Goal: Information Seeking & Learning: Learn about a topic

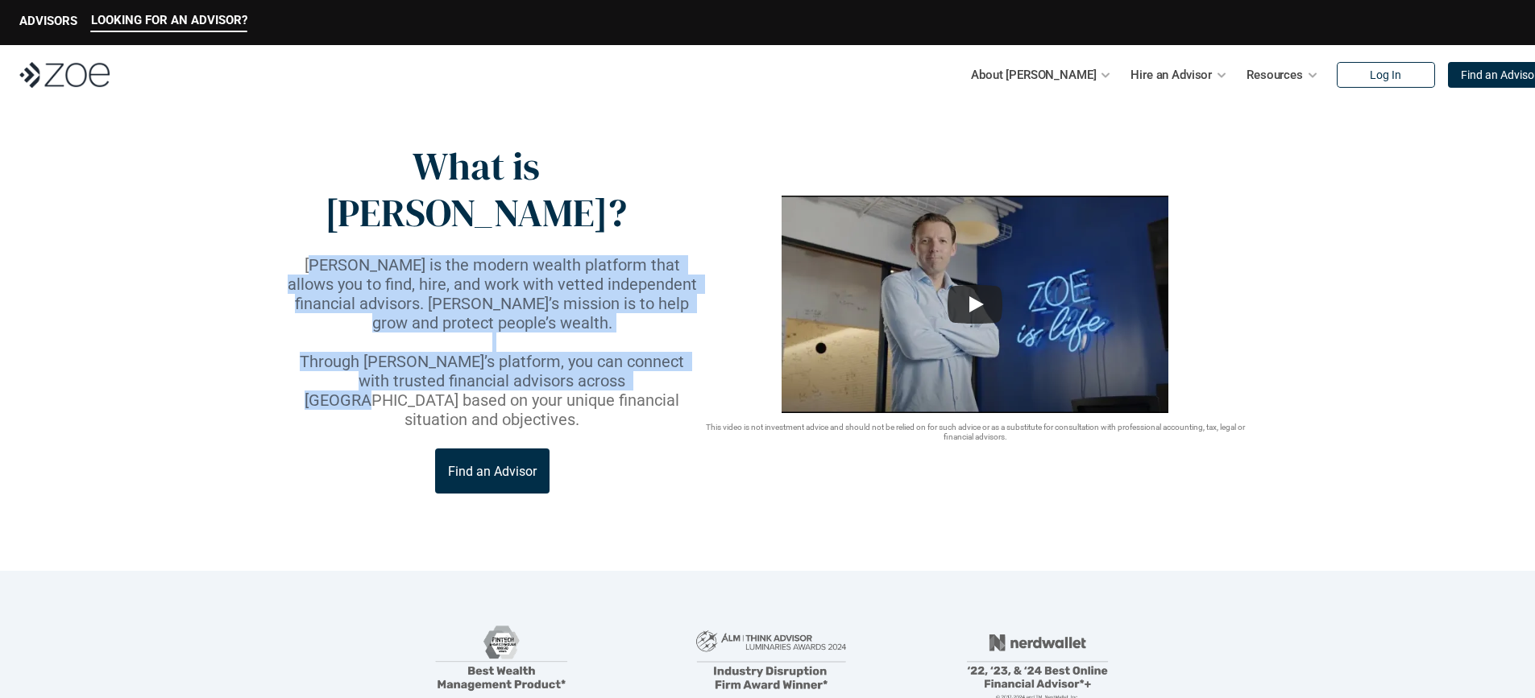
drag, startPoint x: 292, startPoint y: 219, endPoint x: 589, endPoint y: 321, distance: 313.6
click at [589, 321] on div "[PERSON_NAME] is the modern wealth platform that allows you to find, hire, and …" at bounding box center [492, 342] width 416 height 174
click at [107, 78] on img at bounding box center [64, 75] width 90 height 26
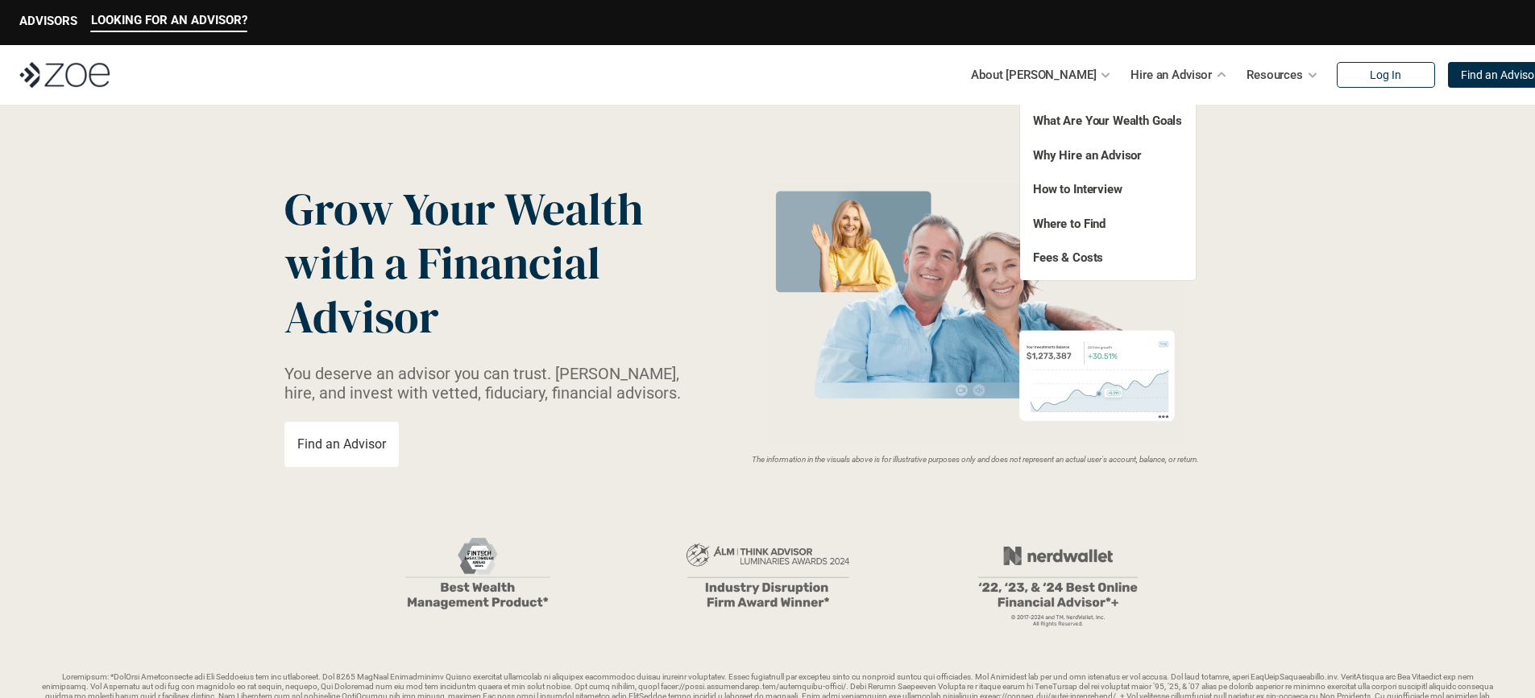
click at [1096, 250] on p "Fees & Costs" at bounding box center [1098, 258] width 131 height 19
click at [1094, 253] on link "Fees & Costs" at bounding box center [1068, 258] width 70 height 15
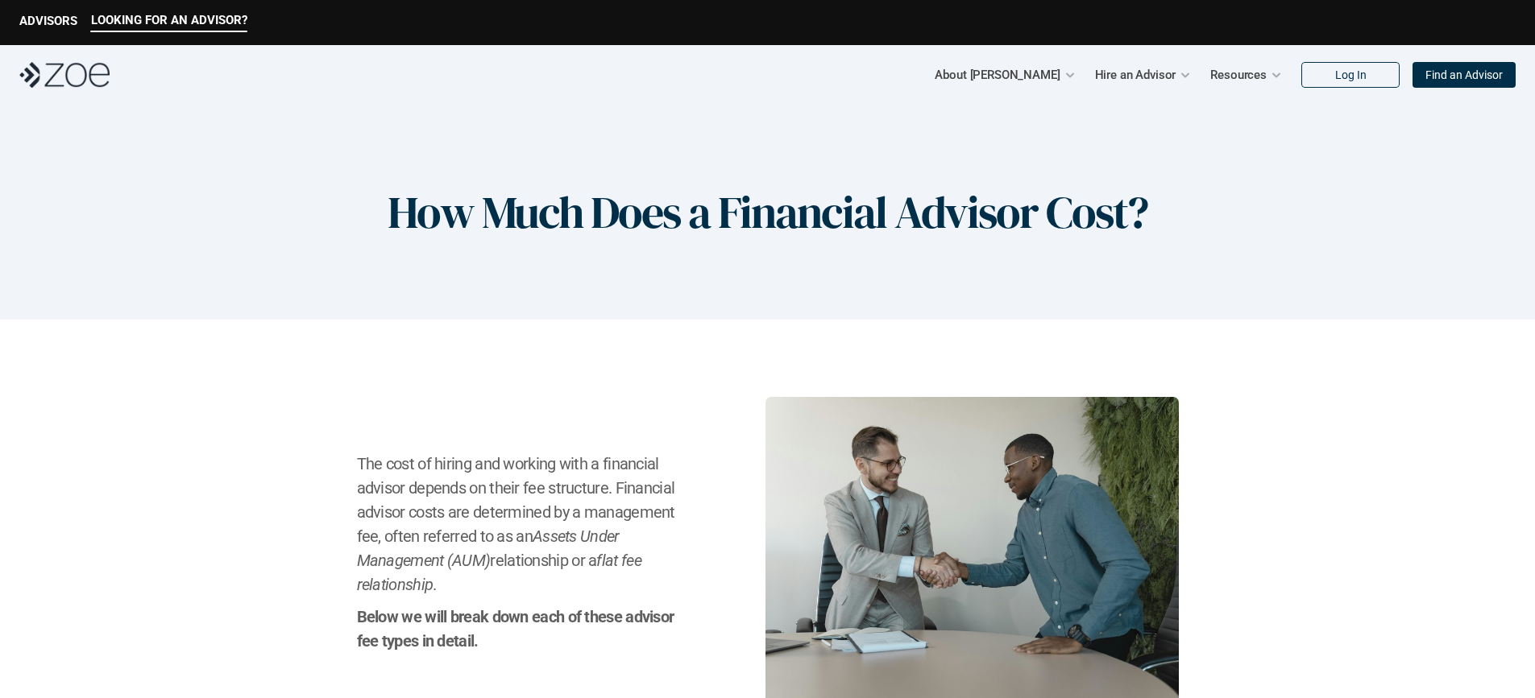
scroll to position [193, 0]
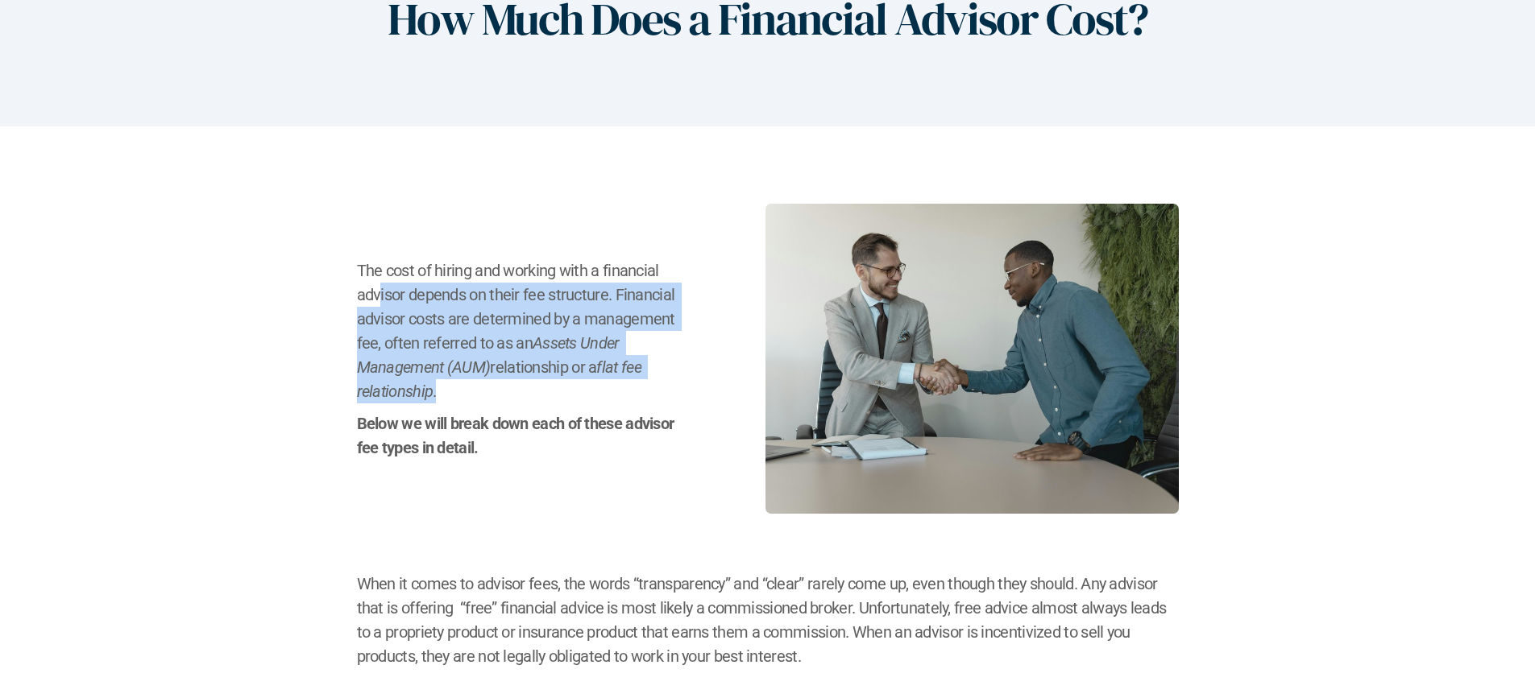
drag, startPoint x: 393, startPoint y: 294, endPoint x: 603, endPoint y: 390, distance: 230.3
click at [603, 390] on h2 "The cost of hiring and working with a financial advisor depends on their fee st…" at bounding box center [521, 331] width 328 height 145
click at [597, 392] on h2 "The cost of hiring and working with a financial advisor depends on their fee st…" at bounding box center [521, 331] width 328 height 145
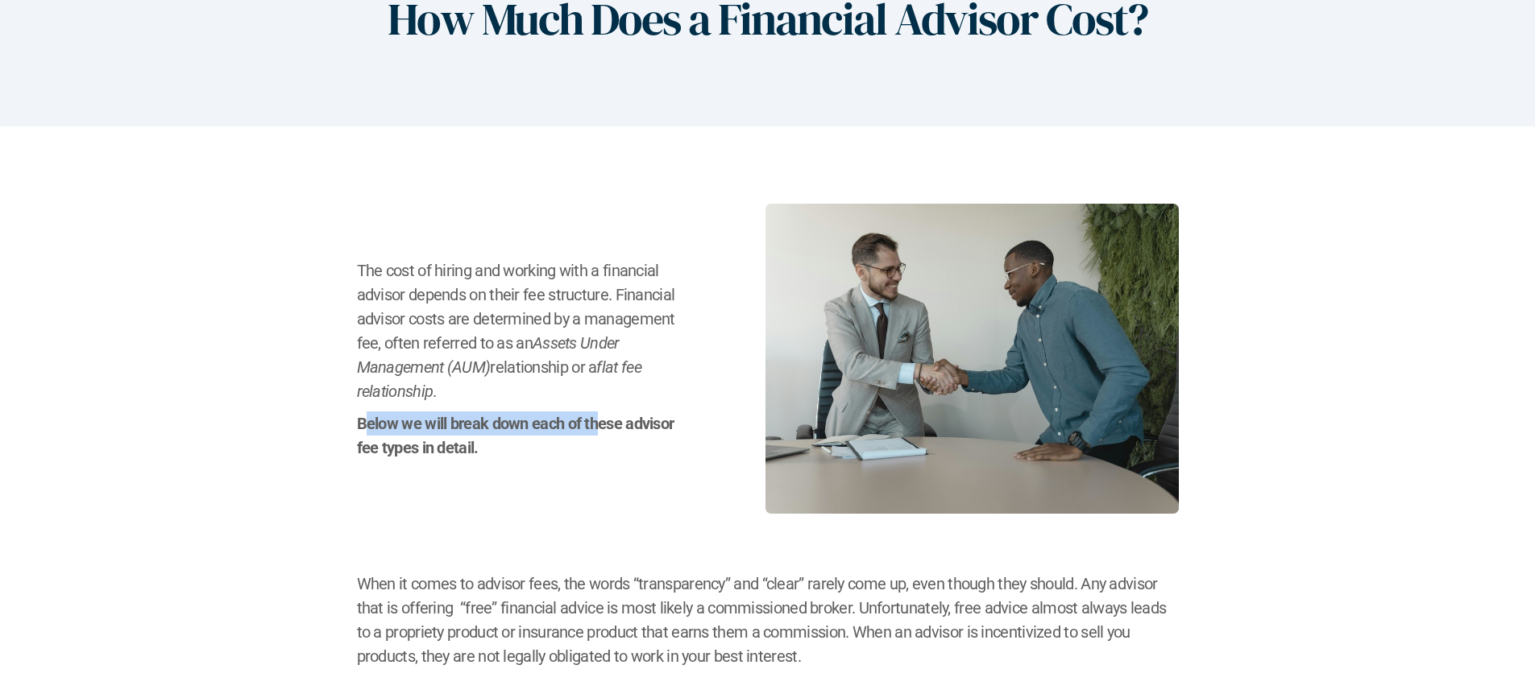
drag, startPoint x: 385, startPoint y: 418, endPoint x: 596, endPoint y: 419, distance: 211.1
click at [596, 419] on h2 "Below we will break down each of these advisor fee types in detail." at bounding box center [521, 436] width 328 height 48
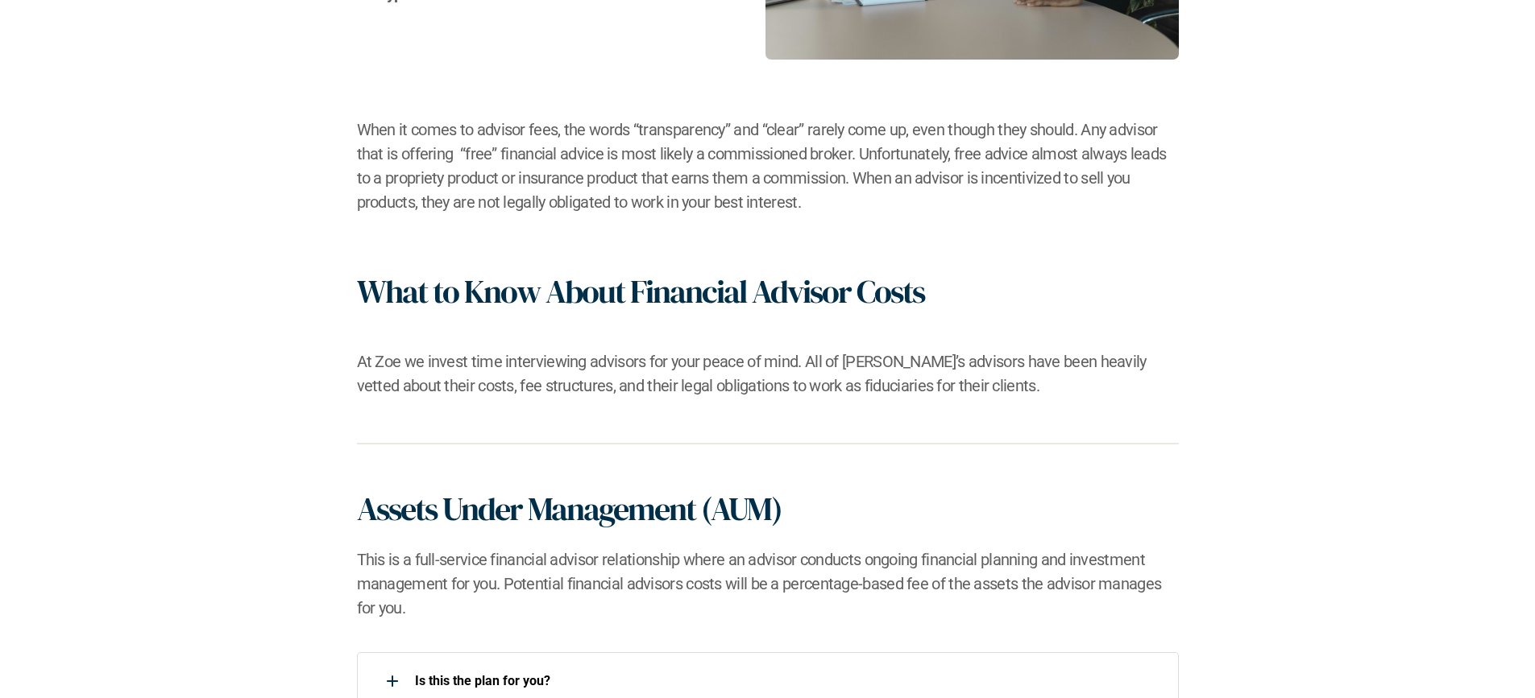
scroll to position [943, 0]
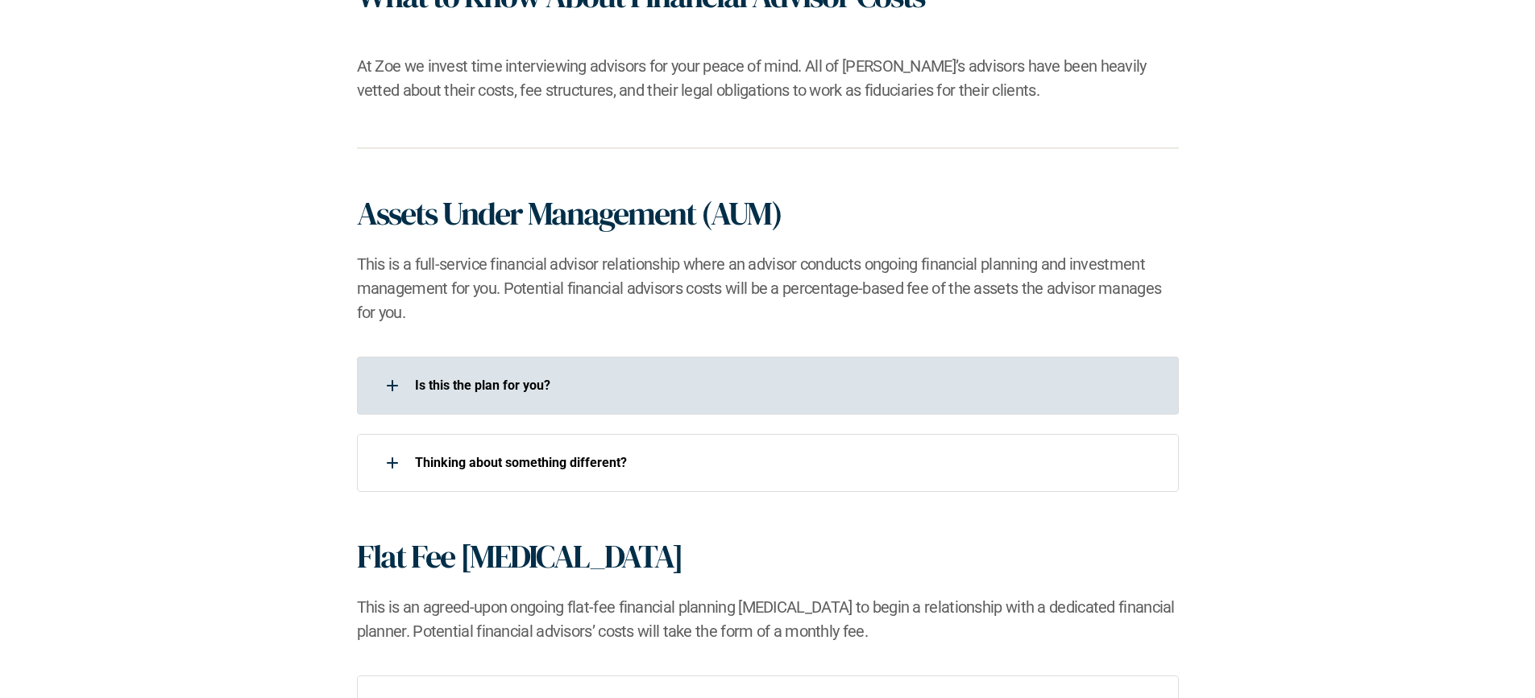
click at [476, 395] on div "Is this the plan for you?​" at bounding box center [757, 386] width 801 height 32
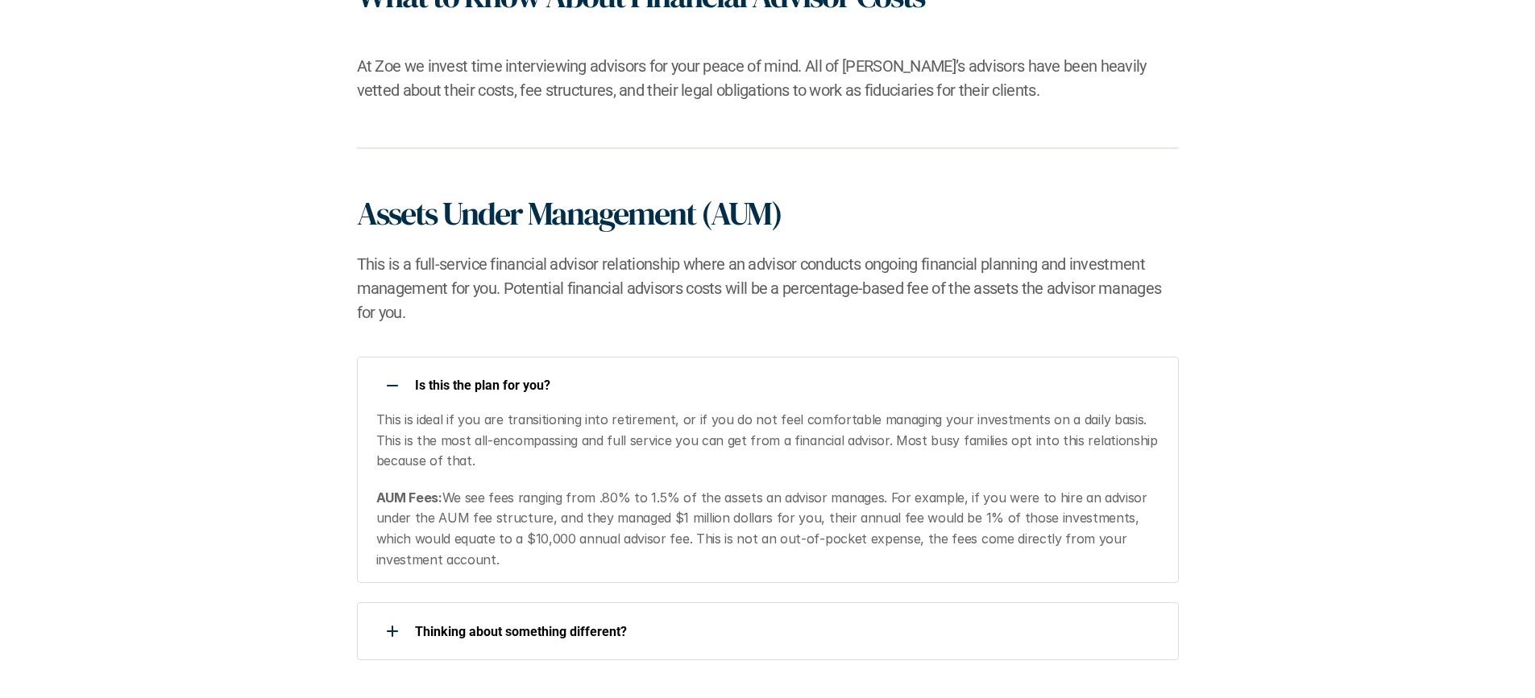
click at [471, 375] on div "Is this the plan for you?​" at bounding box center [757, 386] width 801 height 32
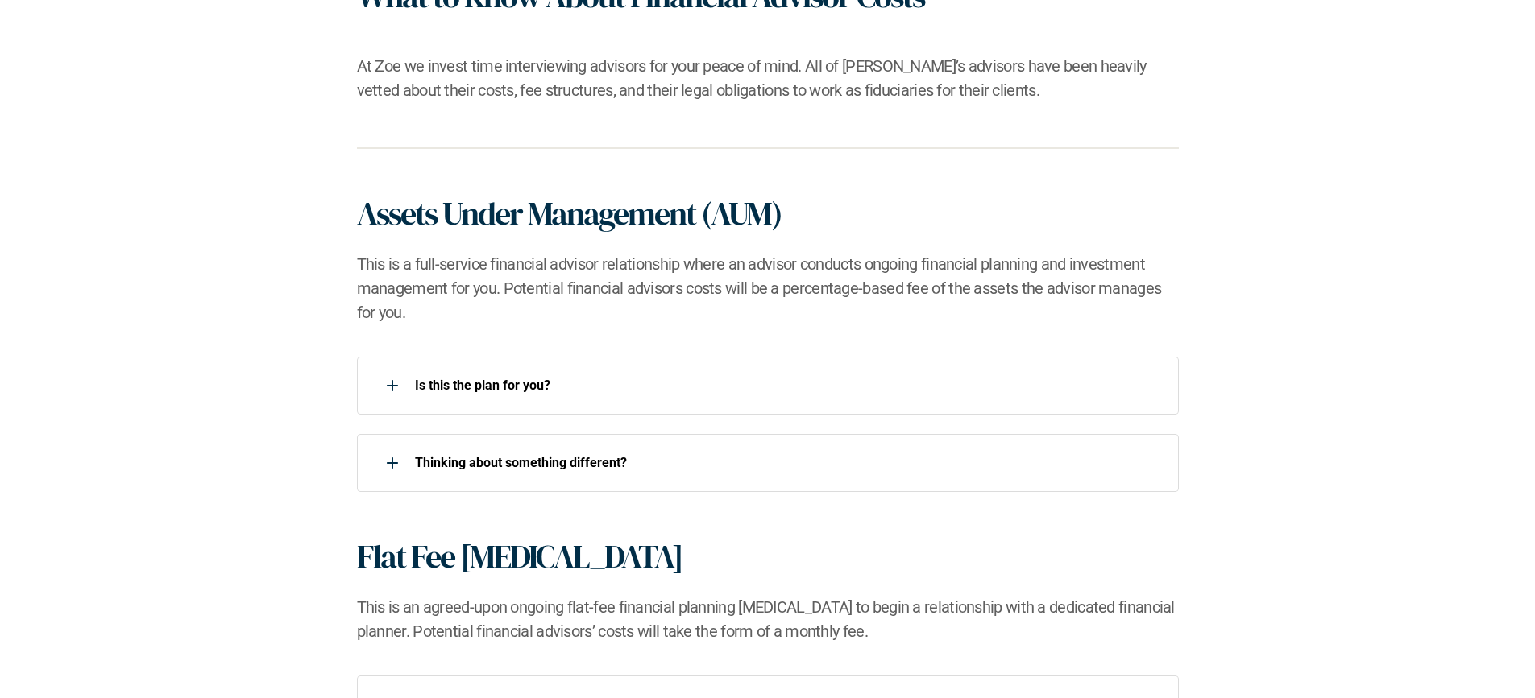
scroll to position [1053, 0]
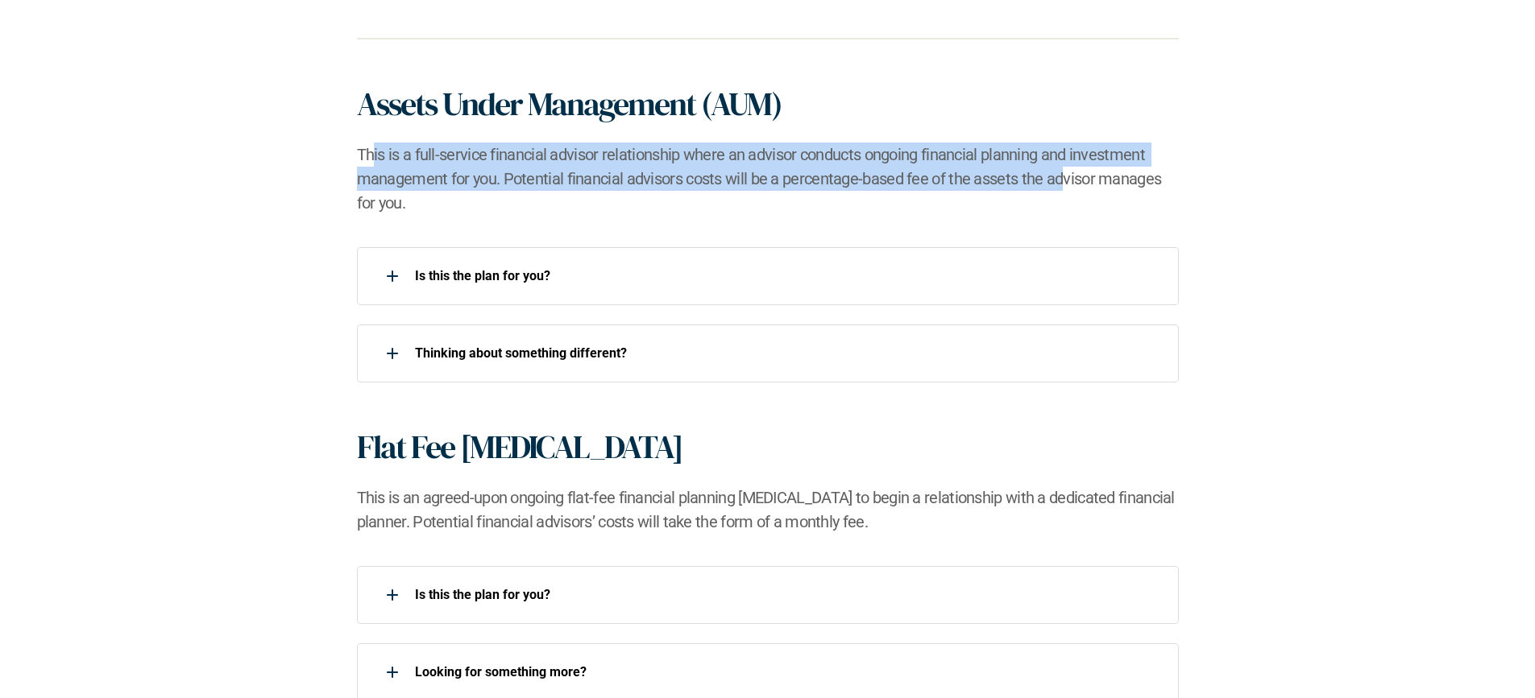
drag, startPoint x: 374, startPoint y: 154, endPoint x: 1059, endPoint y: 168, distance: 684.9
click at [1059, 168] on h2 "This is a full-service financial advisor relationship where an advisor conducts…" at bounding box center [768, 179] width 822 height 73
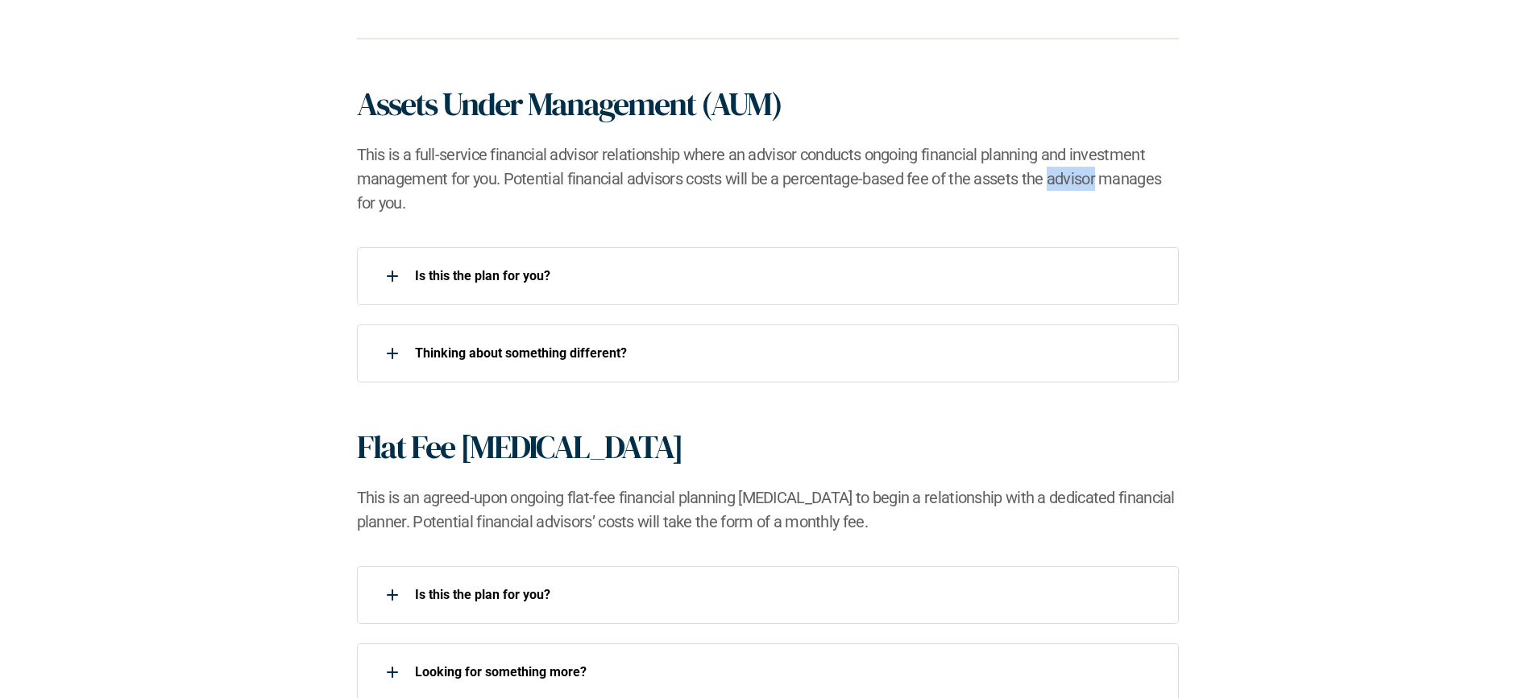
click at [1059, 168] on h2 "This is a full-service financial advisor relationship where an advisor conducts…" at bounding box center [768, 179] width 822 height 73
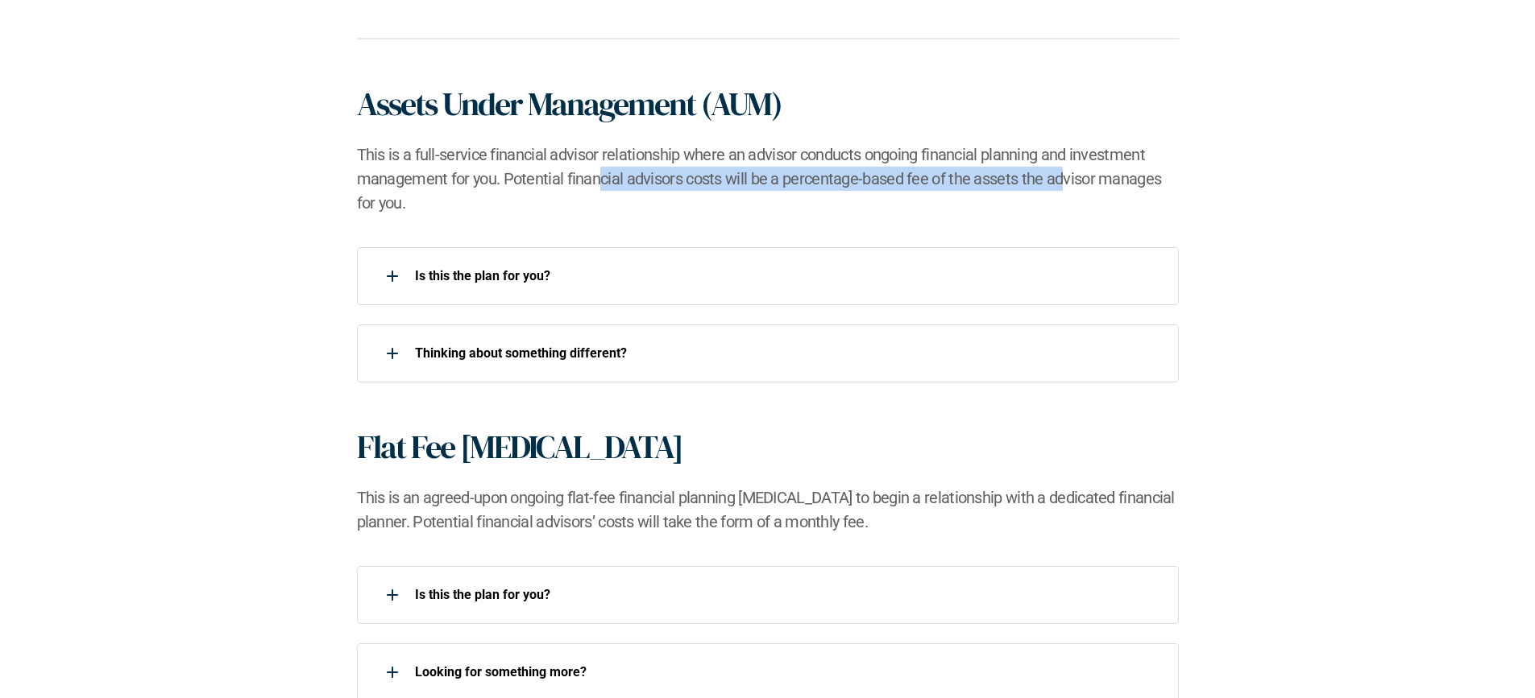
drag, startPoint x: 599, startPoint y: 171, endPoint x: 1059, endPoint y: 184, distance: 460.2
click at [1059, 184] on h2 "This is a full-service financial advisor relationship where an advisor conducts…" at bounding box center [768, 179] width 822 height 73
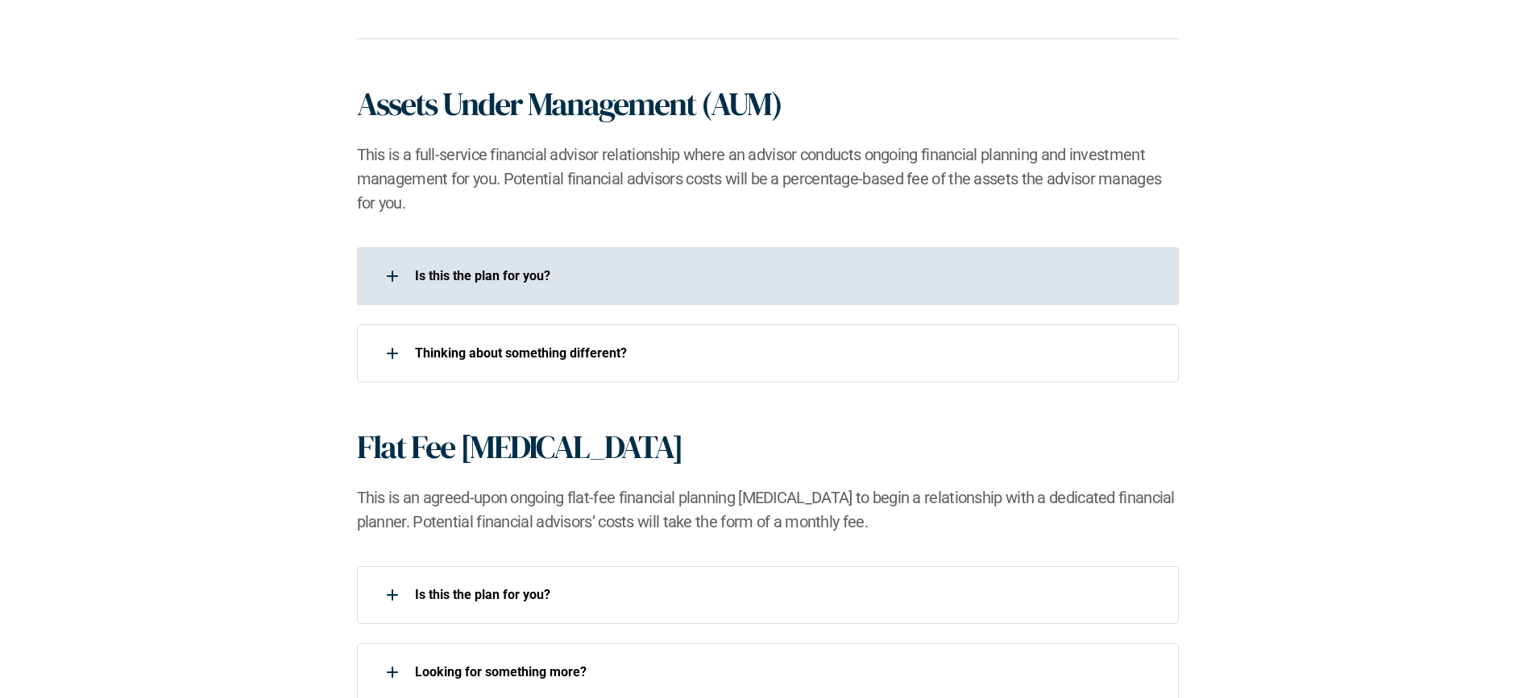
click at [555, 289] on div "Is this the plan for you?​" at bounding box center [757, 276] width 801 height 32
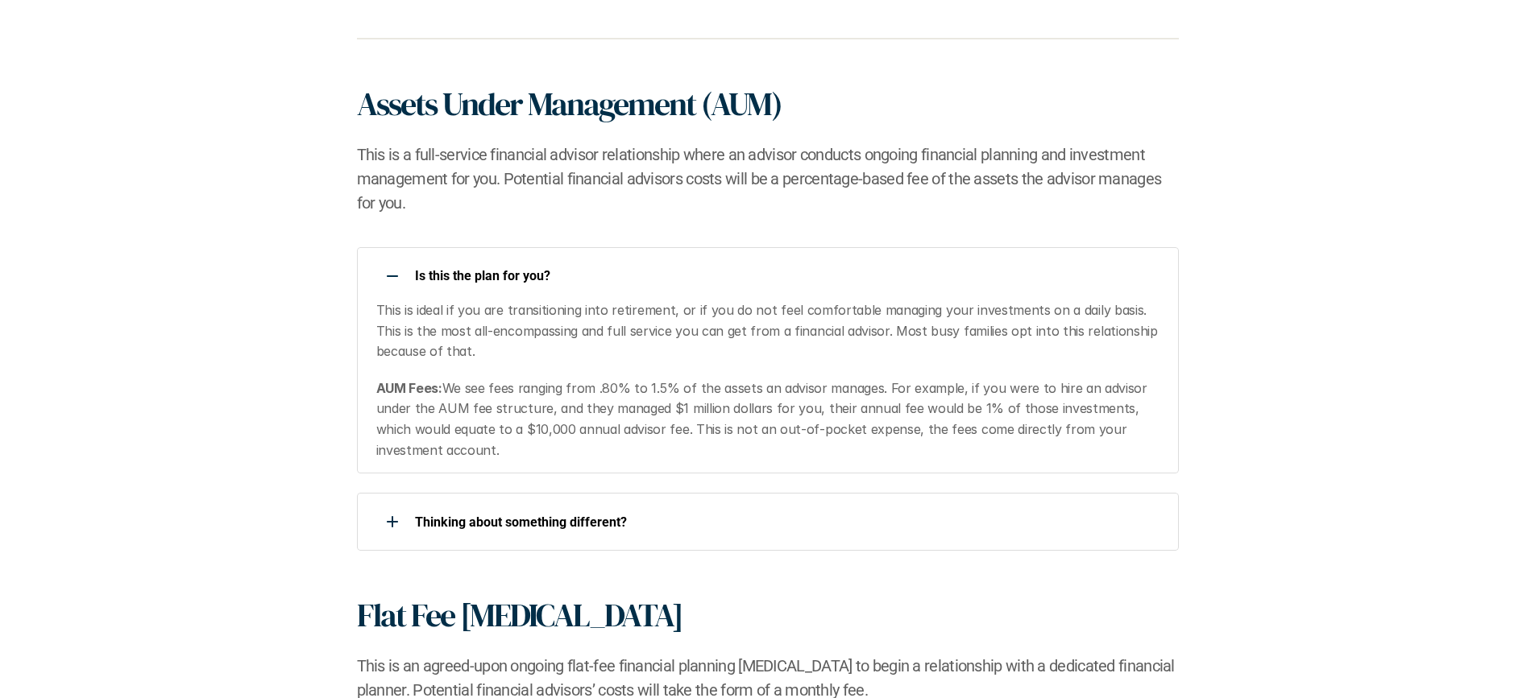
drag, startPoint x: 549, startPoint y: 314, endPoint x: 976, endPoint y: 345, distance: 427.3
click at [976, 345] on p "This is ideal if you are transitioning into retirement, or if you do not feel c…" at bounding box center [767, 331] width 782 height 62
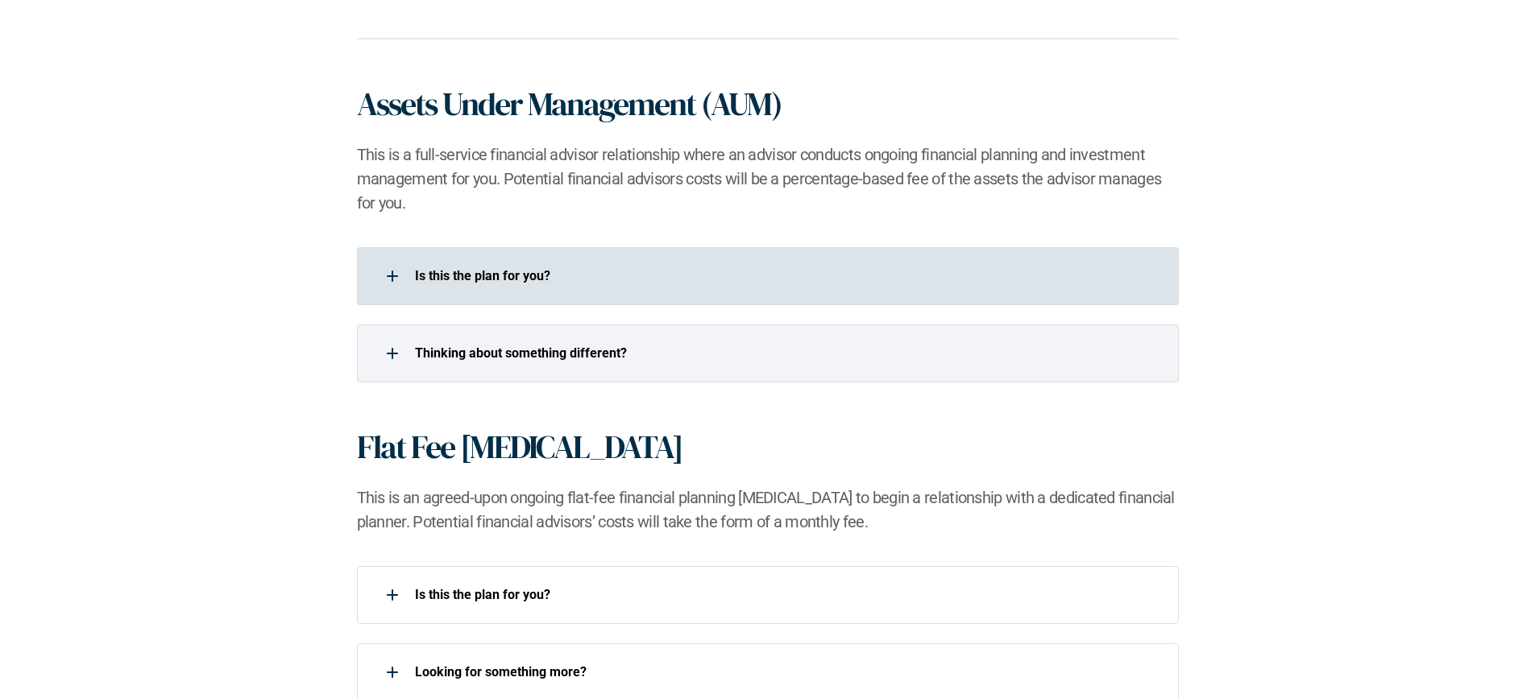
click at [583, 296] on div "Is this the plan for you?​" at bounding box center [768, 276] width 822 height 58
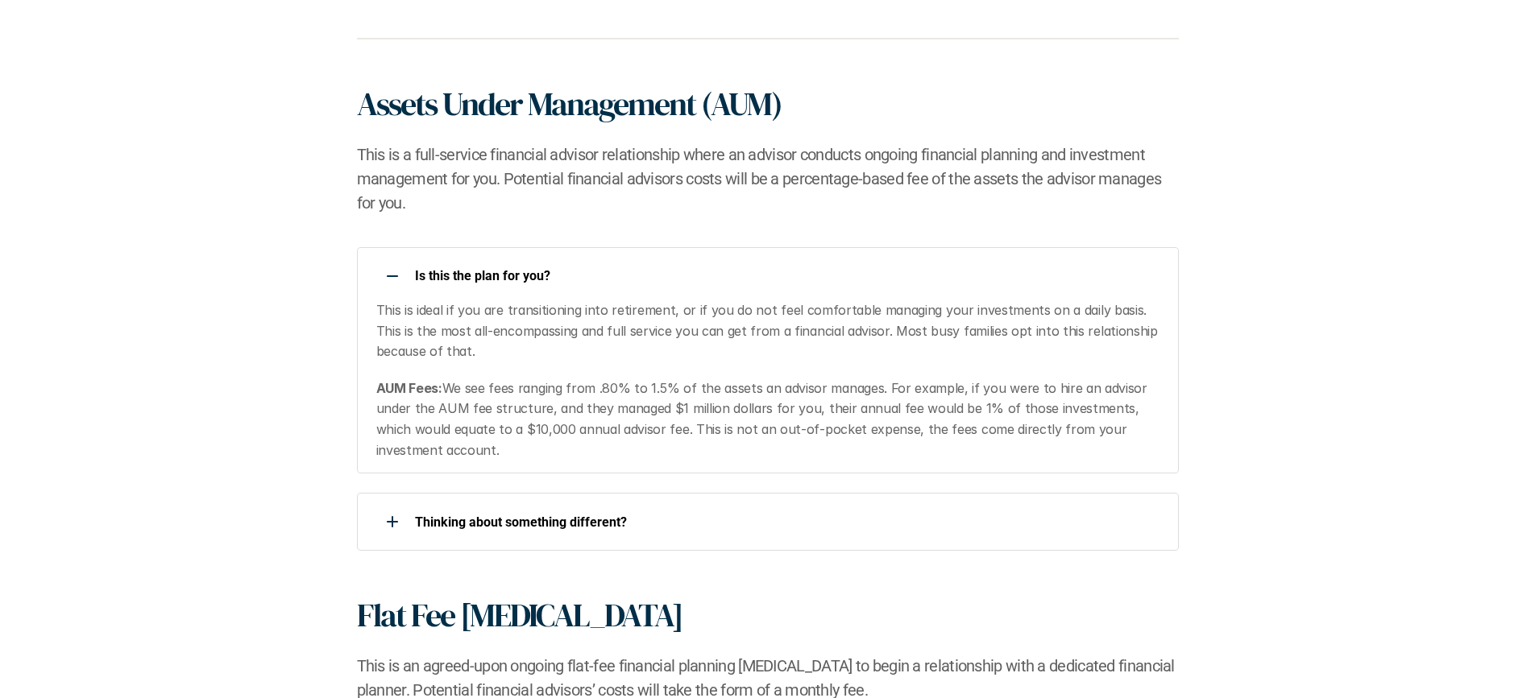
scroll to position [1145, 0]
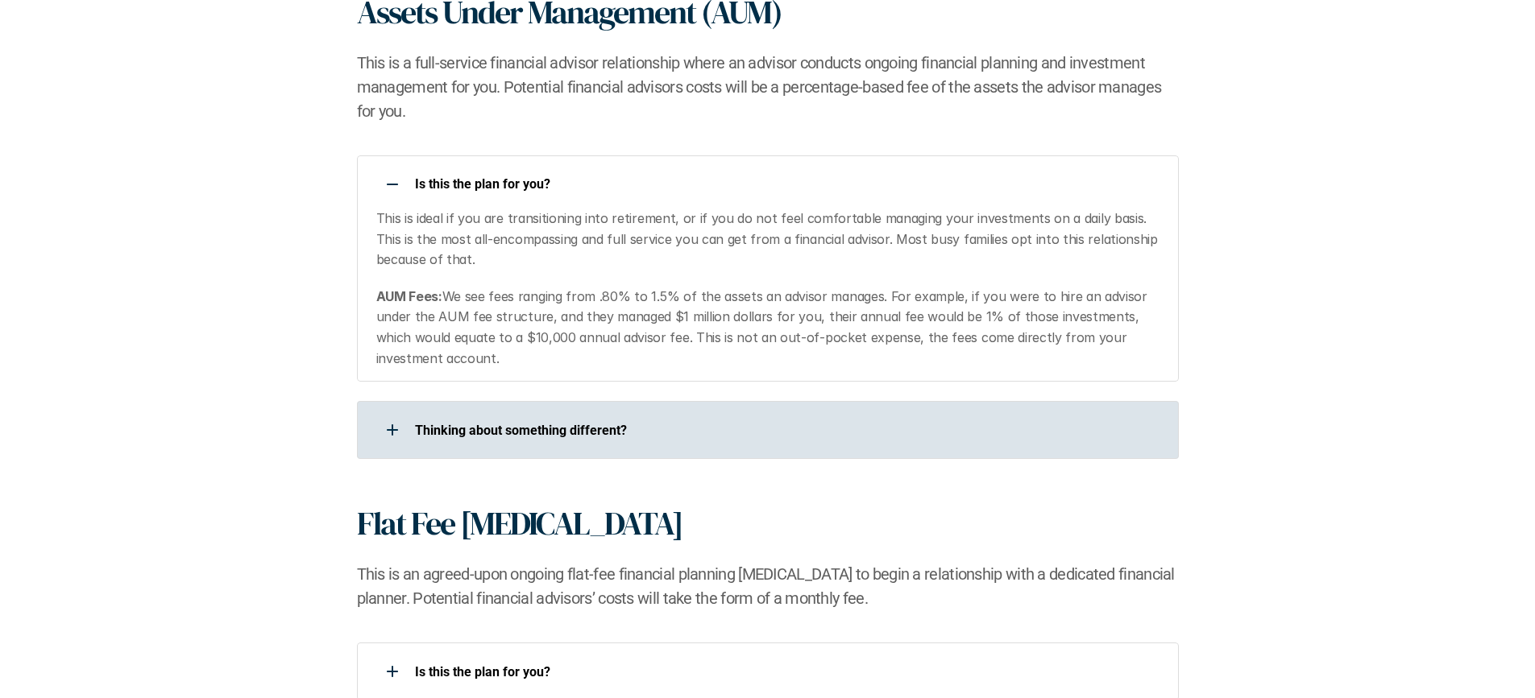
click at [636, 424] on p "​Thinking about something different?​" at bounding box center [786, 430] width 743 height 15
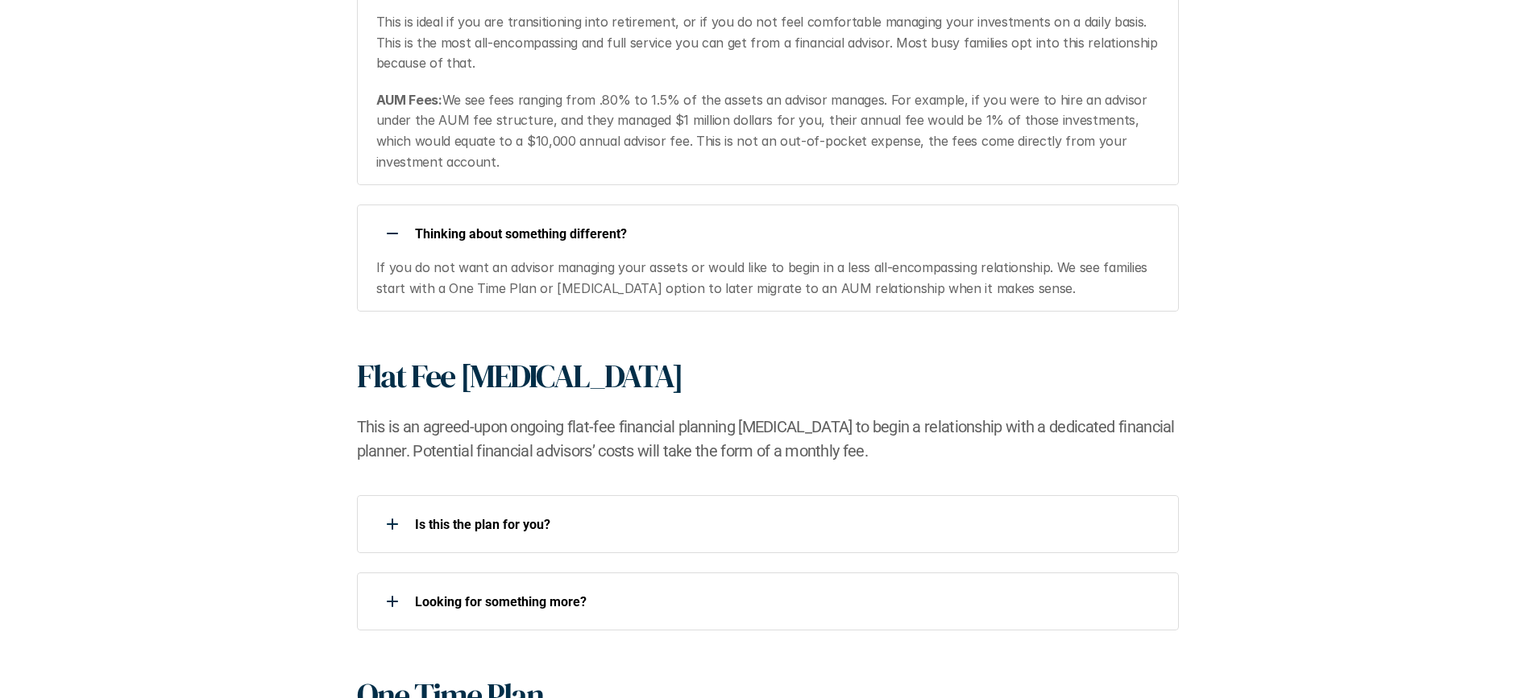
scroll to position [1535, 0]
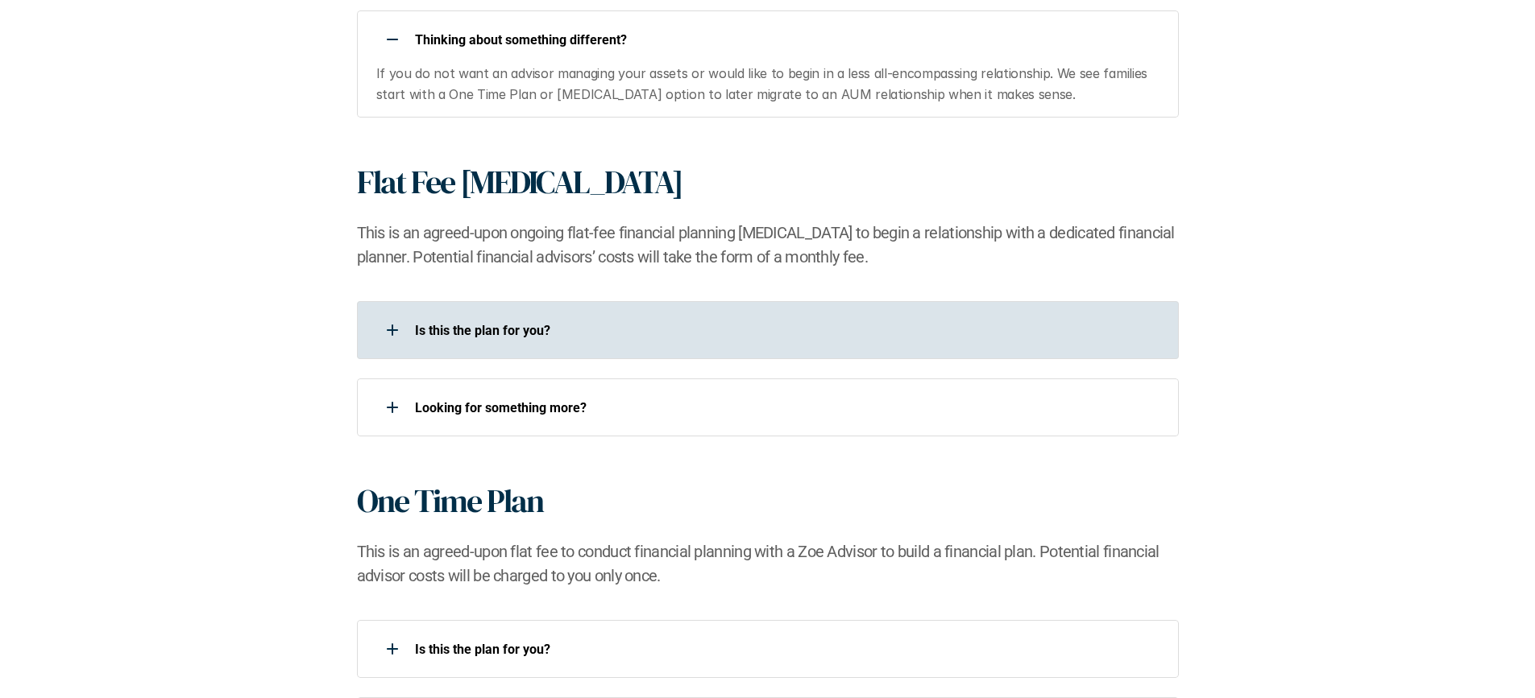
click at [607, 338] on div "Is this the plan for you?​" at bounding box center [757, 330] width 801 height 32
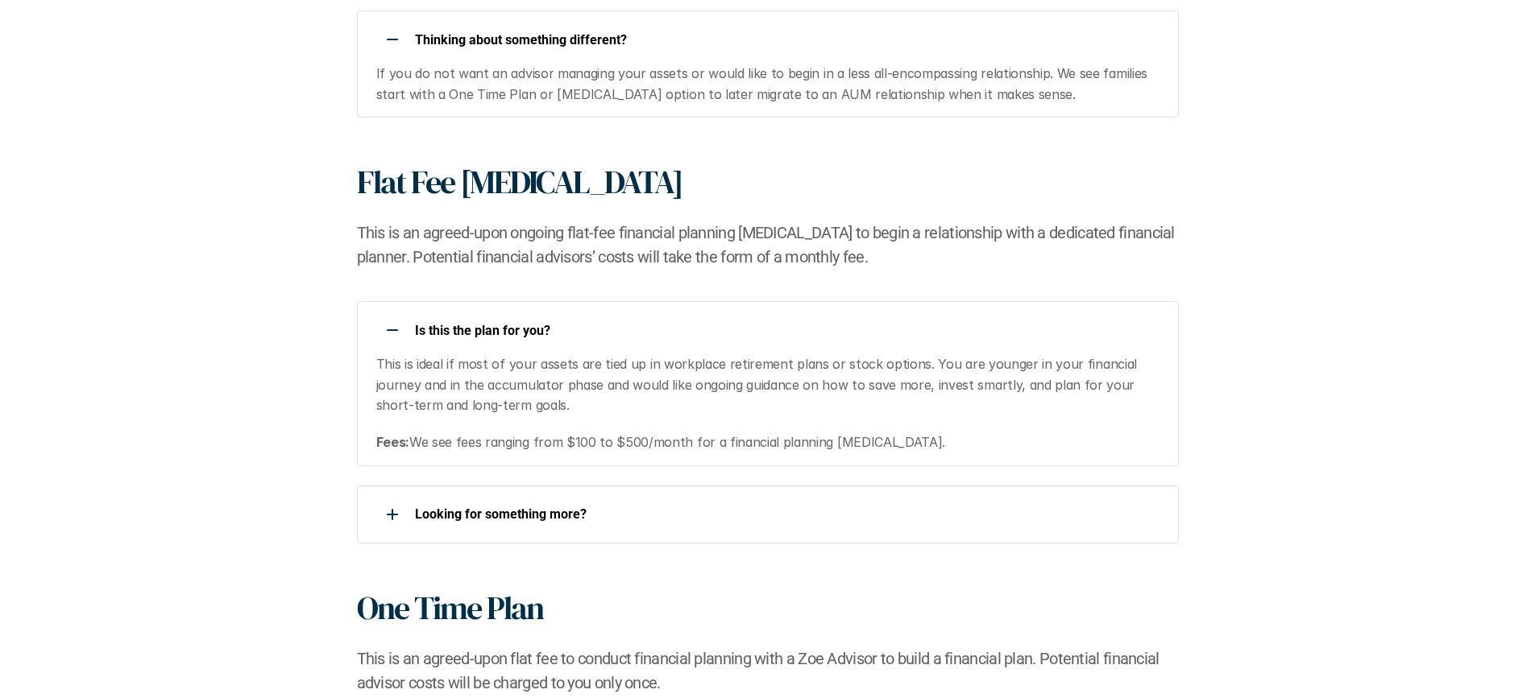
drag, startPoint x: 760, startPoint y: 365, endPoint x: 1024, endPoint y: 404, distance: 267.0
click at [1024, 404] on p "This is ideal if most of your assets are tied up in workplace retirement plans …" at bounding box center [767, 385] width 782 height 62
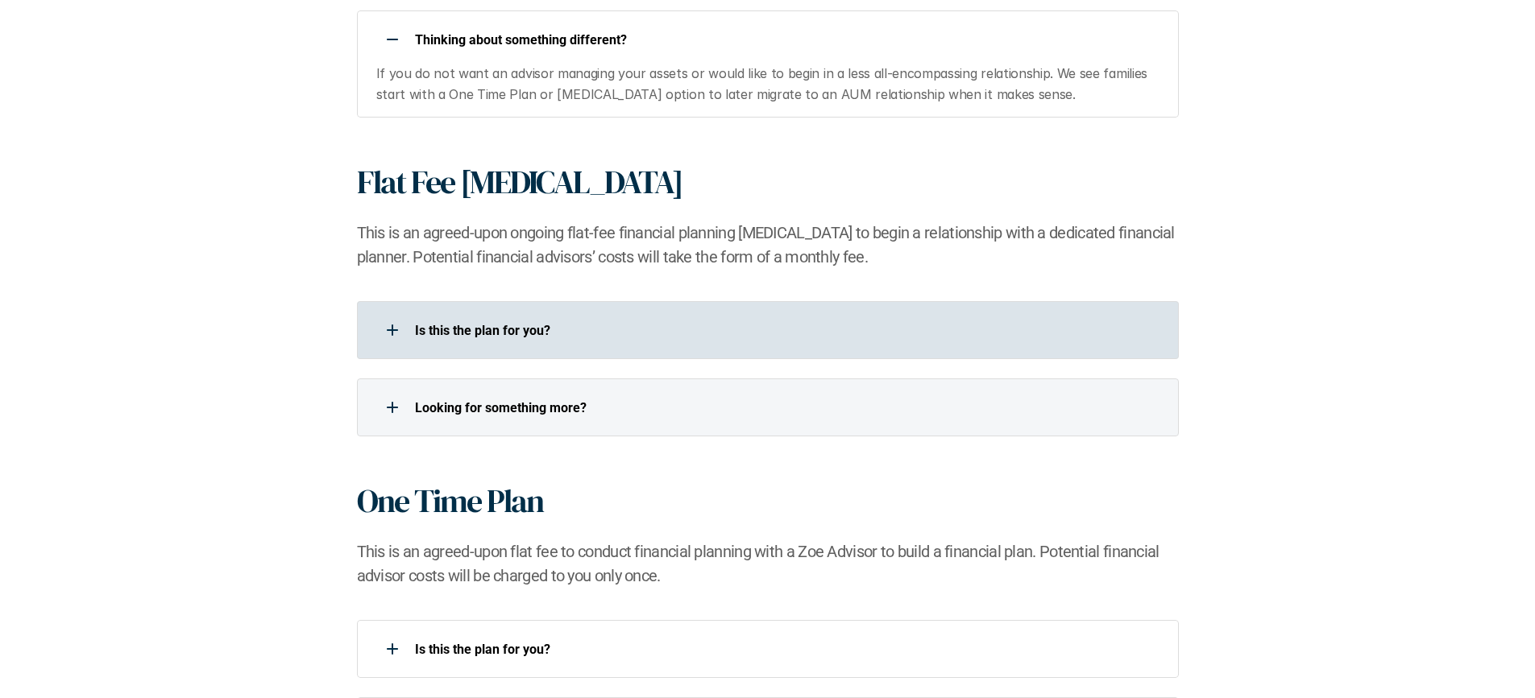
click at [731, 426] on div "Looking for something more?​" at bounding box center [768, 408] width 822 height 58
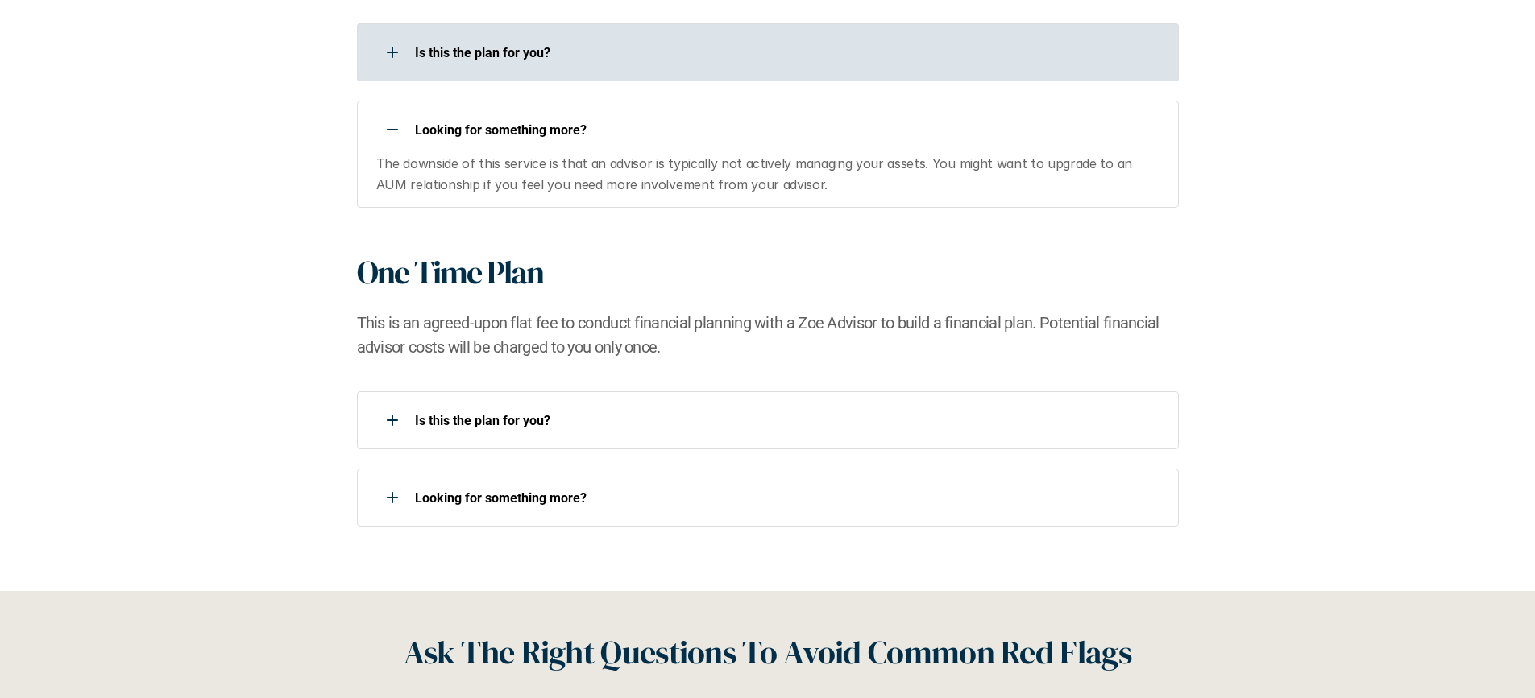
scroll to position [1979, 0]
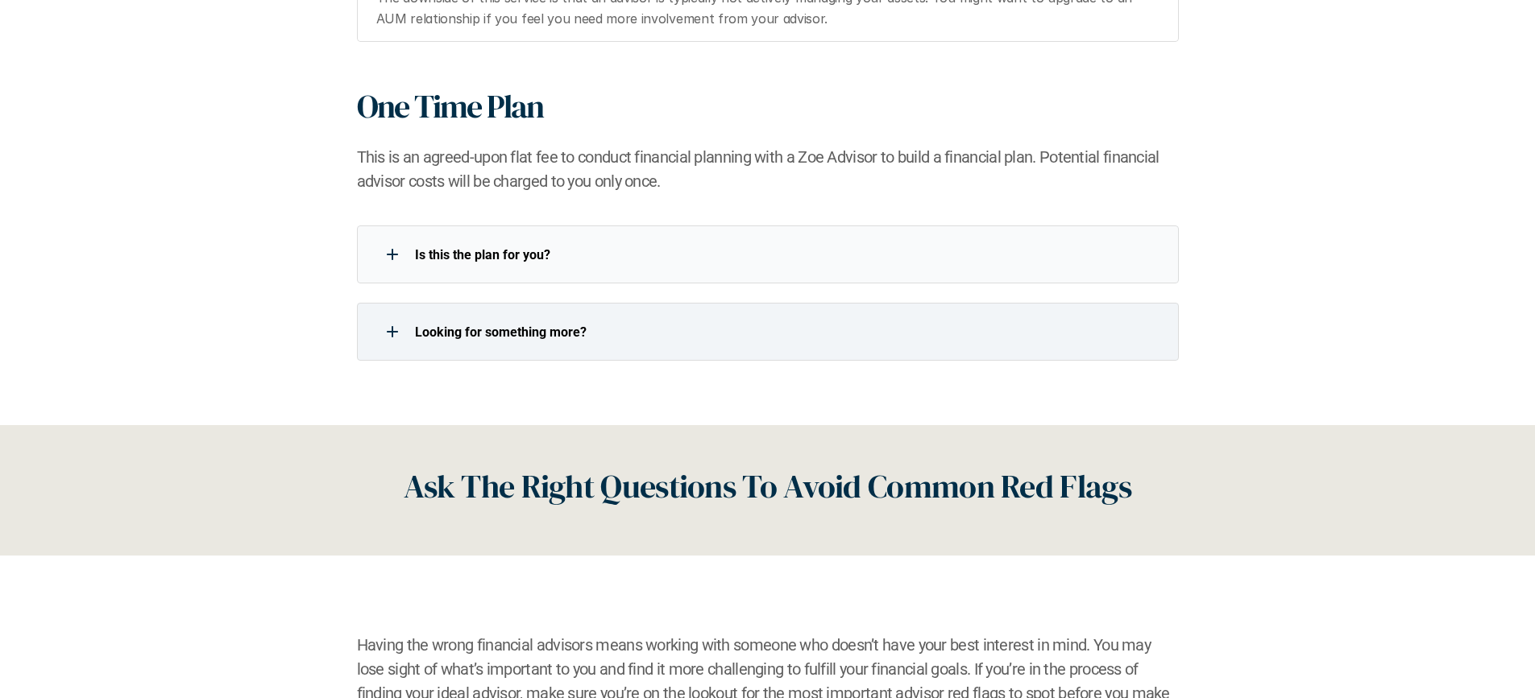
click at [572, 267] on div "Is this the plan for you?​" at bounding box center [757, 254] width 801 height 32
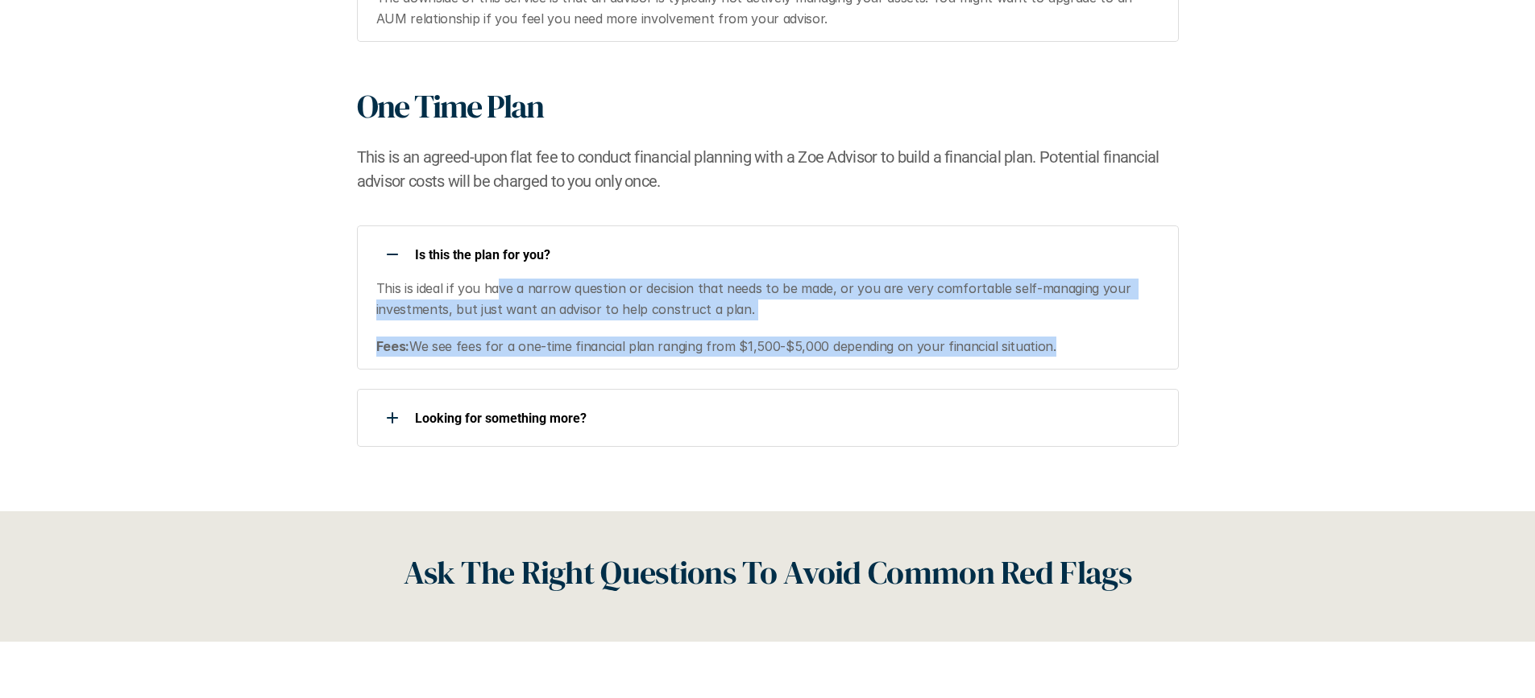
drag, startPoint x: 508, startPoint y: 286, endPoint x: 1042, endPoint y: 356, distance: 537.9
click at [1042, 356] on div "This is ideal if you have a narrow question or decision that needs to be made, …" at bounding box center [767, 318] width 782 height 78
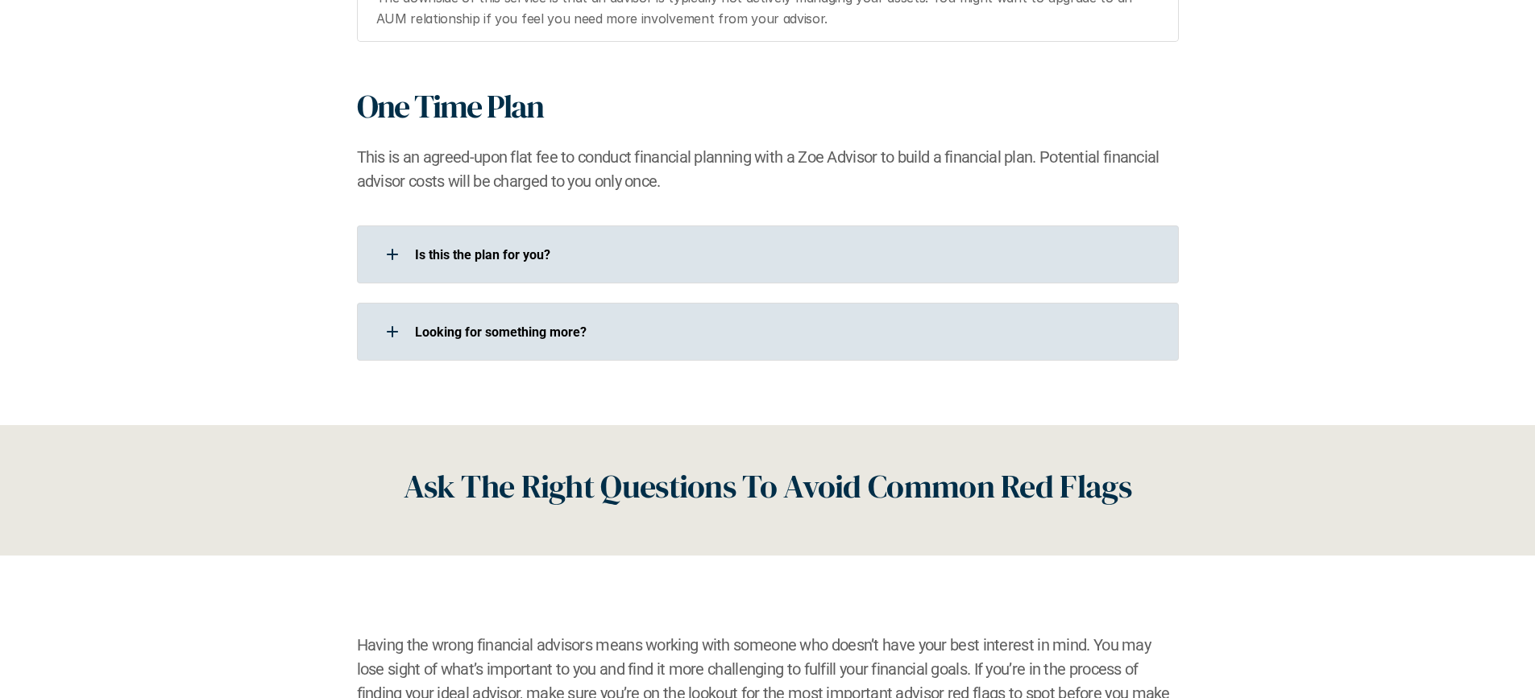
click at [488, 339] on p "Looking for something more?​" at bounding box center [786, 332] width 743 height 15
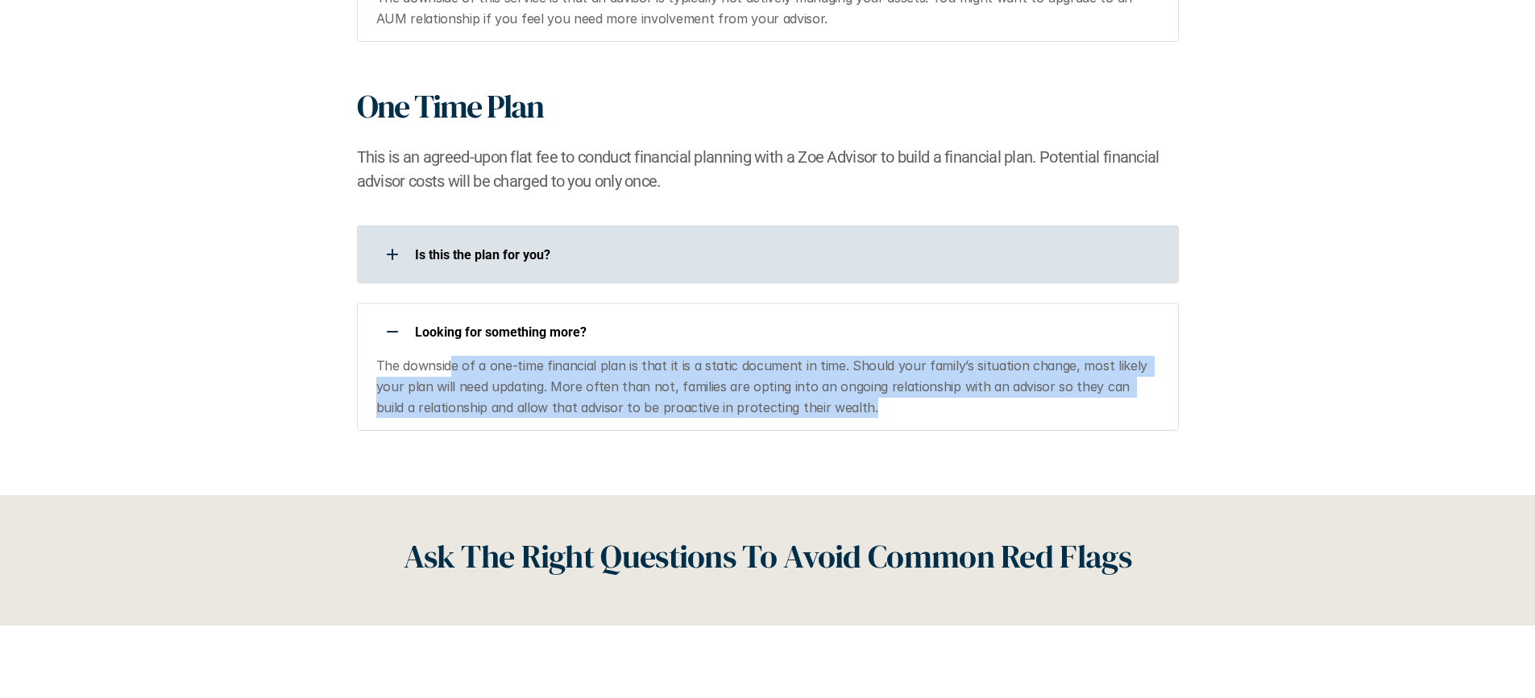
drag, startPoint x: 463, startPoint y: 364, endPoint x: 1001, endPoint y: 393, distance: 538.1
click at [1053, 400] on p "The downside of a one-time financial plan is that it is a static document in ti…" at bounding box center [767, 387] width 782 height 62
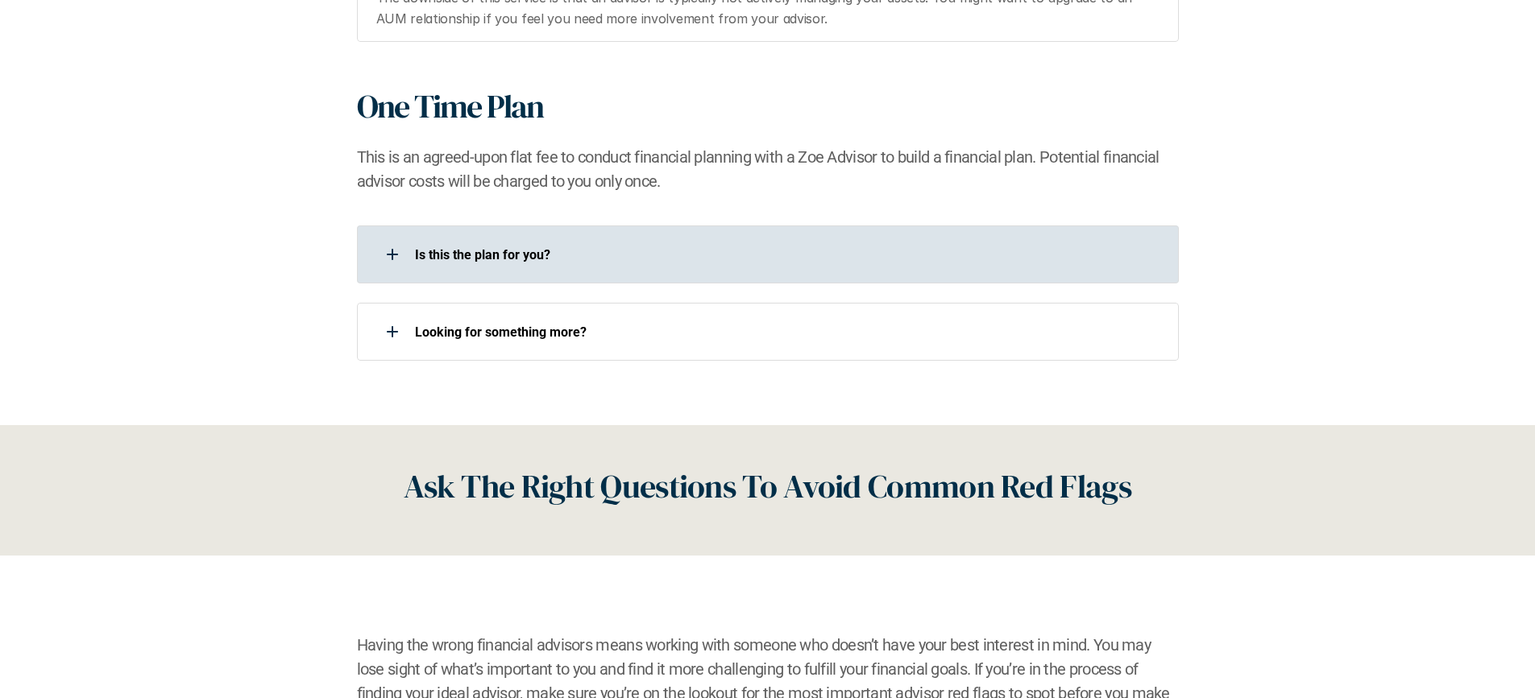
click at [688, 267] on div "Is this the plan for you?​" at bounding box center [757, 254] width 801 height 32
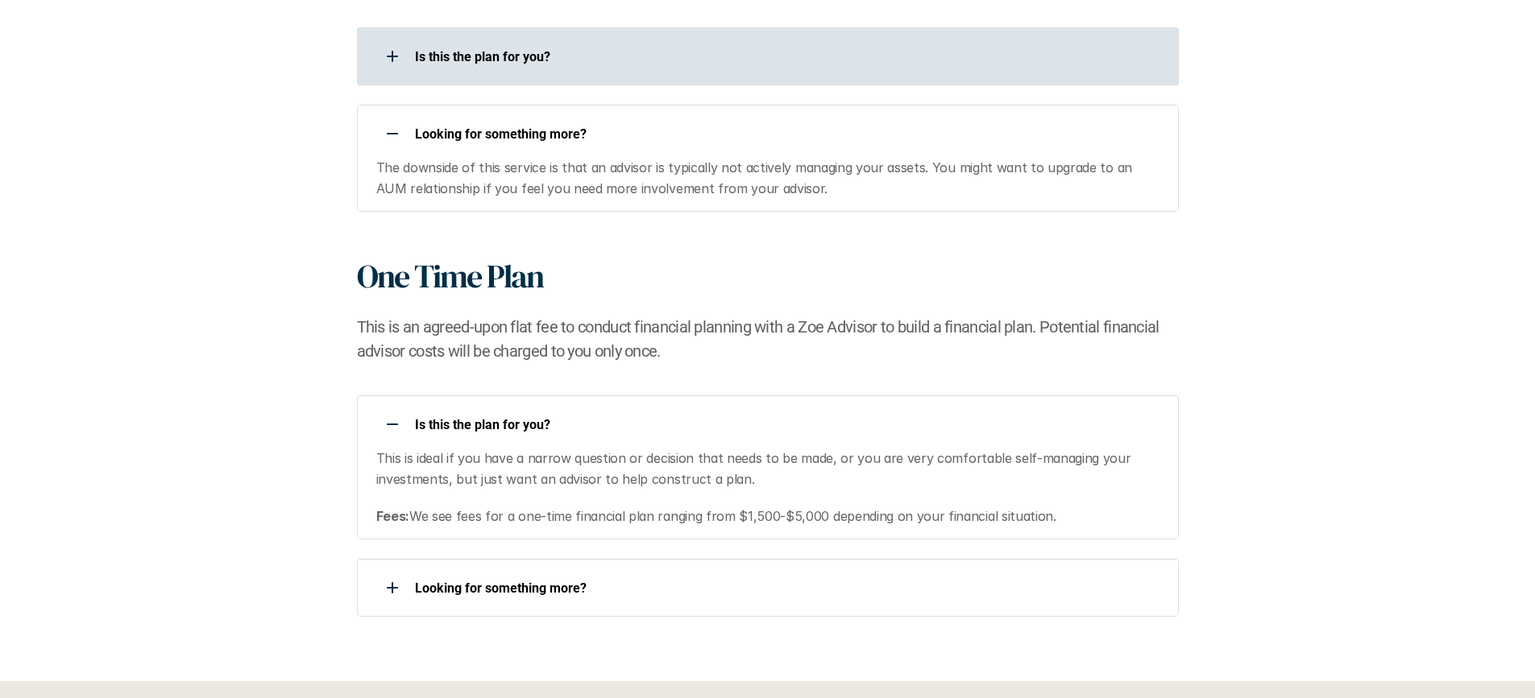
scroll to position [1788, 0]
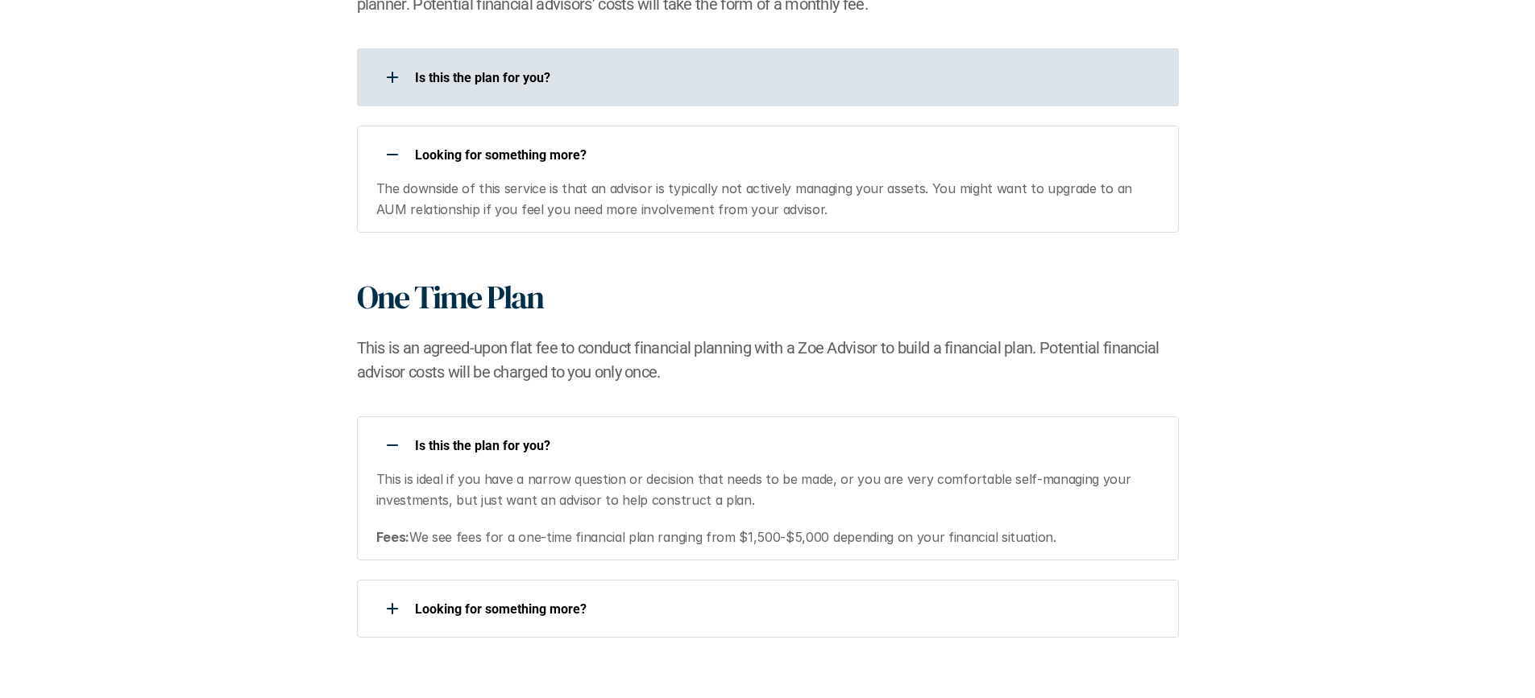
click at [597, 71] on p "Is this the plan for you?​" at bounding box center [786, 77] width 743 height 15
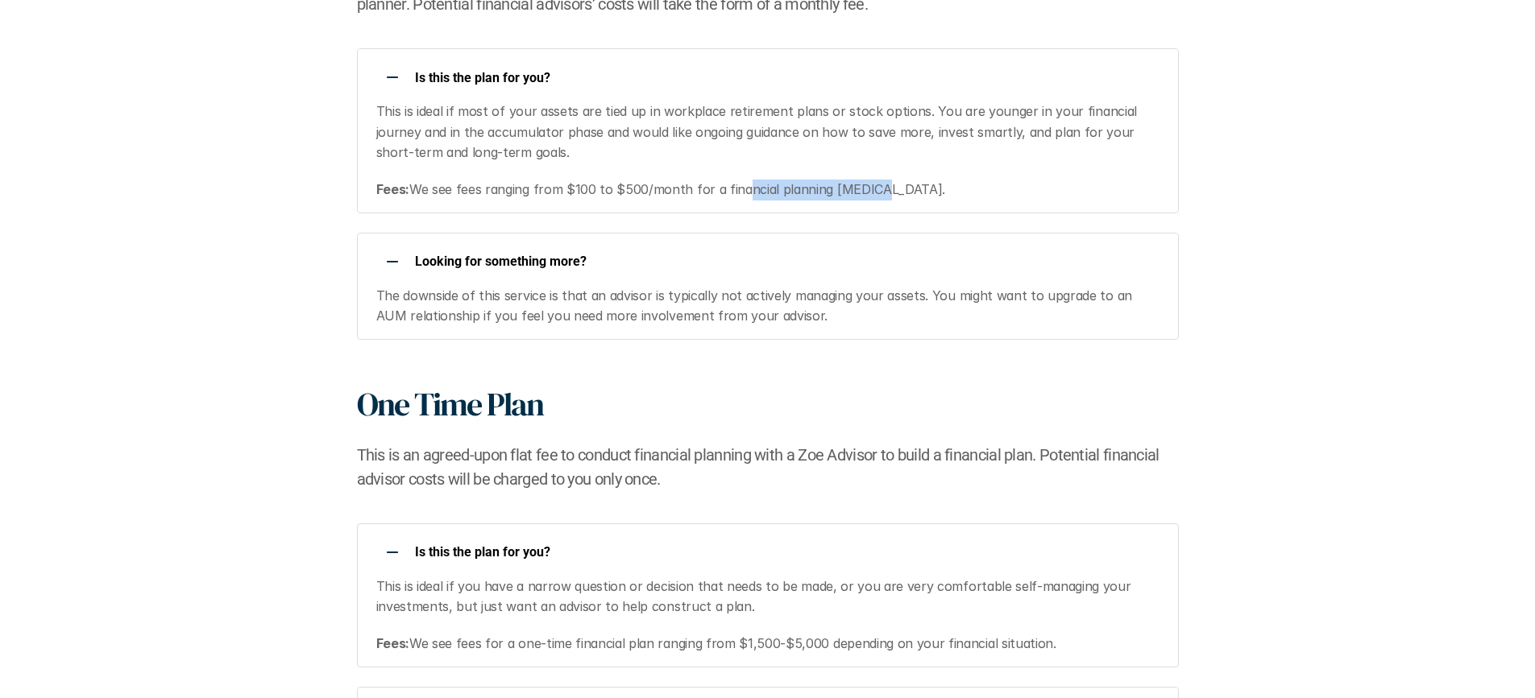
drag, startPoint x: 731, startPoint y: 193, endPoint x: 864, endPoint y: 193, distance: 132.1
click at [864, 193] on p "Fees: We see fees ranging from $100 to $500/month for a financial planning [MED…" at bounding box center [767, 190] width 782 height 21
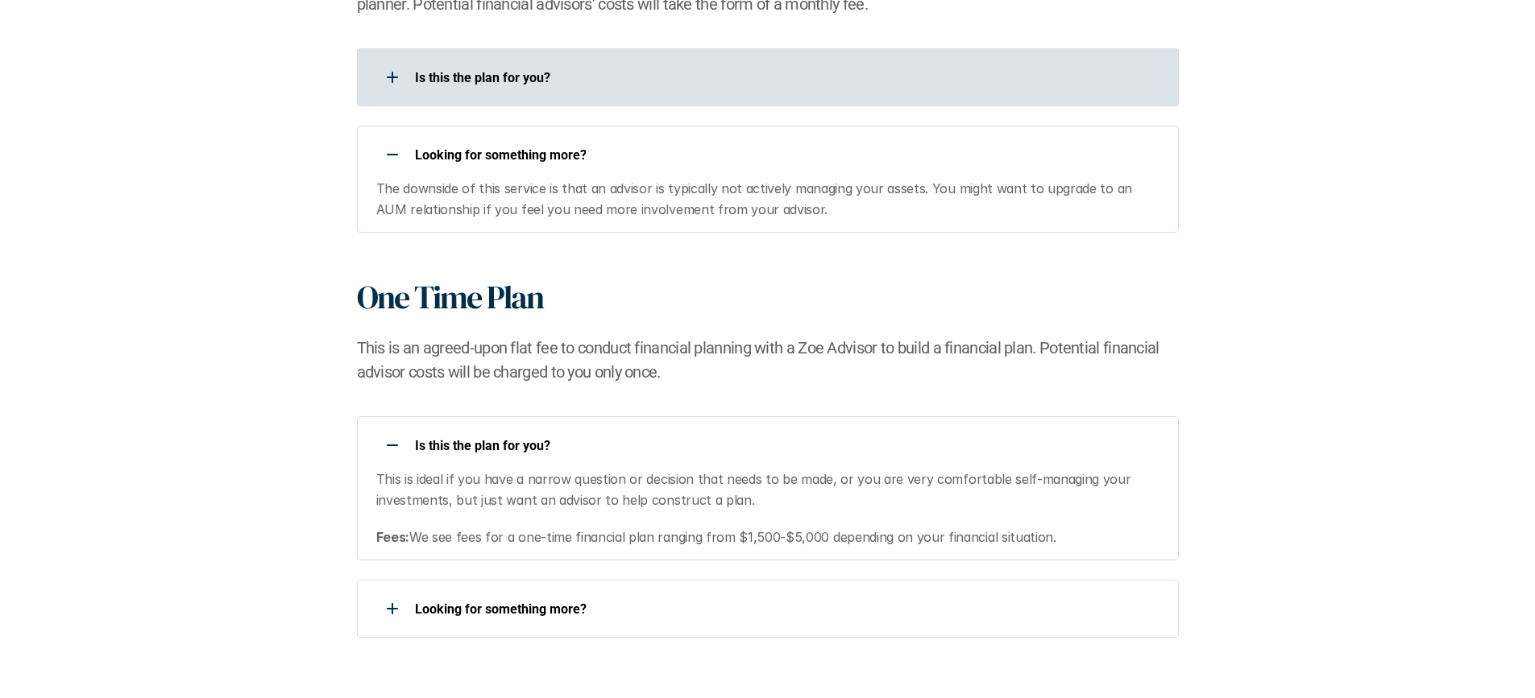
click at [806, 116] on div "Is this the plan for you?​ Looking for something more?​ The downside of this se…" at bounding box center [768, 140] width 822 height 184
click at [817, 60] on div "Is this the plan for you?​" at bounding box center [768, 77] width 822 height 58
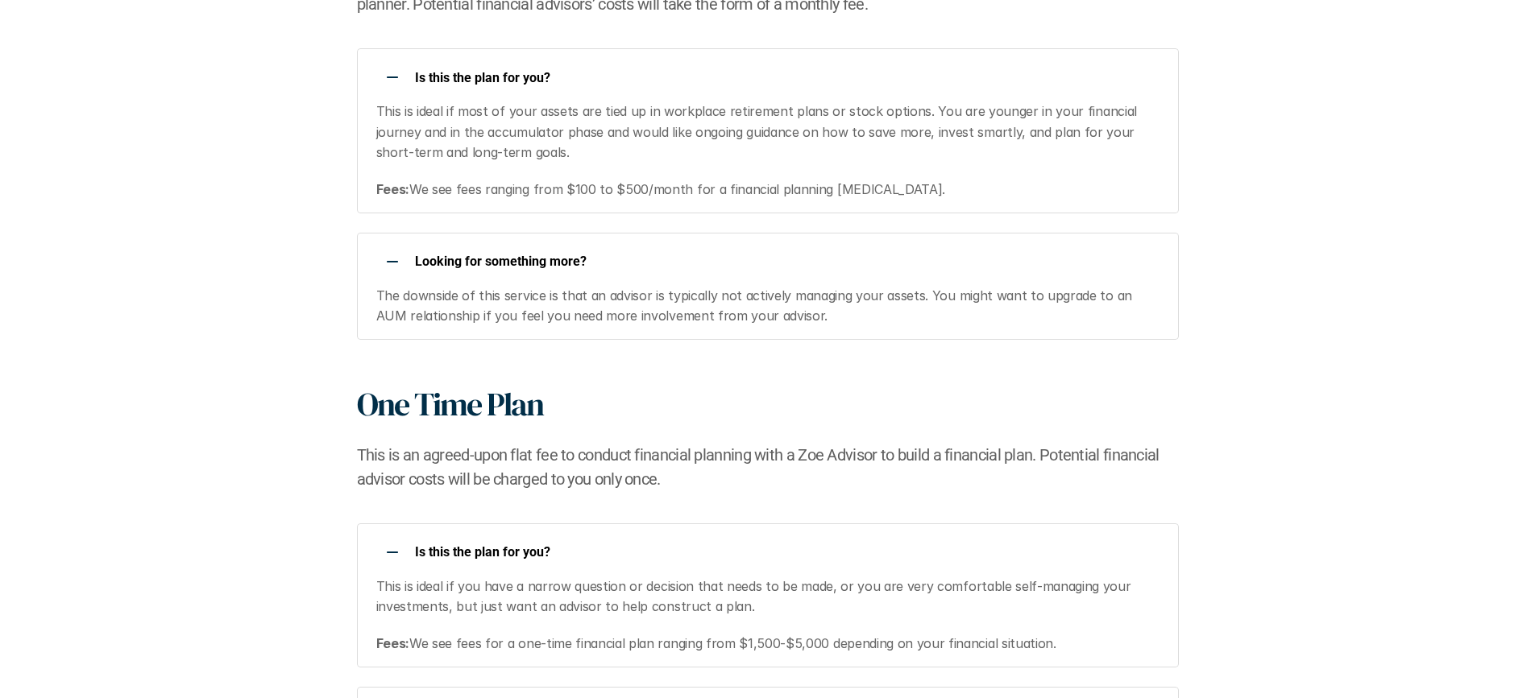
drag, startPoint x: 415, startPoint y: 131, endPoint x: 958, endPoint y: 147, distance: 543.2
click at [958, 147] on p "This is ideal if most of your assets are tied up in workplace retirement plans …" at bounding box center [767, 133] width 782 height 62
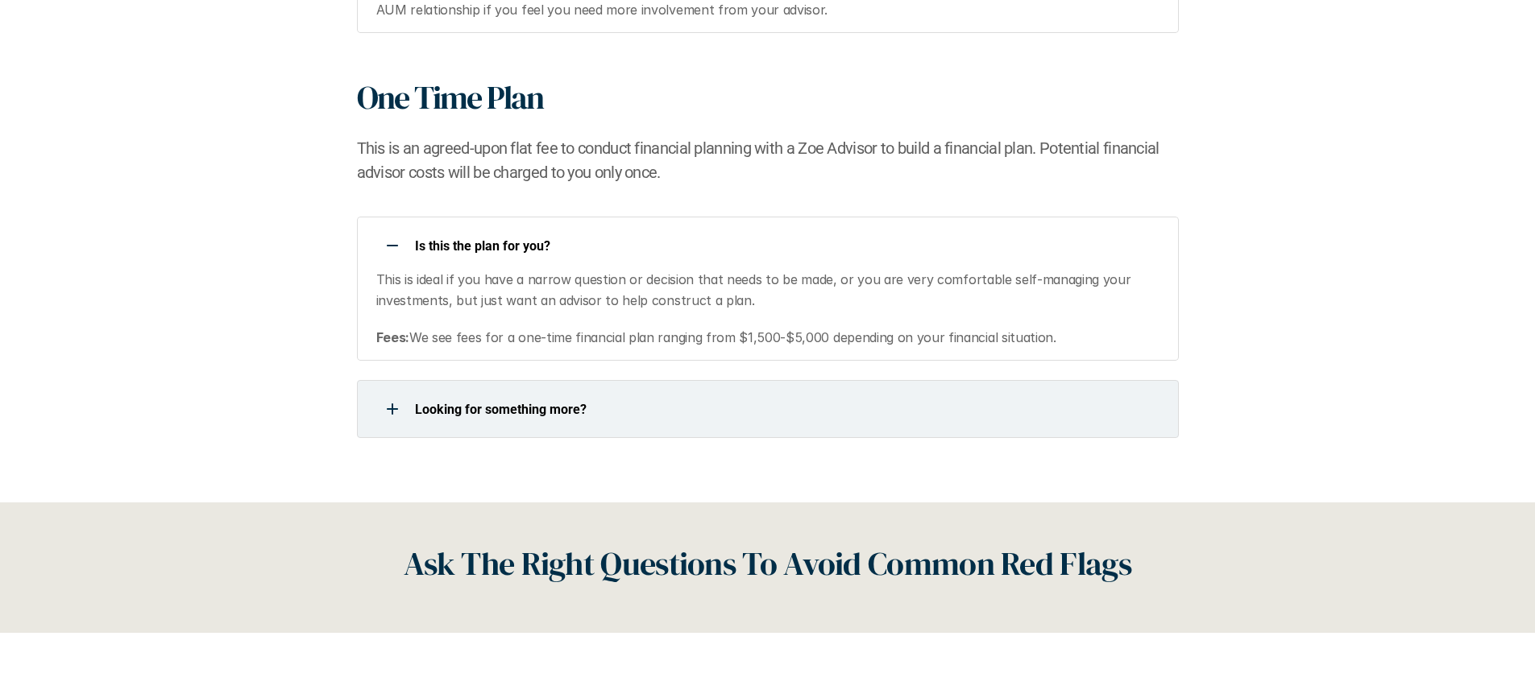
scroll to position [2298, 0]
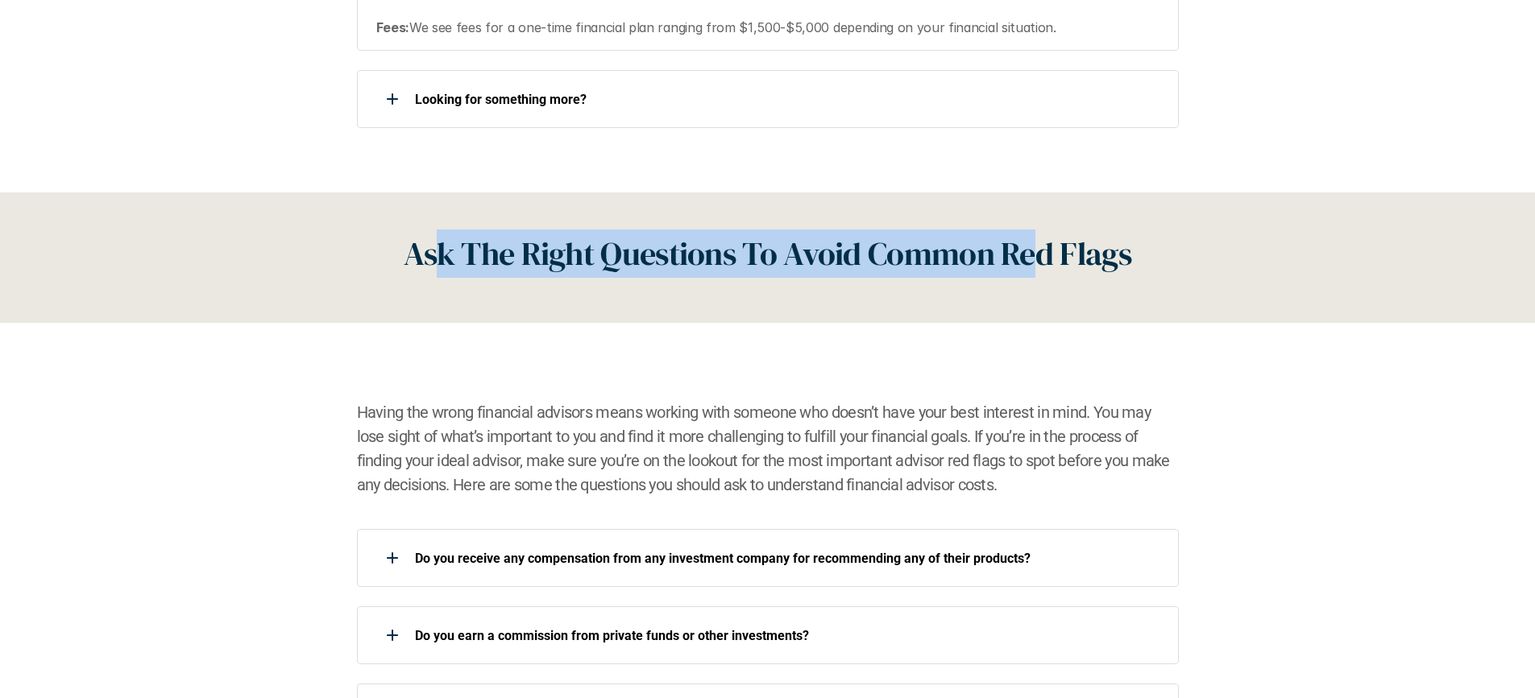
drag, startPoint x: 442, startPoint y: 256, endPoint x: 1042, endPoint y: 260, distance: 599.4
click at [1042, 260] on h2 "Ask The Right Questions To Avoid Common Red Flags" at bounding box center [767, 254] width 727 height 48
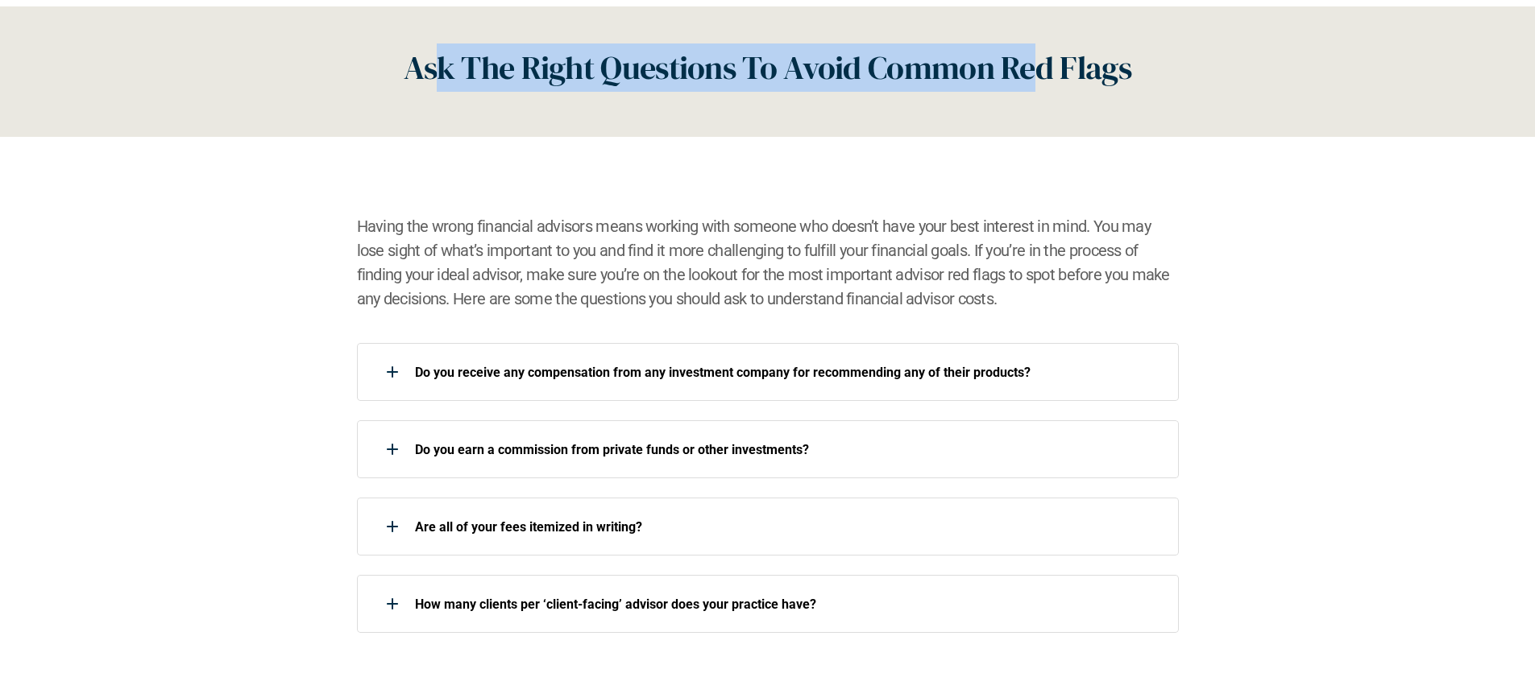
scroll to position [2588, 0]
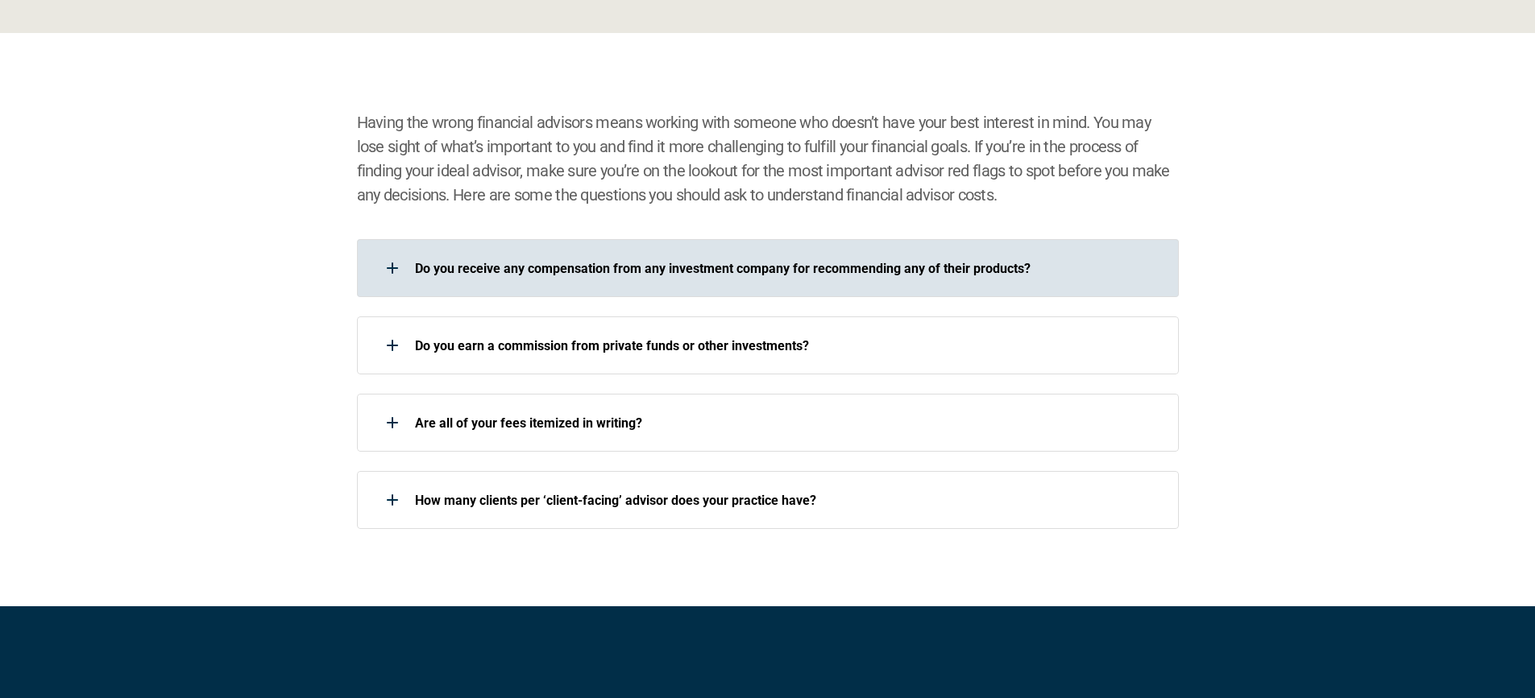
click at [686, 272] on p "Do you receive any compensation from any investment company for recommending an…" at bounding box center [786, 268] width 743 height 15
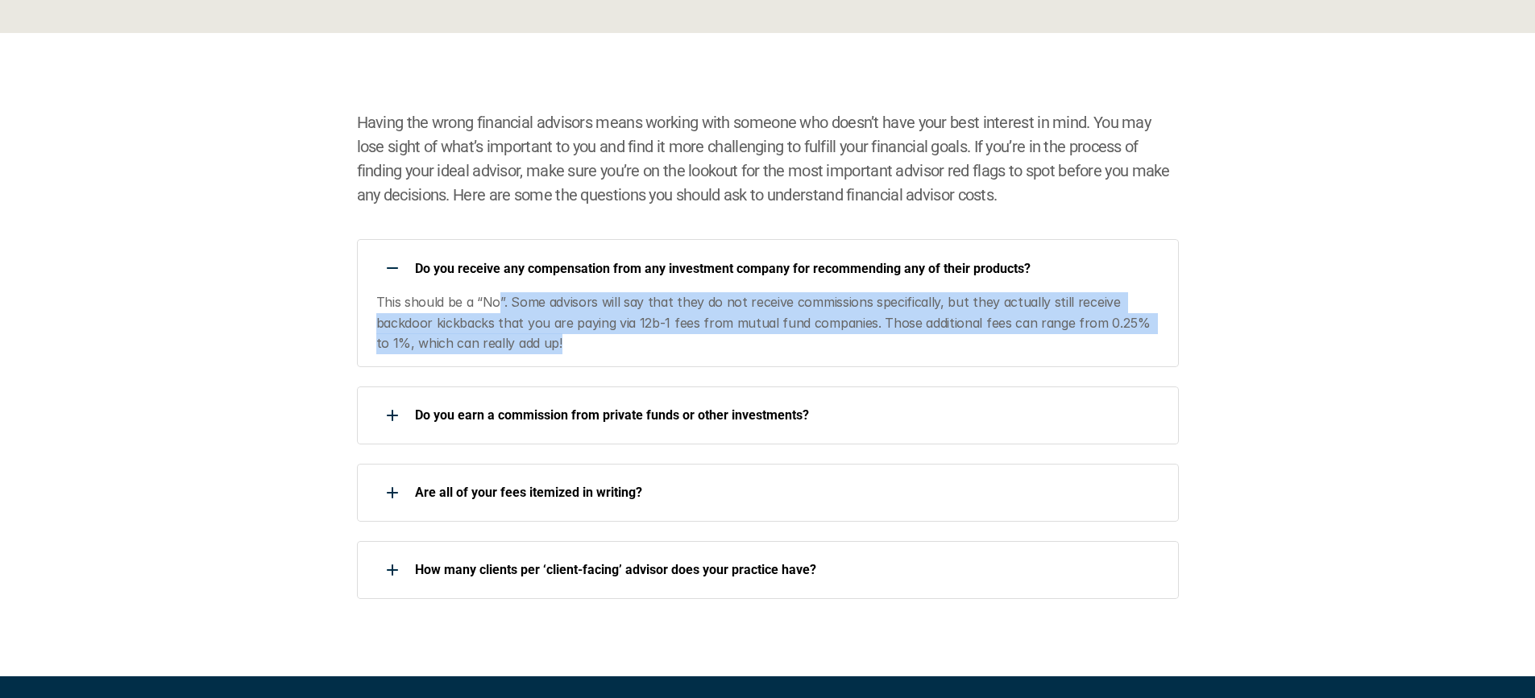
drag, startPoint x: 496, startPoint y: 307, endPoint x: 627, endPoint y: 339, distance: 134.4
click at [627, 339] on p "This should be a “No”. Some advisors will say that they do not receive commissi…" at bounding box center [767, 323] width 782 height 62
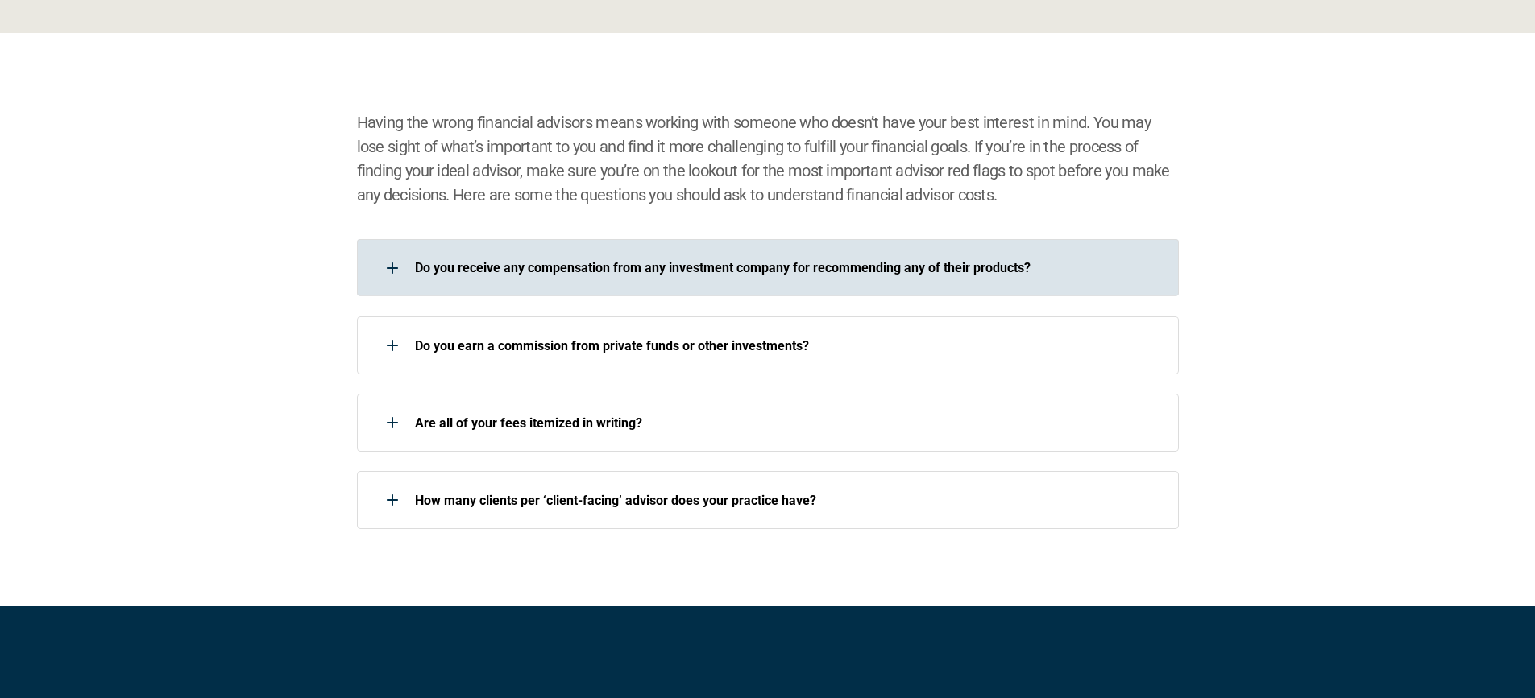
click at [648, 341] on p "Do you earn a commission from private funds or other investments?" at bounding box center [786, 345] width 743 height 15
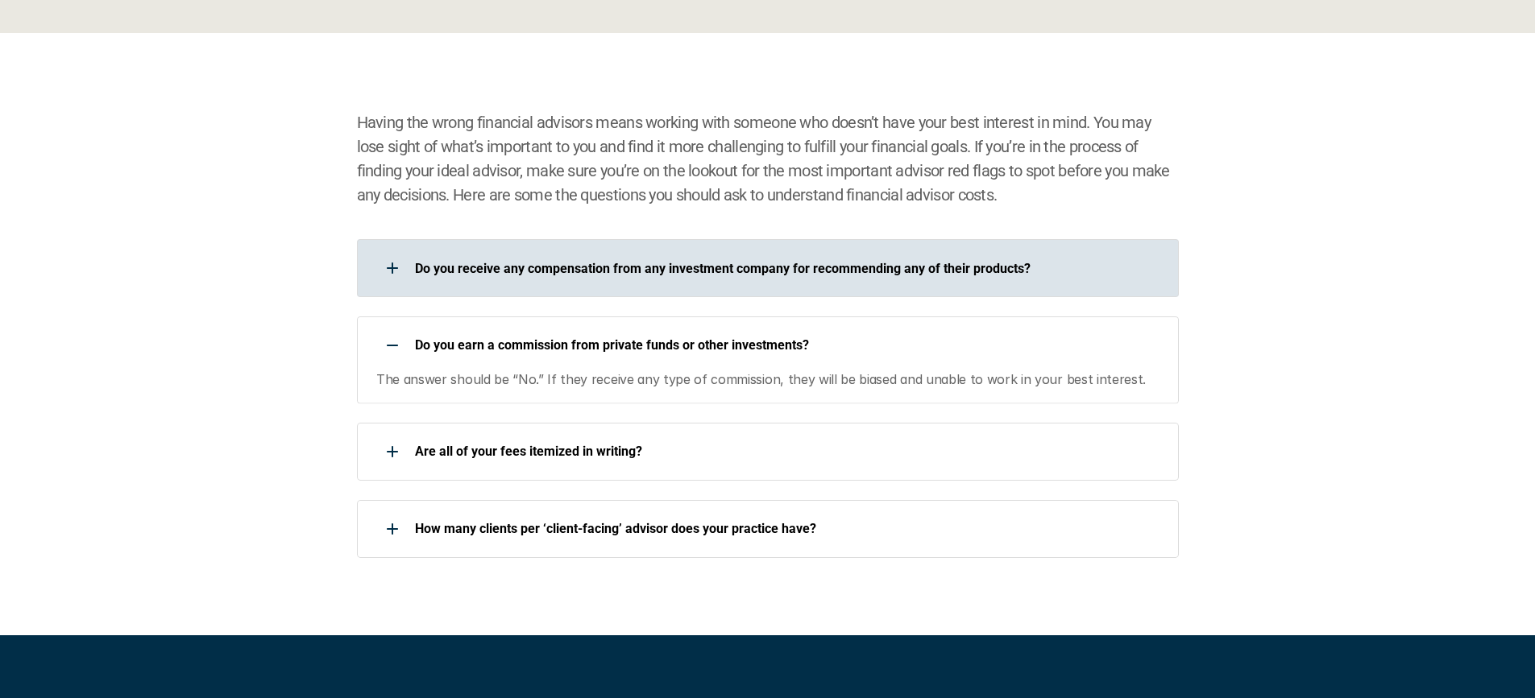
click at [644, 247] on div "Do you receive any compensation from any investment company for recommending an…" at bounding box center [768, 268] width 822 height 58
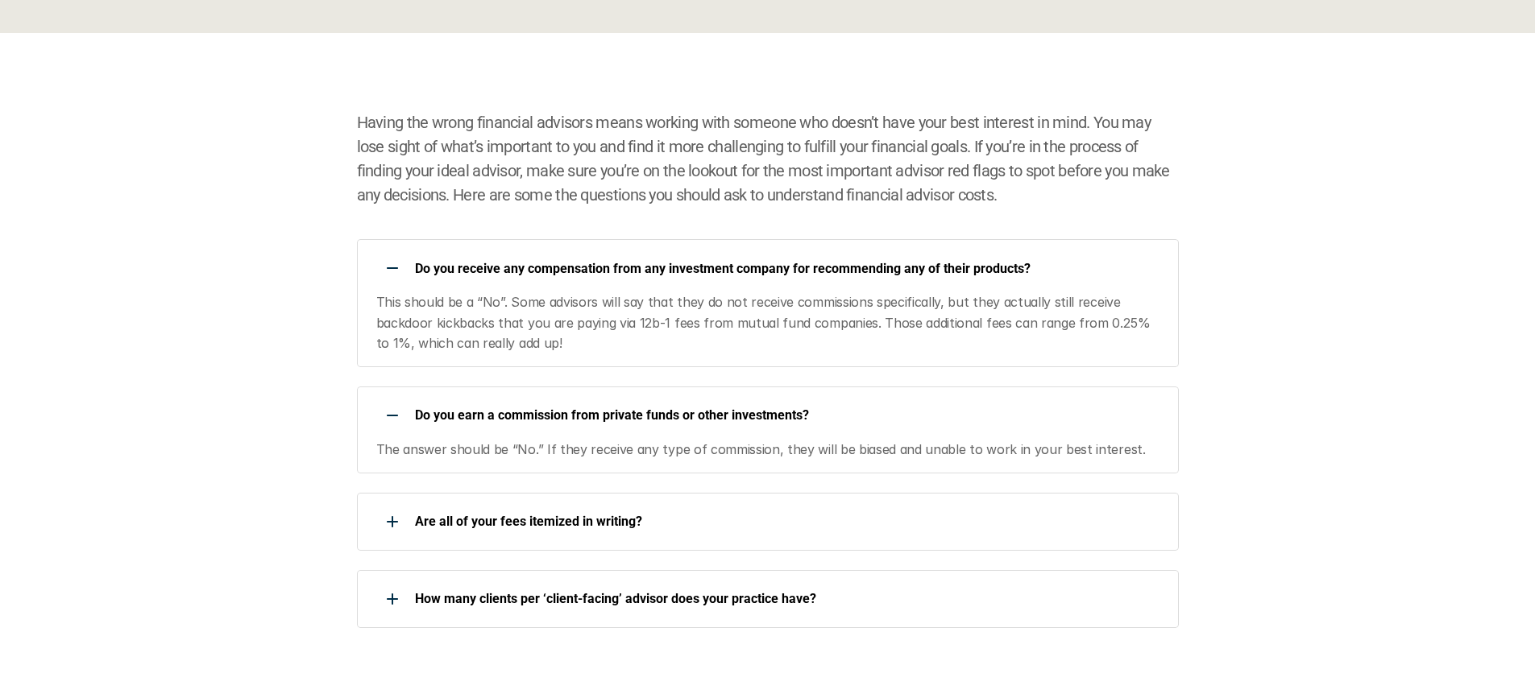
scroll to position [2697, 0]
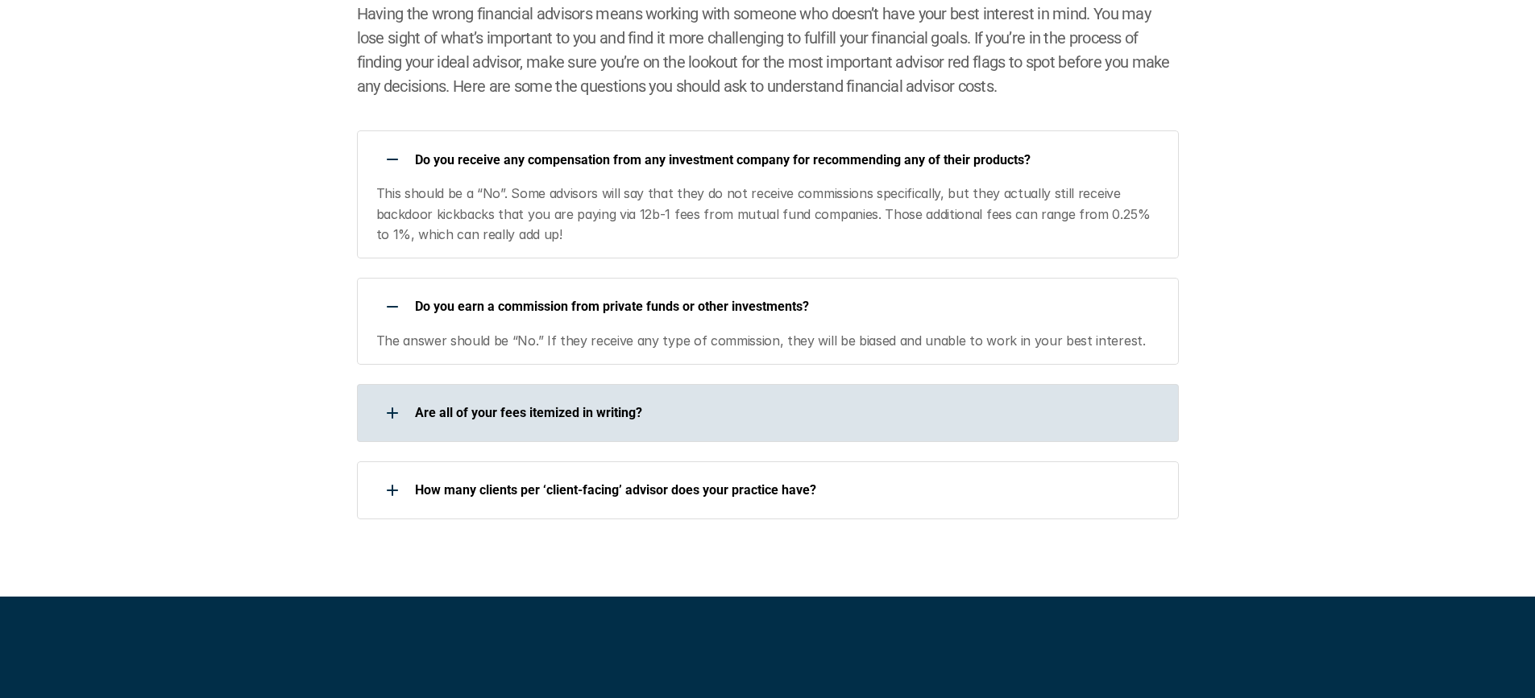
click at [510, 414] on p "Are all of your fees itemized in writing?" at bounding box center [786, 412] width 743 height 15
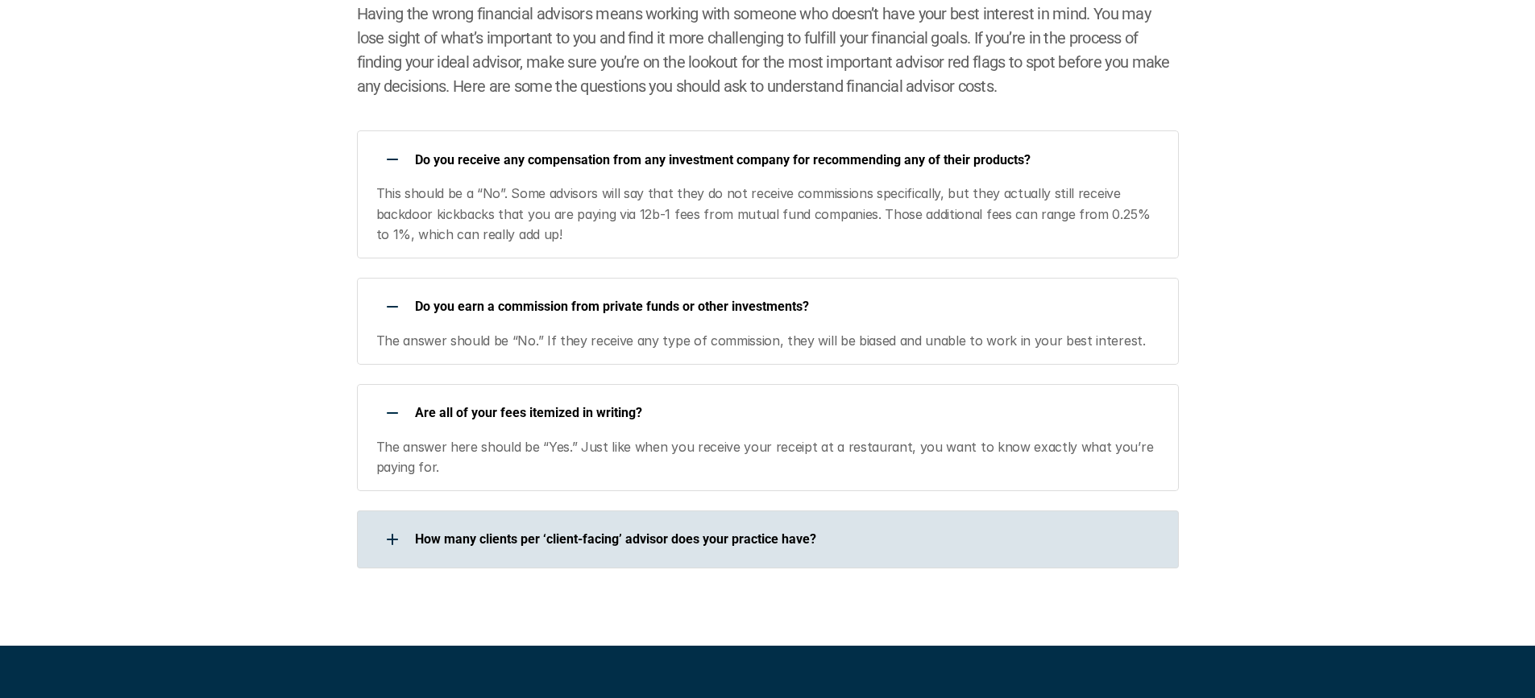
click at [609, 553] on div "How many clients per ‘client-facing’ advisor does your practice have?" at bounding box center [757, 540] width 801 height 32
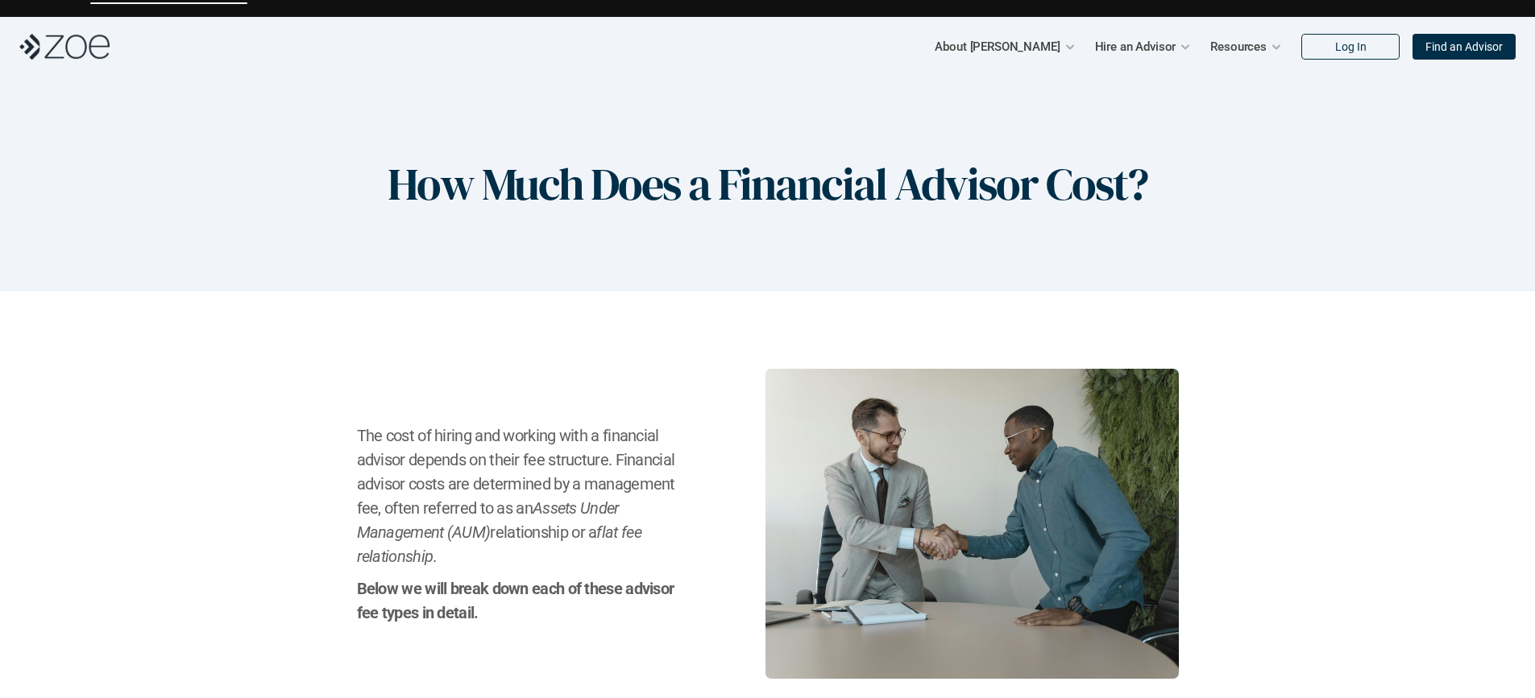
scroll to position [0, 0]
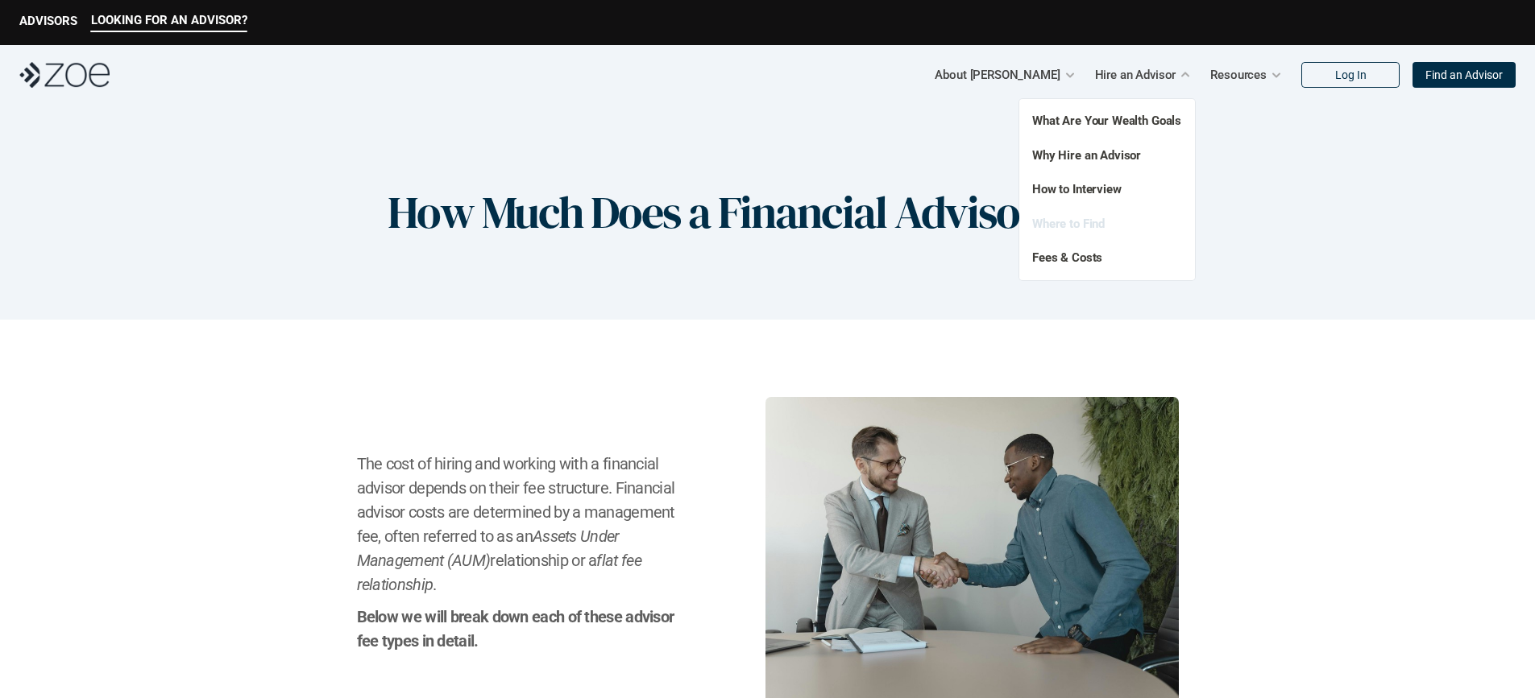
click at [1100, 225] on link "Where to Find" at bounding box center [1068, 224] width 73 height 15
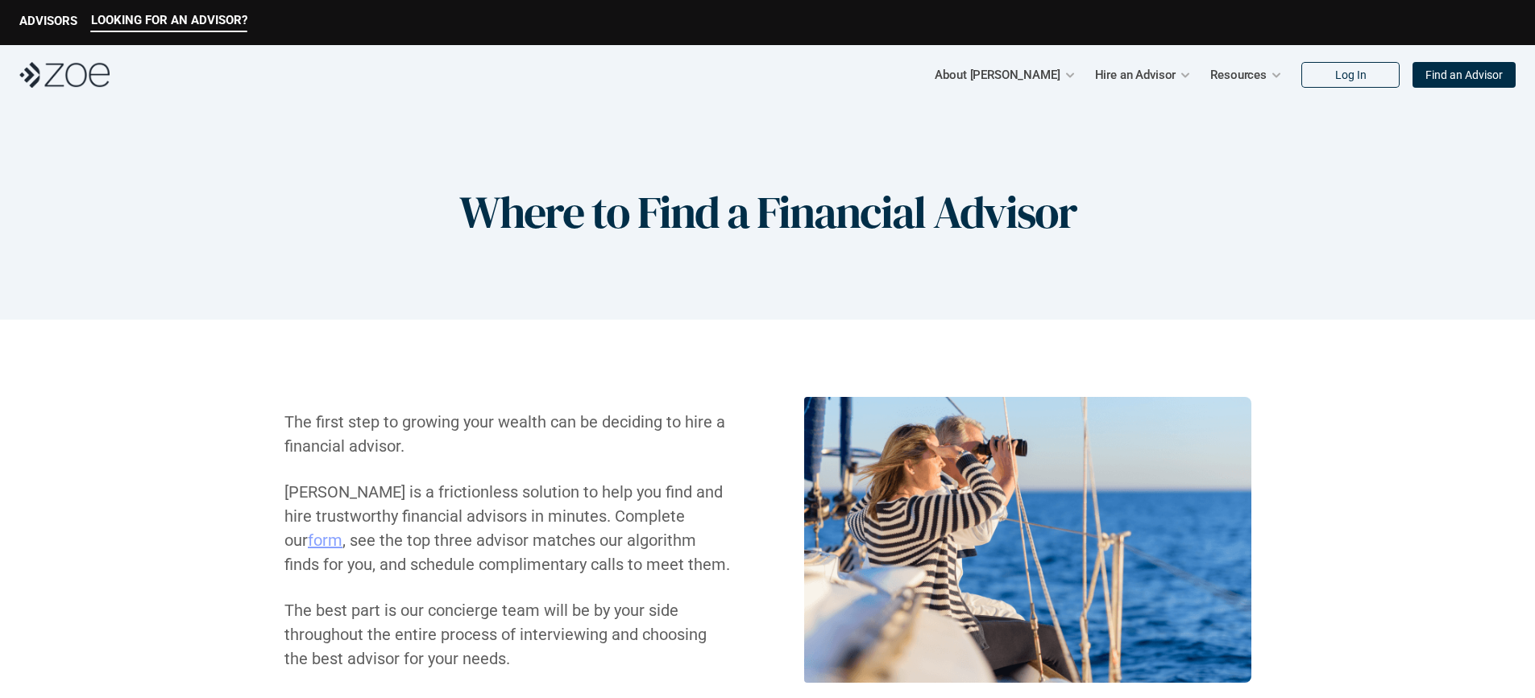
scroll to position [186, 0]
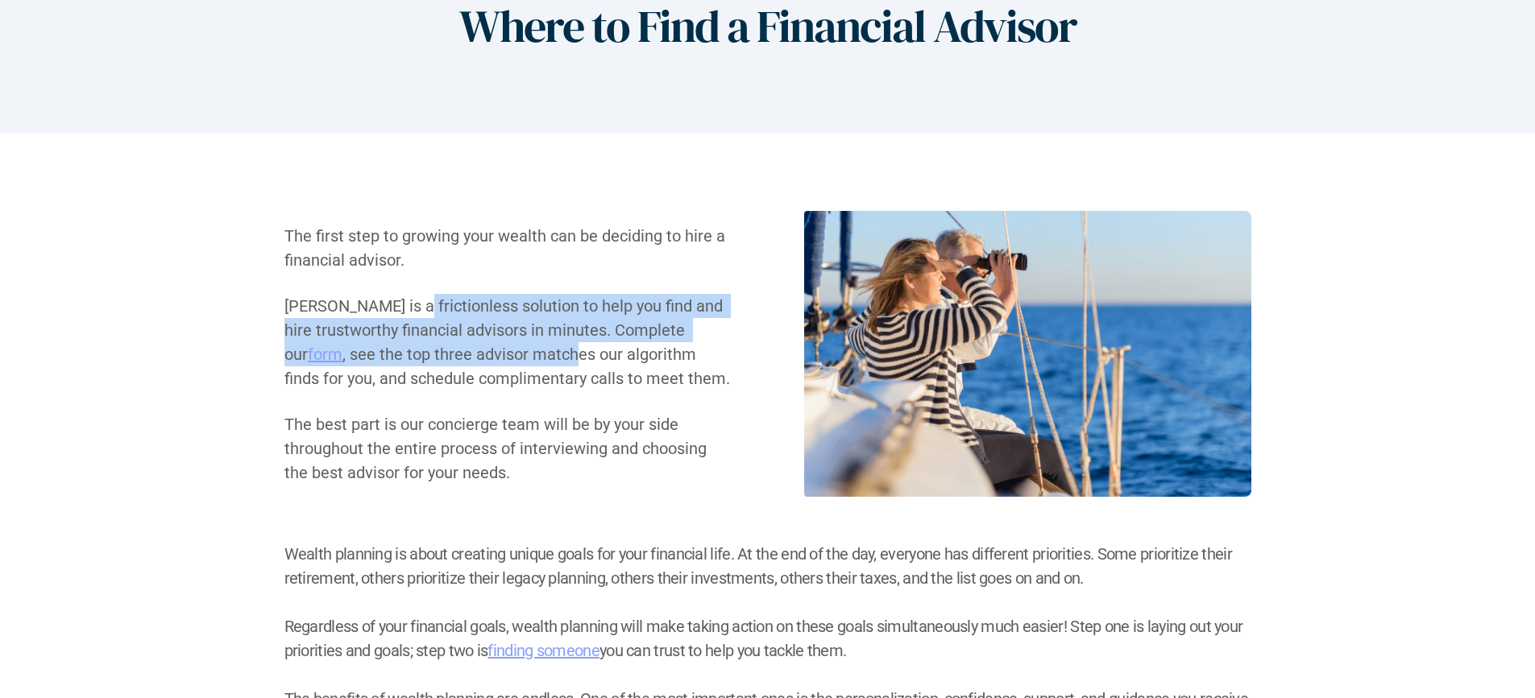
drag, startPoint x: 469, startPoint y: 325, endPoint x: 511, endPoint y: 355, distance: 51.9
click at [511, 355] on p "[PERSON_NAME] is a frictionless solution to help you find and hire trustworthy …" at bounding box center [507, 342] width 447 height 97
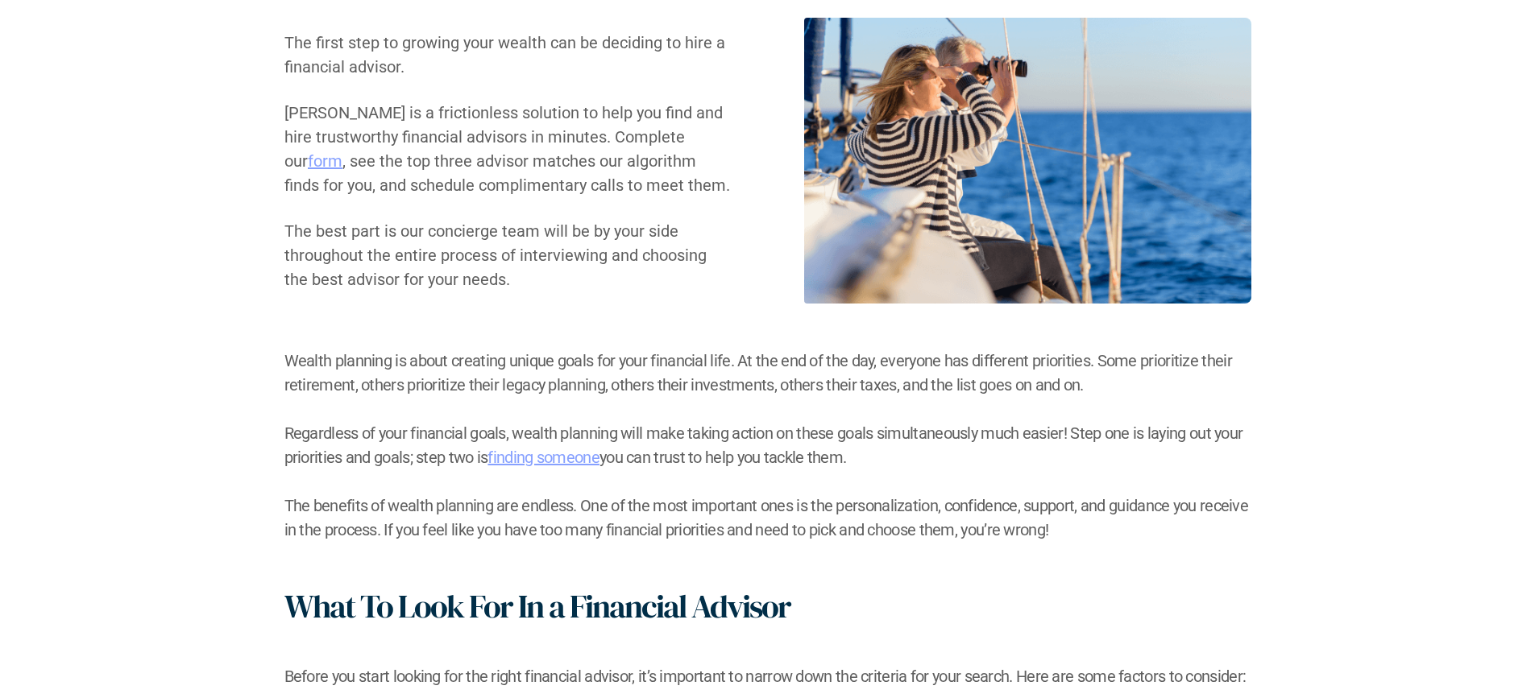
click at [301, 358] on h2 "Wealth planning is about creating unique goals for your financial life. At the …" at bounding box center [767, 445] width 967 height 193
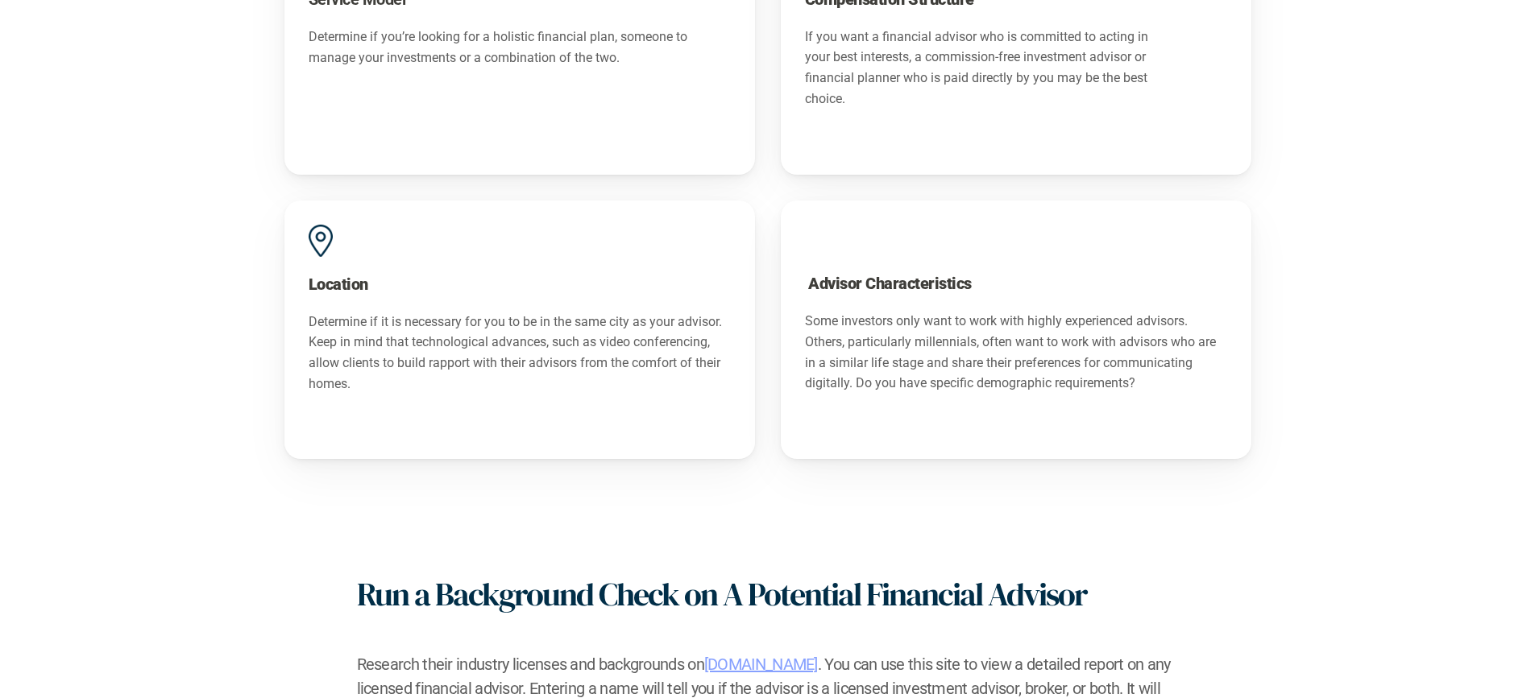
scroll to position [1474, 0]
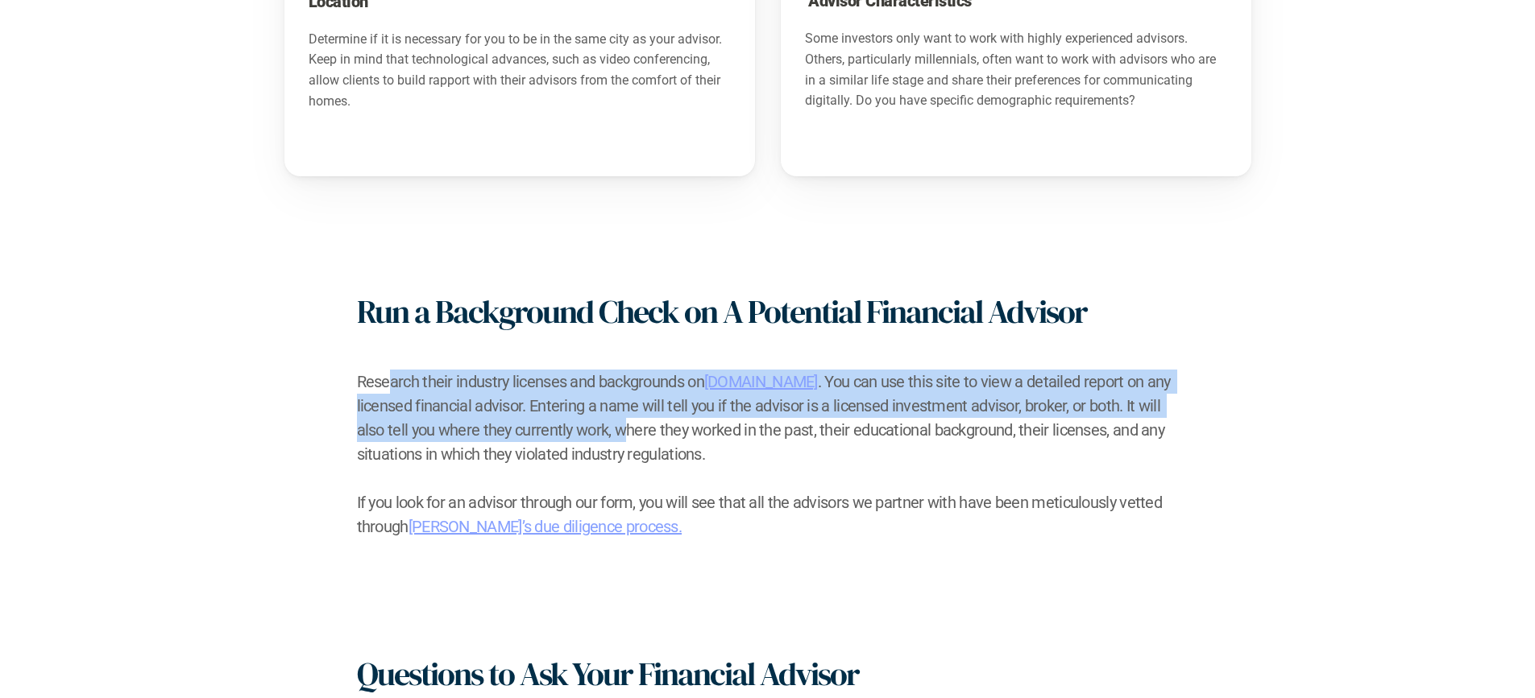
drag, startPoint x: 388, startPoint y: 380, endPoint x: 624, endPoint y: 422, distance: 238.9
click at [624, 422] on h2 "Research their industry licenses and backgrounds on [DOMAIN_NAME] . You can use…" at bounding box center [768, 418] width 822 height 97
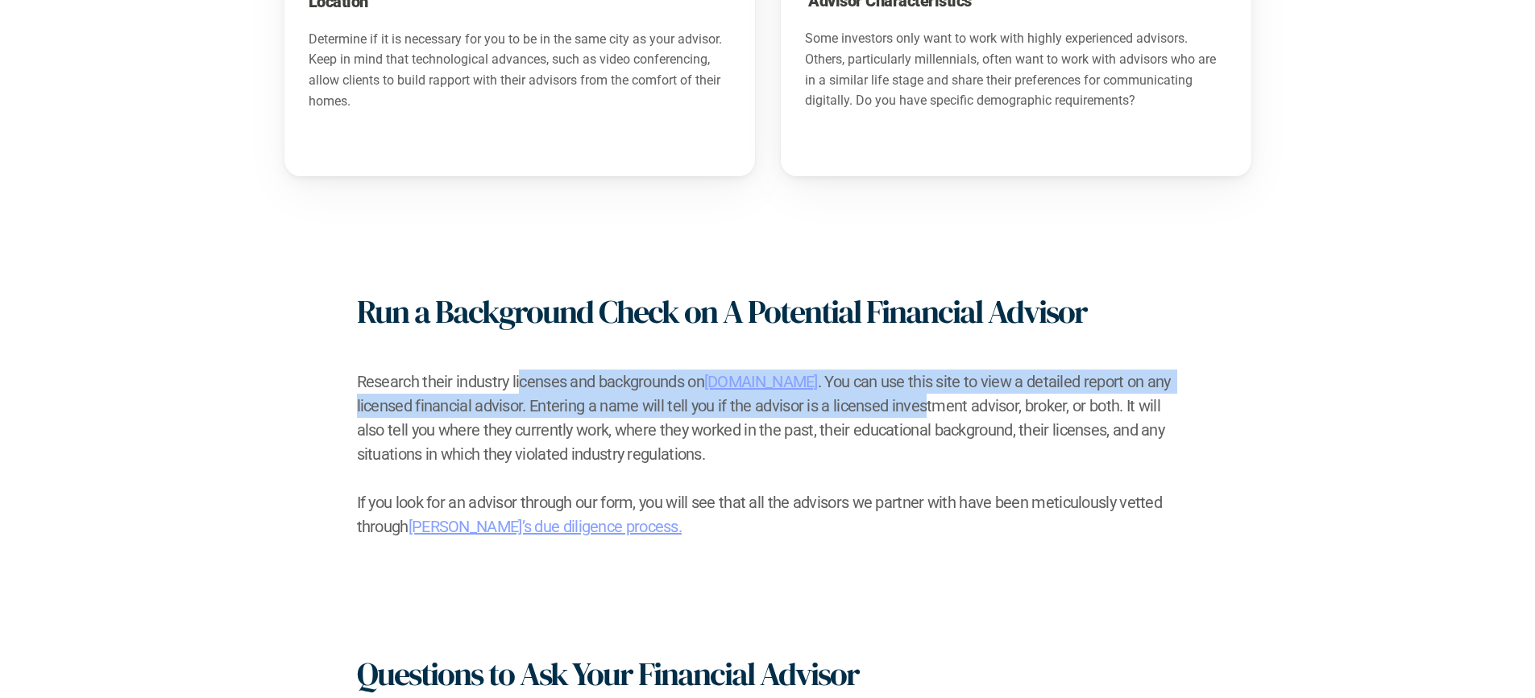
drag, startPoint x: 609, startPoint y: 376, endPoint x: 920, endPoint y: 412, distance: 313.1
click at [920, 412] on h2 "Research their industry licenses and backgrounds on [DOMAIN_NAME] . You can use…" at bounding box center [768, 418] width 822 height 97
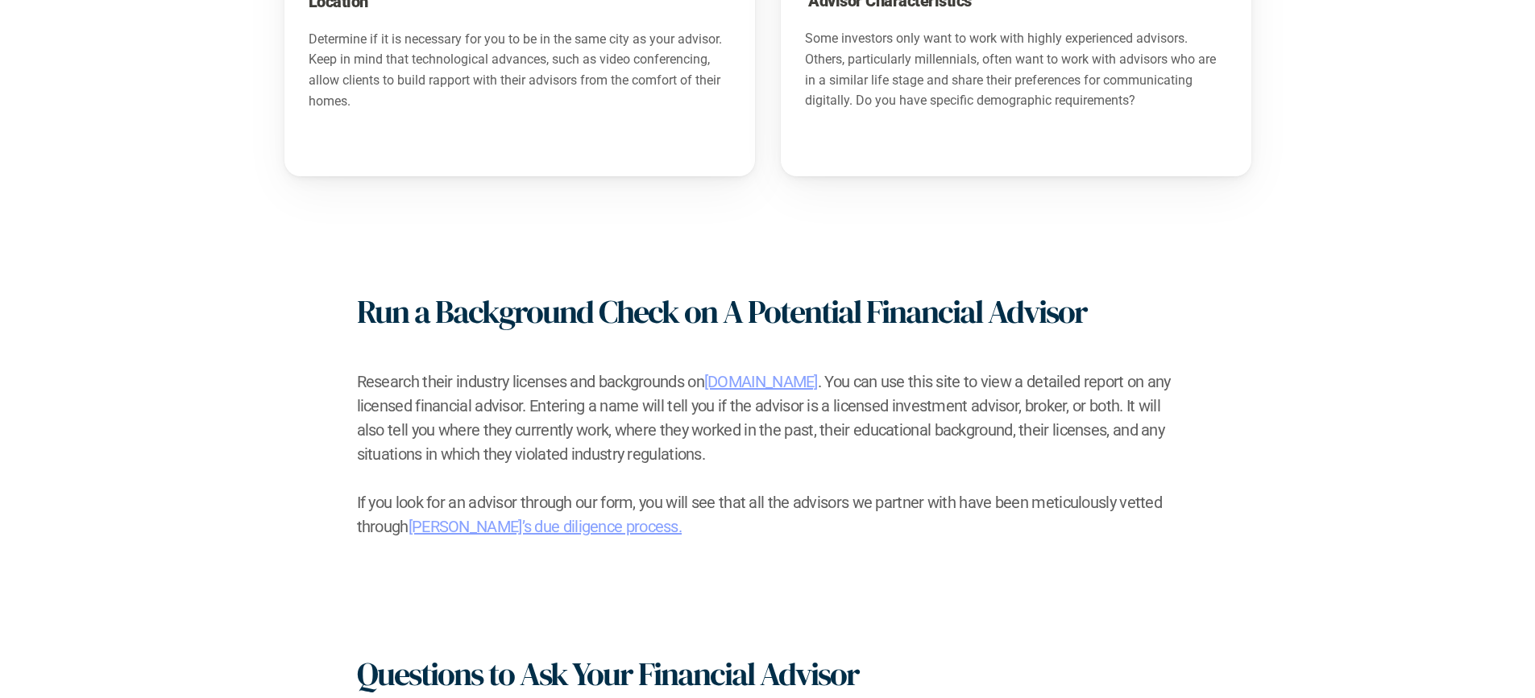
click at [956, 403] on h2 "Research their industry licenses and backgrounds on [DOMAIN_NAME] . You can use…" at bounding box center [768, 418] width 822 height 97
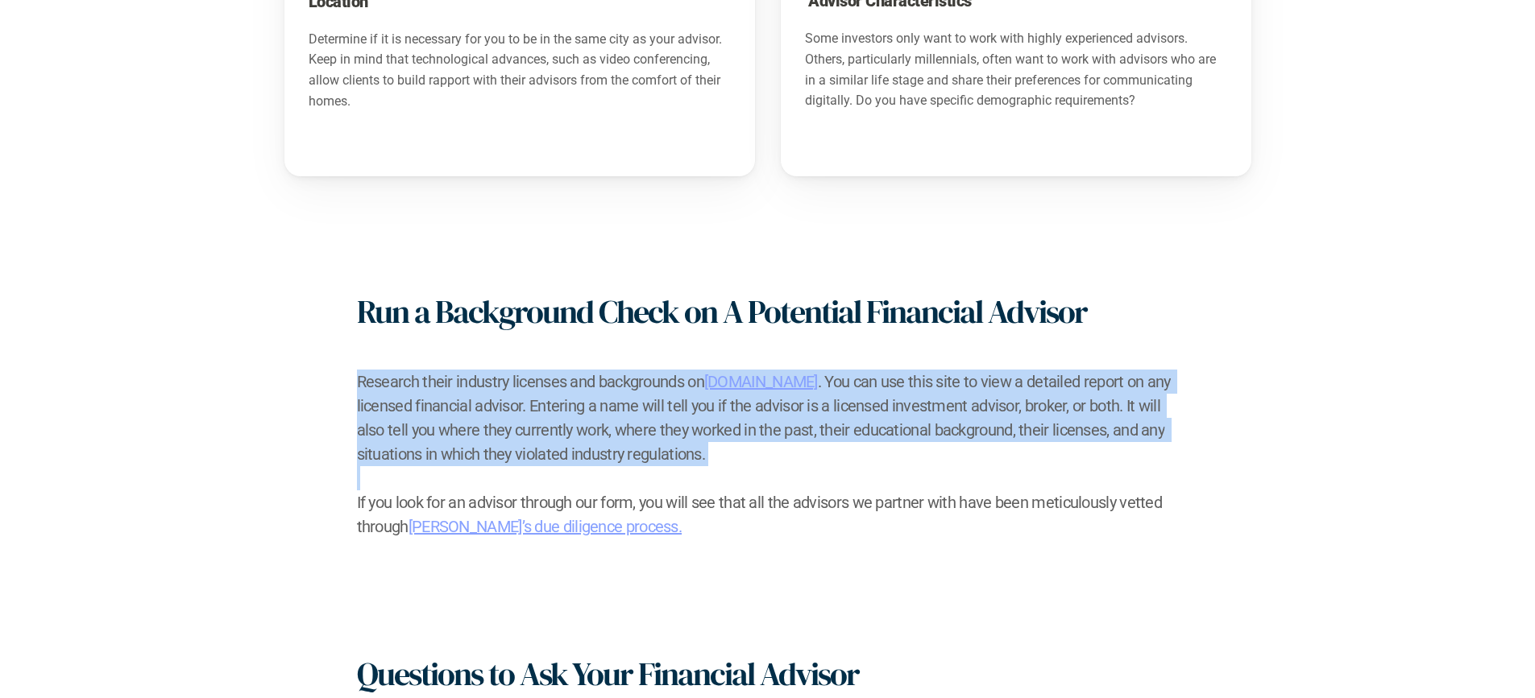
click at [956, 403] on h2 "Research their industry licenses and backgrounds on [DOMAIN_NAME] . You can use…" at bounding box center [768, 418] width 822 height 97
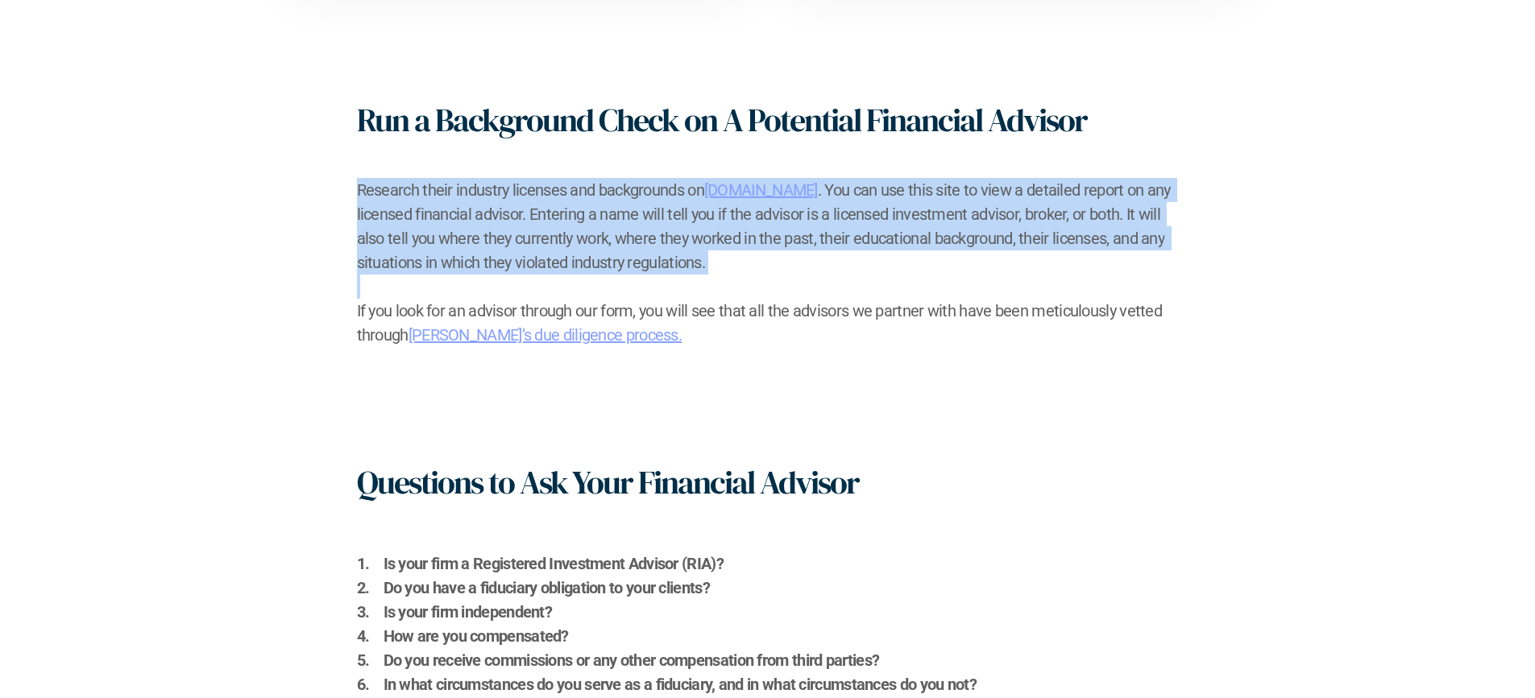
scroll to position [1860, 0]
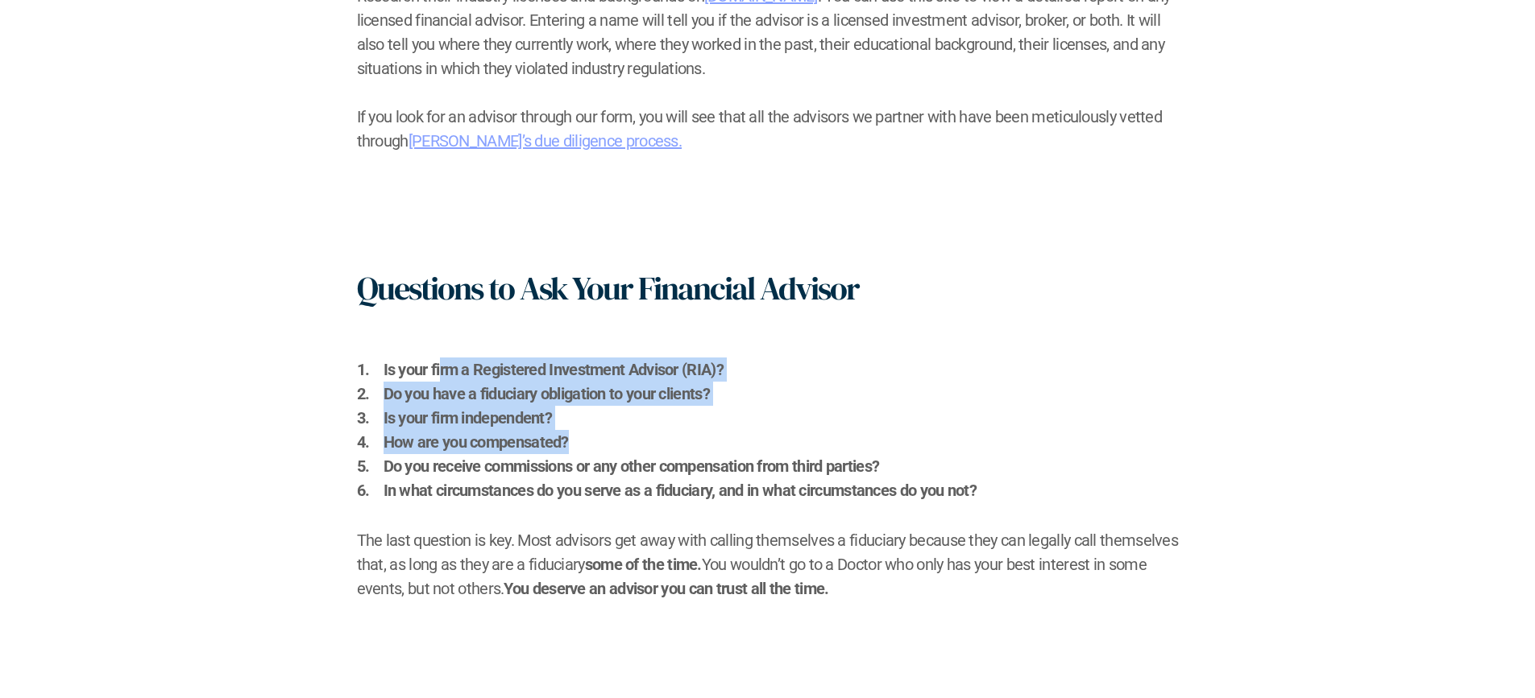
drag, startPoint x: 444, startPoint y: 358, endPoint x: 676, endPoint y: 433, distance: 243.8
click at [676, 433] on ol "Is your firm a Registered Investment Advisor (RIA)? Do you have a fiduciary obl…" at bounding box center [768, 430] width 822 height 145
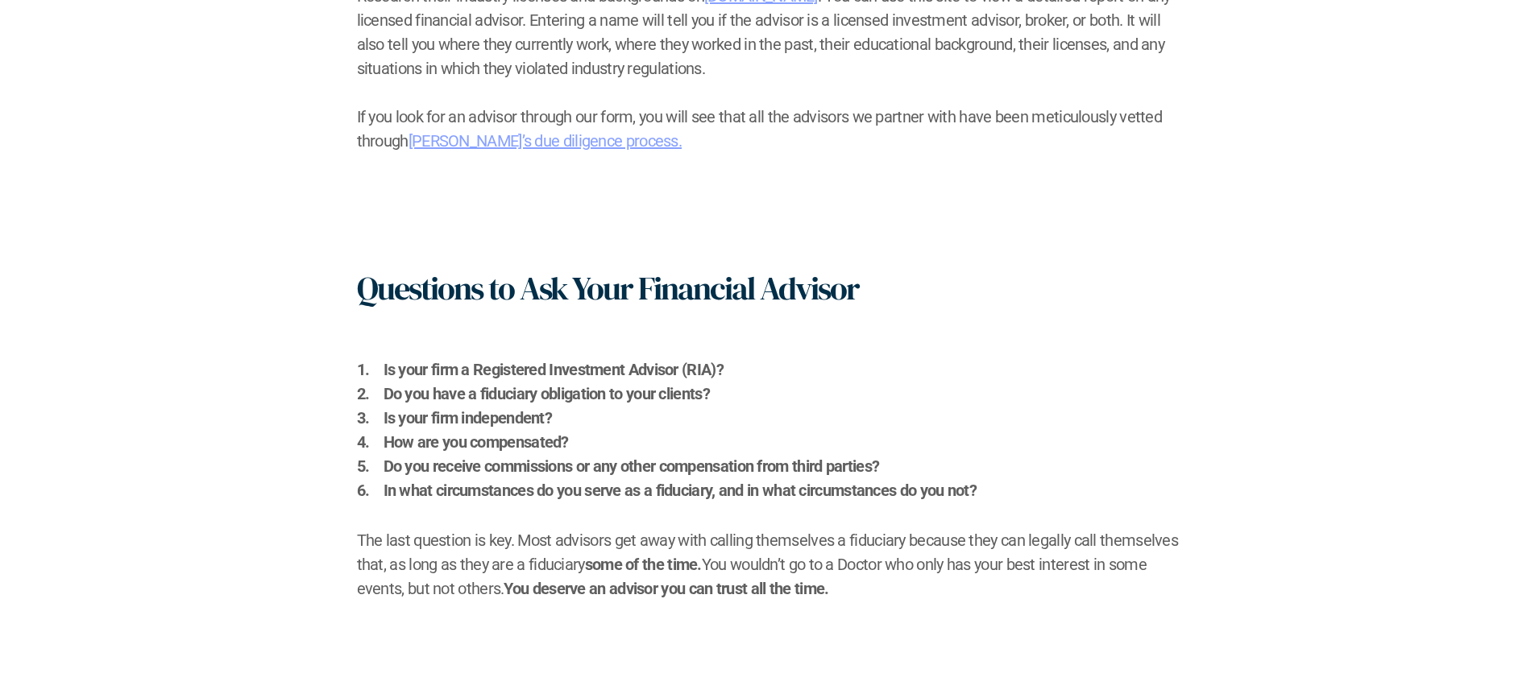
click at [595, 454] on h2 "Do you receive commissions or any other compensation from third parties?" at bounding box center [780, 466] width 795 height 24
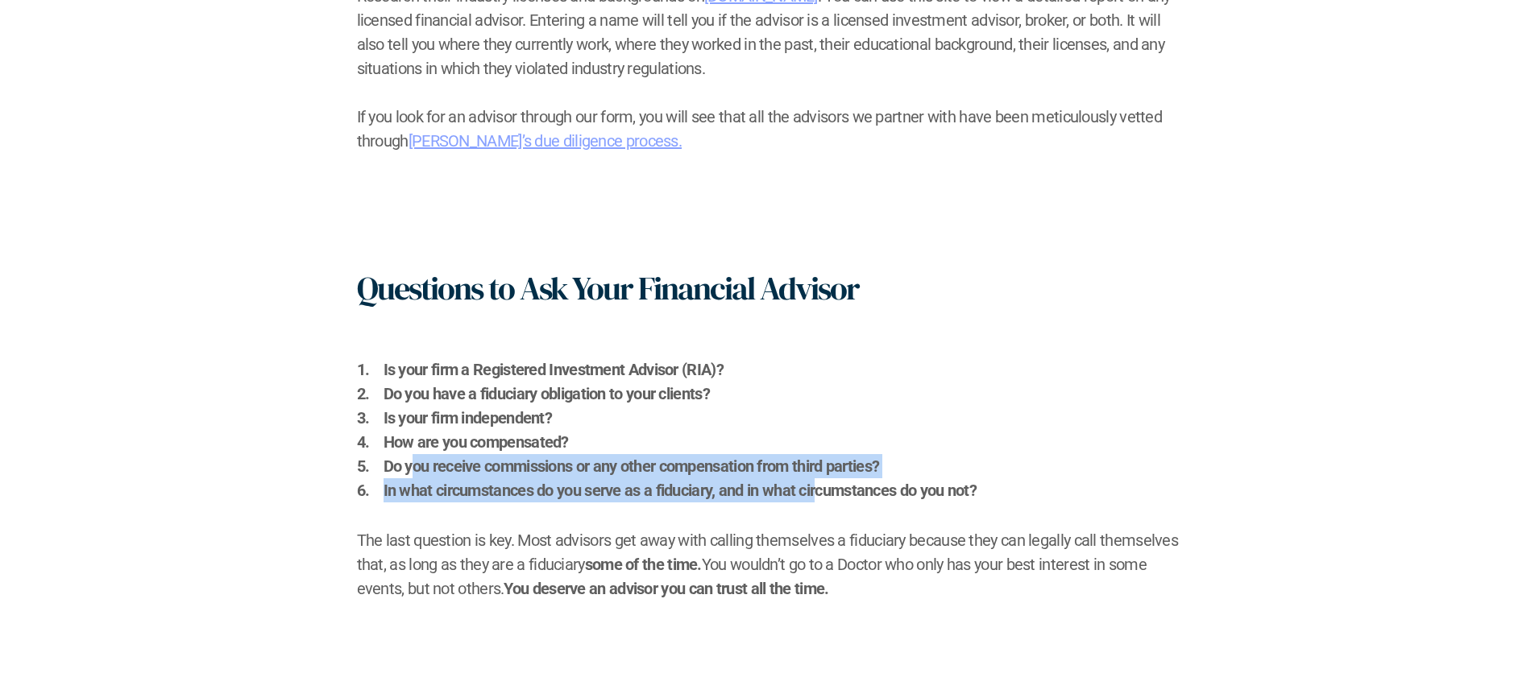
drag, startPoint x: 414, startPoint y: 458, endPoint x: 819, endPoint y: 480, distance: 405.8
click at [820, 480] on ol "Is your firm a Registered Investment Advisor (RIA)? Do you have a fiduciary obl…" at bounding box center [768, 430] width 822 height 145
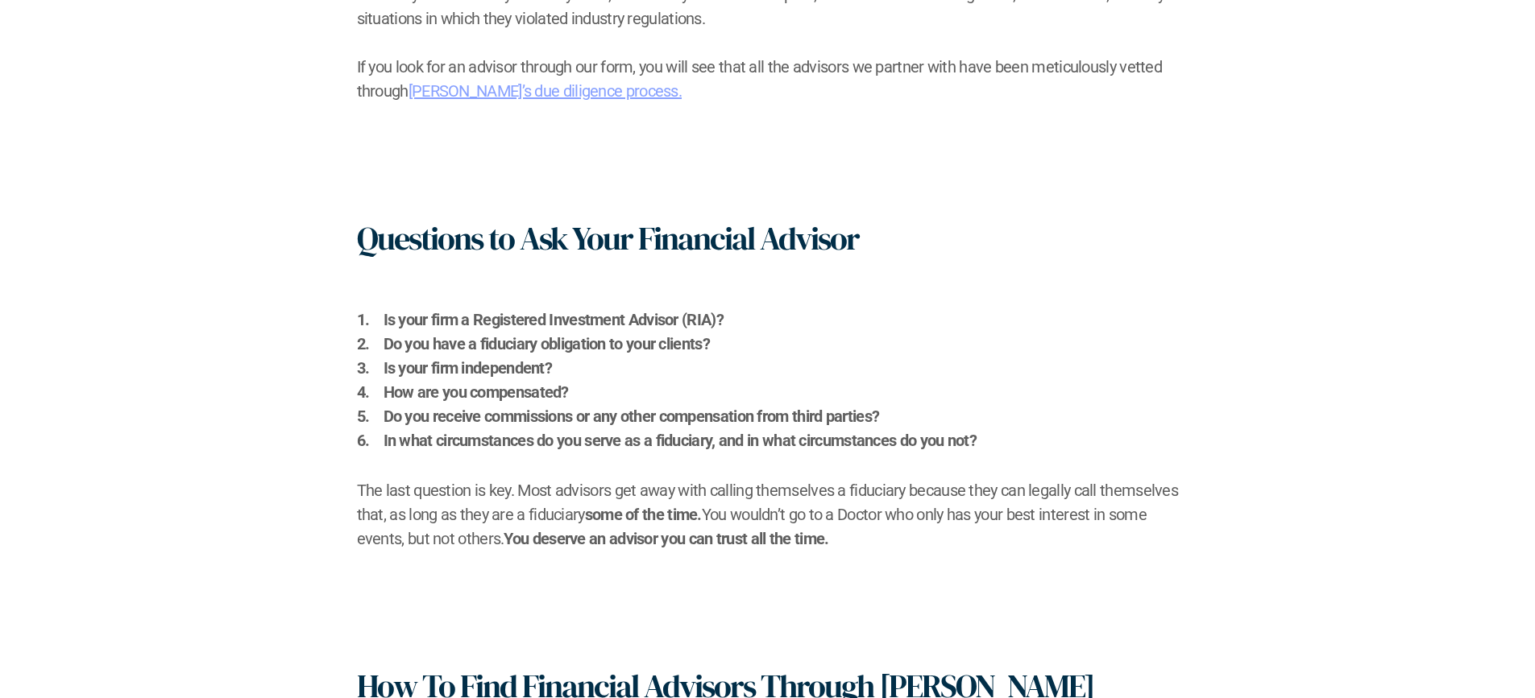
click at [487, 479] on h2 "The last question is key. Most advisors get away with calling themselves a fidu…" at bounding box center [768, 515] width 822 height 73
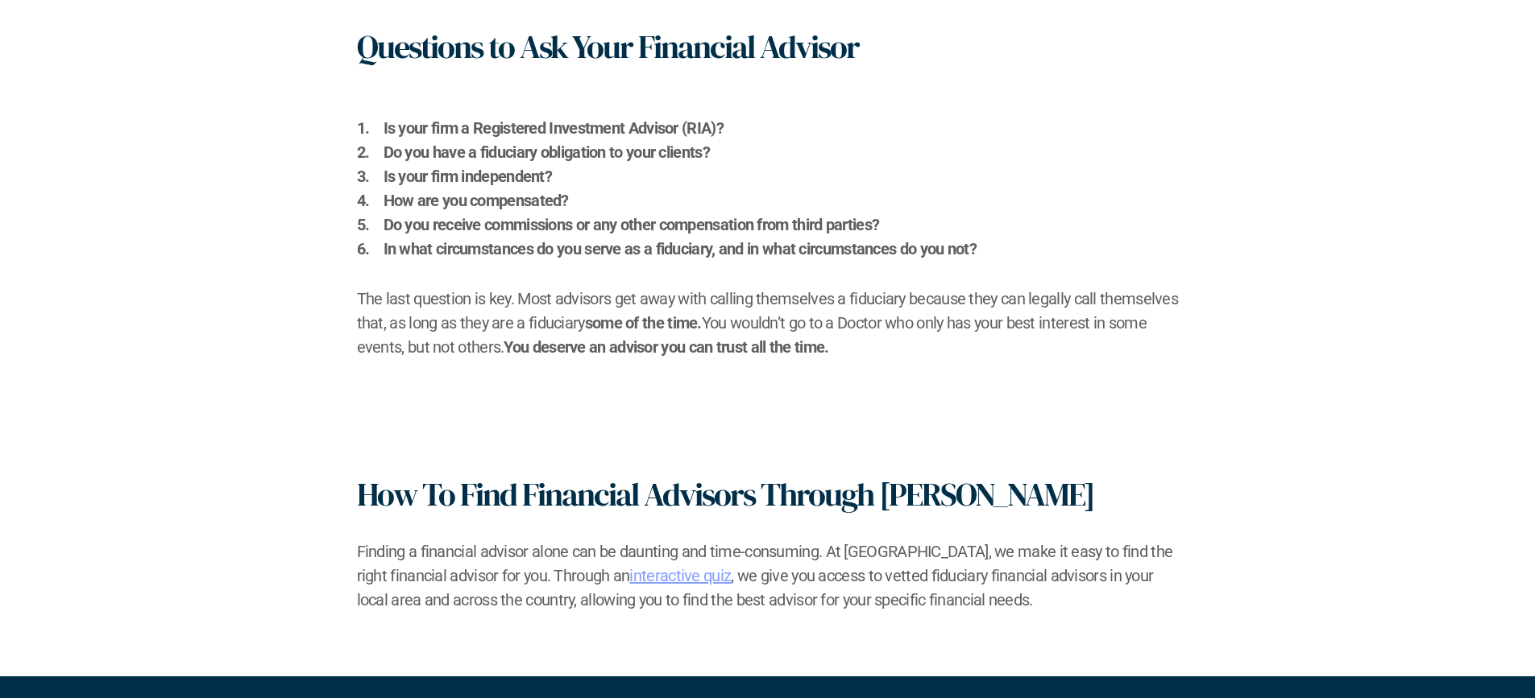
click at [657, 254] on h2 "In what circumstances do you serve as a fiduciary, and in what circumstances do…" at bounding box center [780, 249] width 795 height 24
click at [683, 255] on h2 "In what circumstances do you serve as a fiduciary, and in what circumstances do…" at bounding box center [780, 249] width 795 height 24
click at [441, 309] on h2 "The last question is key. Most advisors get away with calling themselves a fidu…" at bounding box center [768, 323] width 822 height 73
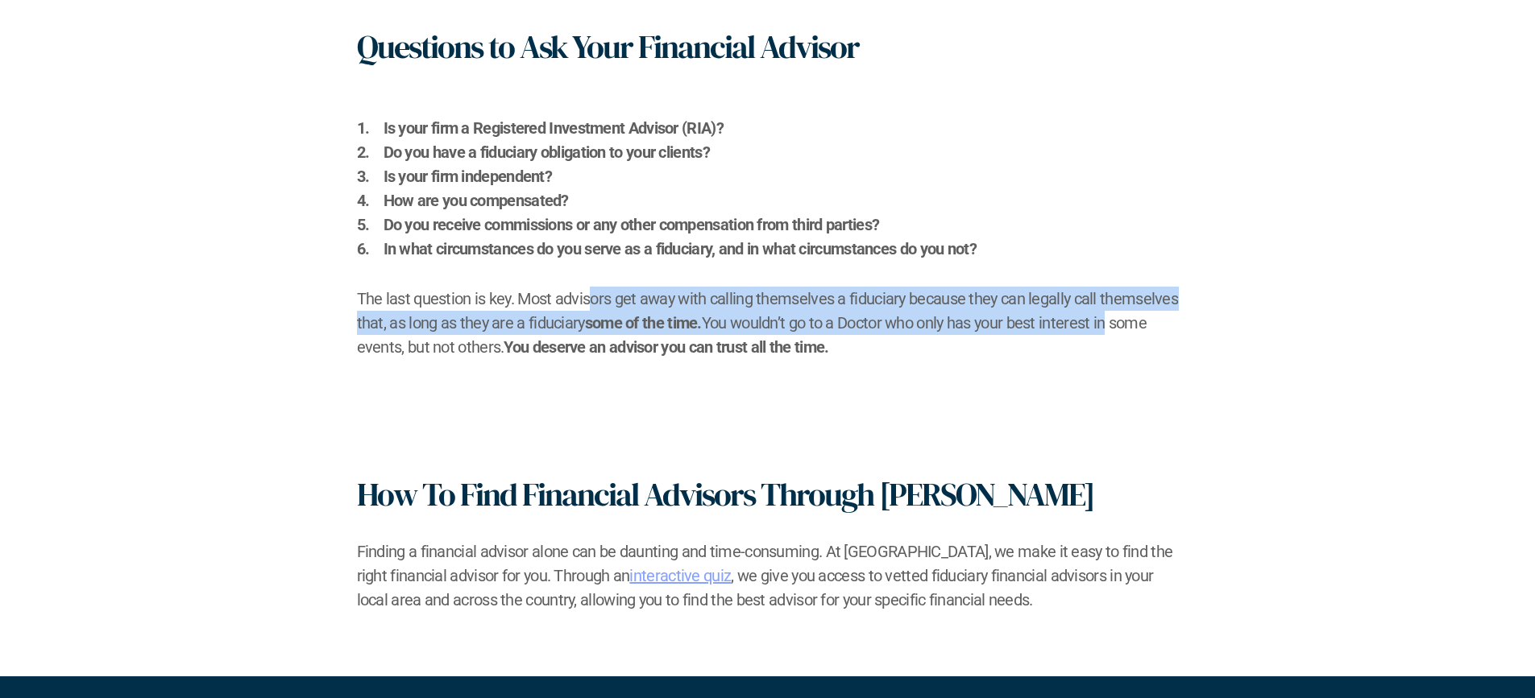
drag, startPoint x: 619, startPoint y: 299, endPoint x: 1106, endPoint y: 318, distance: 487.8
click at [1106, 318] on h2 "The last question is key. Most advisors get away with calling themselves a fidu…" at bounding box center [768, 323] width 822 height 73
click at [1104, 322] on h2 "The last question is key. Most advisors get away with calling themselves a fidu…" at bounding box center [768, 323] width 822 height 73
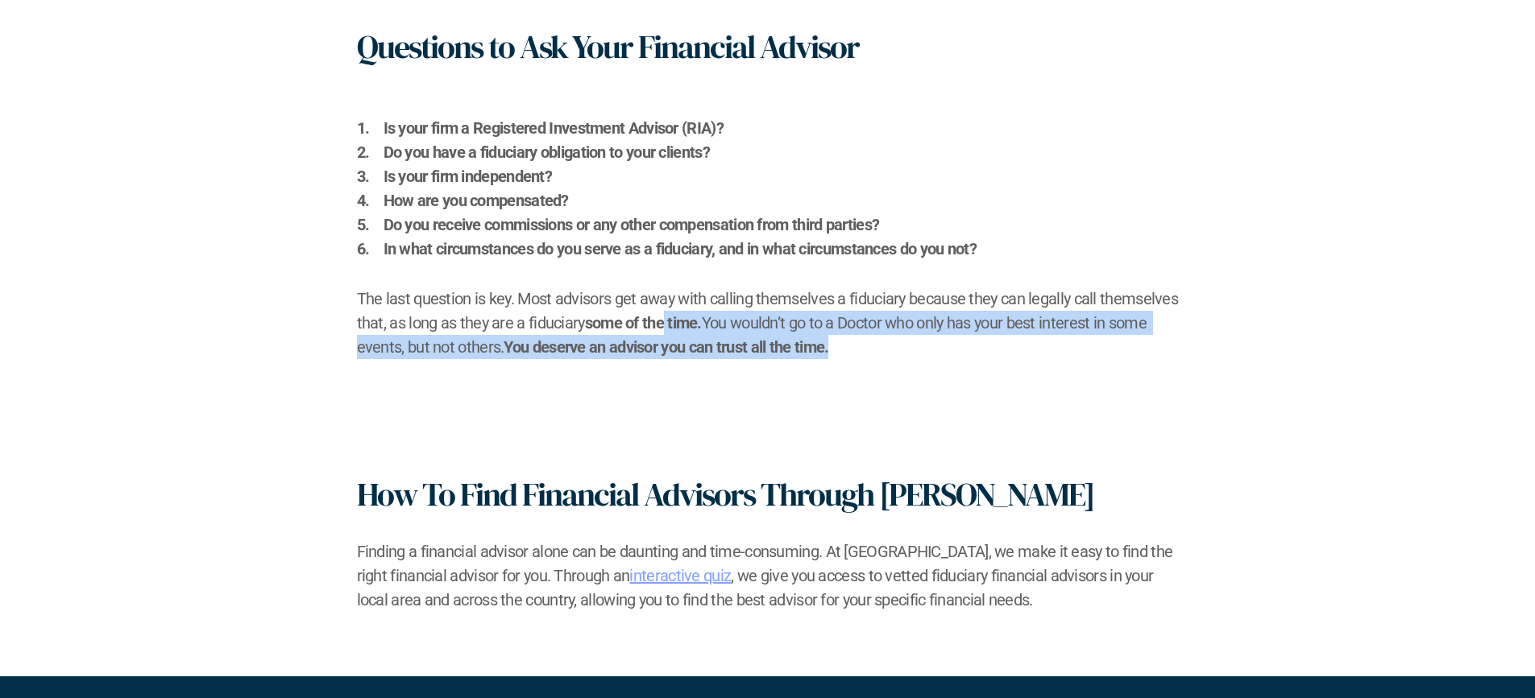
drag, startPoint x: 666, startPoint y: 330, endPoint x: 836, endPoint y: 348, distance: 170.9
click at [836, 348] on h2 "The last question is key. Most advisors get away with calling themselves a fidu…" at bounding box center [768, 323] width 822 height 73
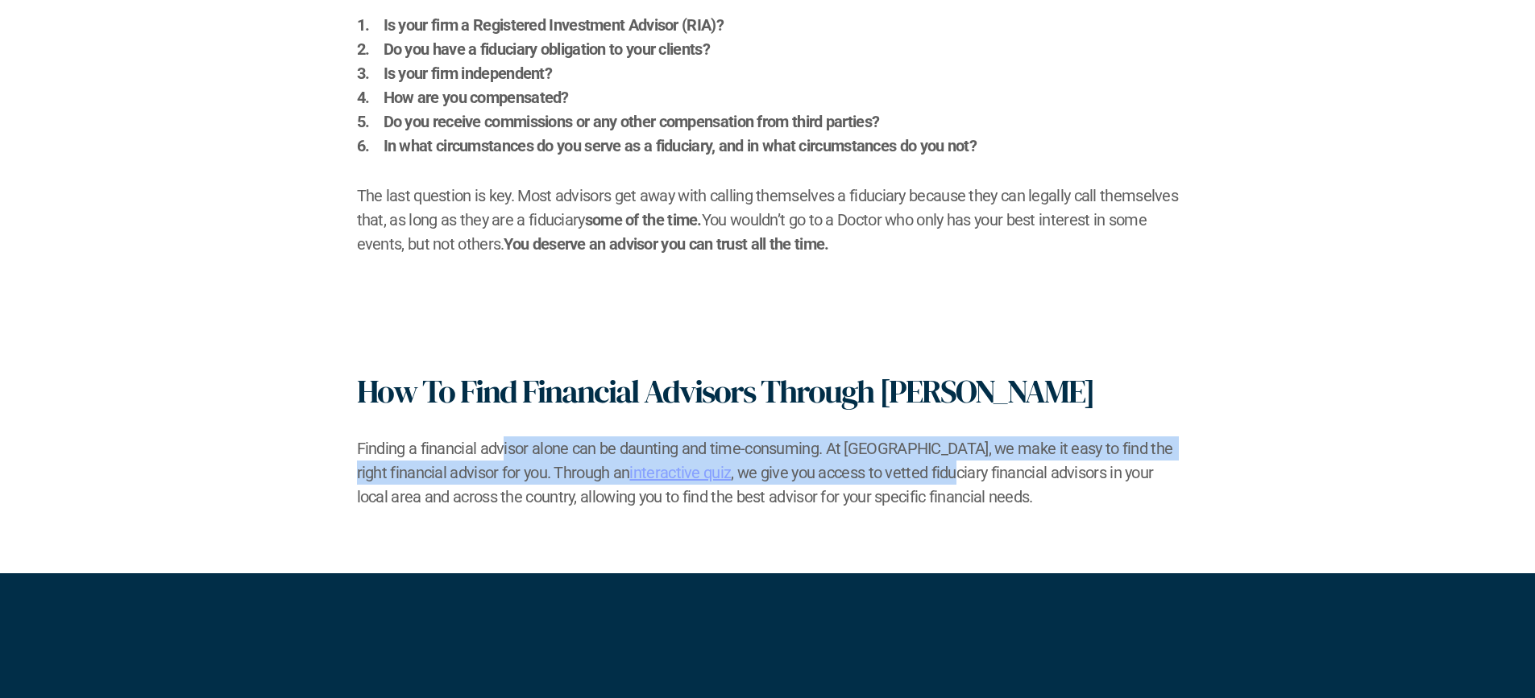
drag, startPoint x: 503, startPoint y: 454, endPoint x: 860, endPoint y: 462, distance: 356.1
click at [860, 462] on h2 "Finding a financial advisor alone can be daunting and time-consuming. At [GEOGR…" at bounding box center [768, 473] width 822 height 73
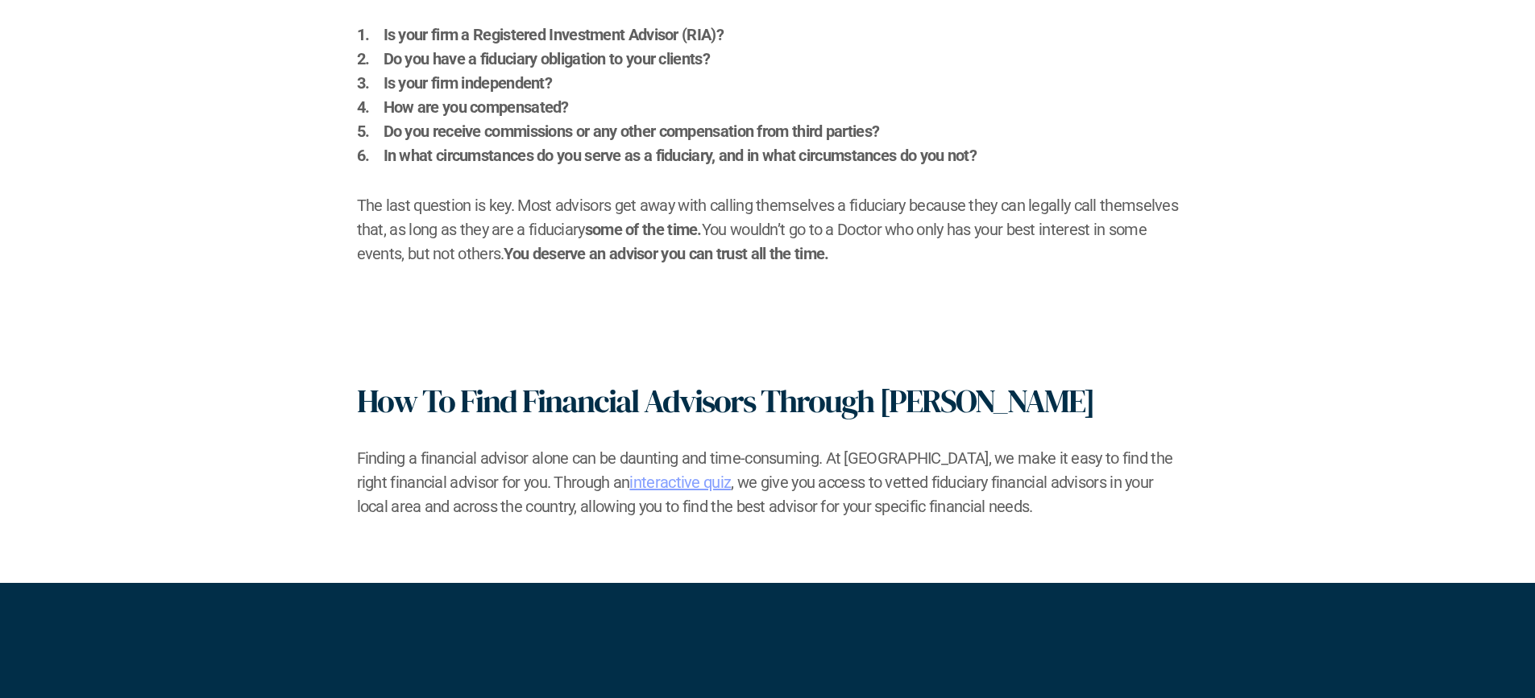
click at [729, 499] on h2 "Finding a financial advisor alone can be daunting and time-consuming. At [GEOGR…" at bounding box center [768, 482] width 822 height 73
click at [815, 486] on h2 "Finding a financial advisor alone can be daunting and time-consuming. At [GEOGR…" at bounding box center [768, 482] width 822 height 73
drag, startPoint x: 448, startPoint y: 512, endPoint x: 647, endPoint y: 508, distance: 199.0
click at [647, 508] on h2 "Finding a financial advisor alone can be daunting and time-consuming. At [GEOGR…" at bounding box center [768, 482] width 822 height 73
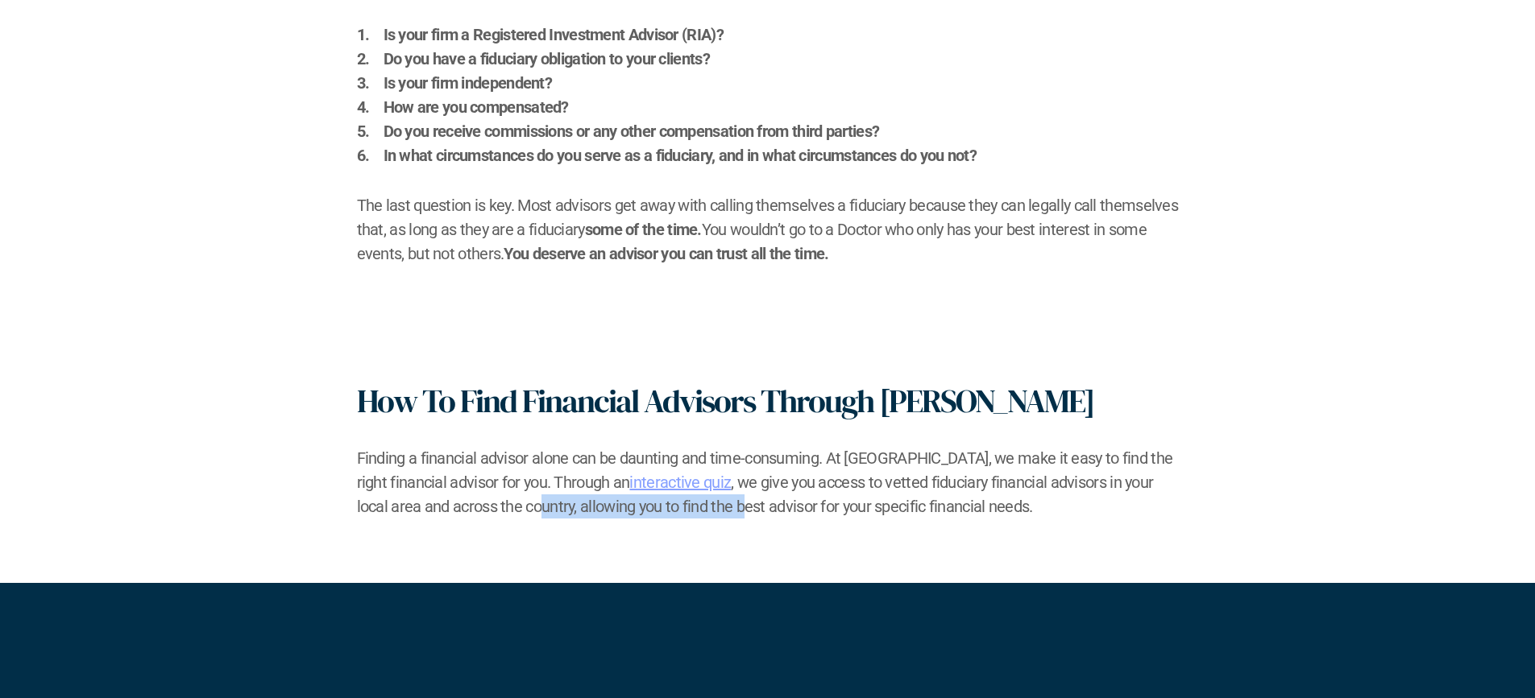
click at [647, 508] on h2 "Finding a financial advisor alone can be daunting and time-consuming. At [GEOGR…" at bounding box center [768, 482] width 822 height 73
click at [636, 492] on h2 "Finding a financial advisor alone can be daunting and time-consuming. At [GEOGR…" at bounding box center [768, 482] width 822 height 73
click at [629, 486] on link "interactive quiz" at bounding box center [680, 482] width 102 height 19
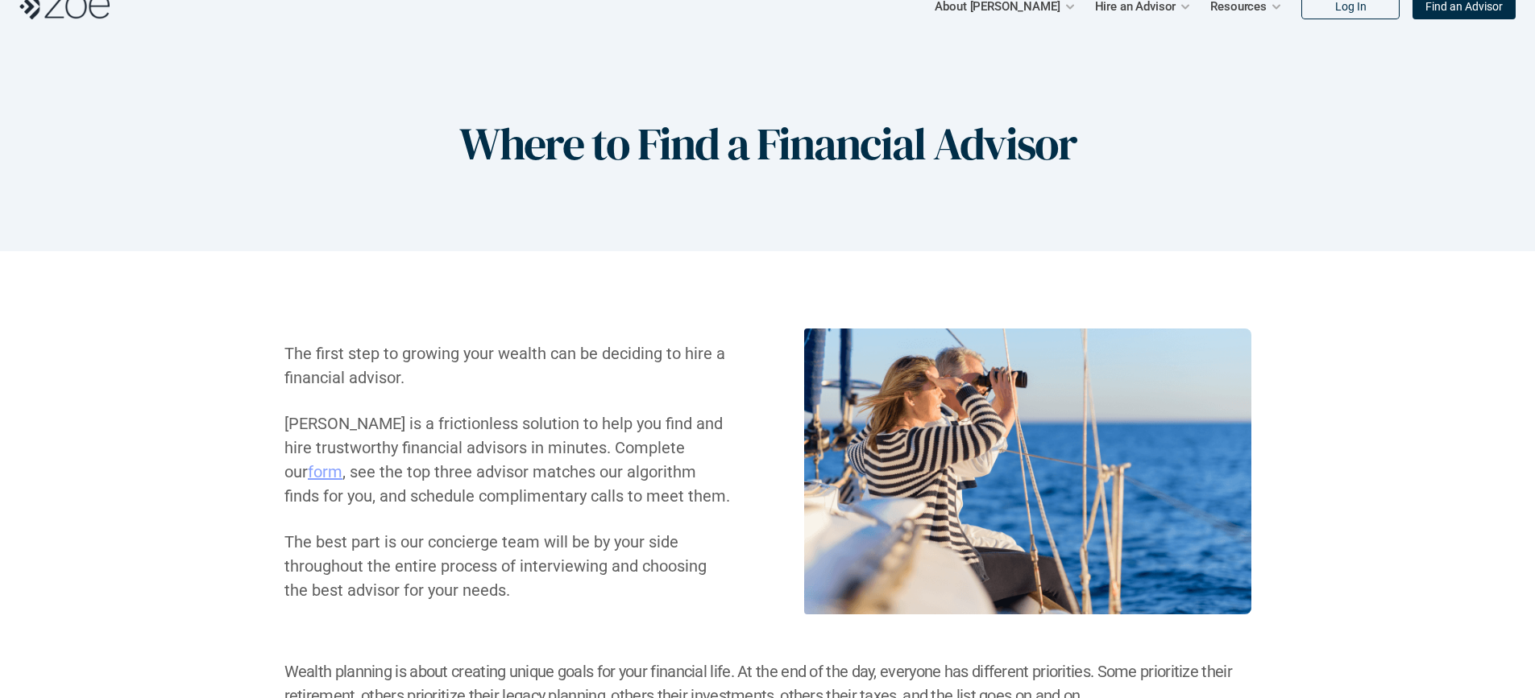
scroll to position [0, 0]
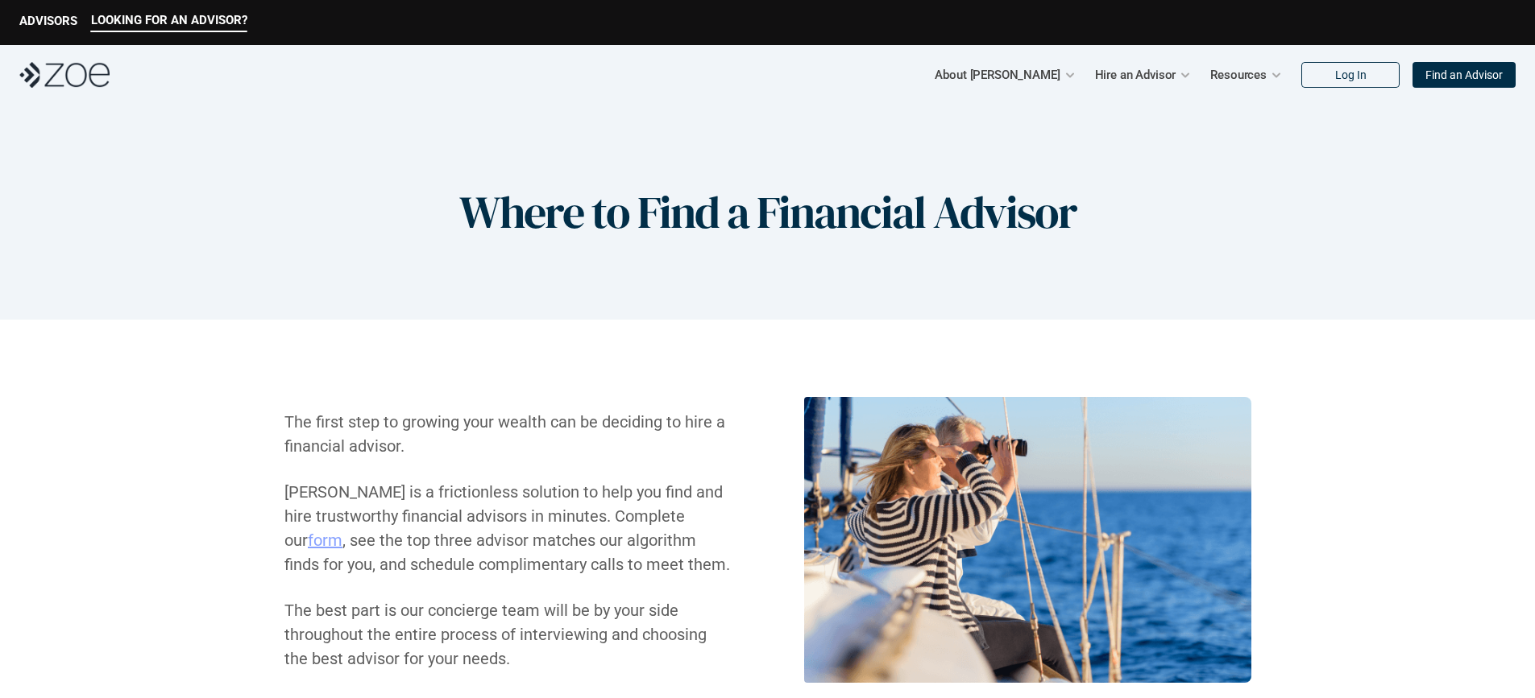
click at [110, 84] on div "About [PERSON_NAME] Hire an Advisor Resources Log In Find an Advisor" at bounding box center [767, 75] width 1535 height 60
click at [94, 79] on img at bounding box center [64, 75] width 90 height 26
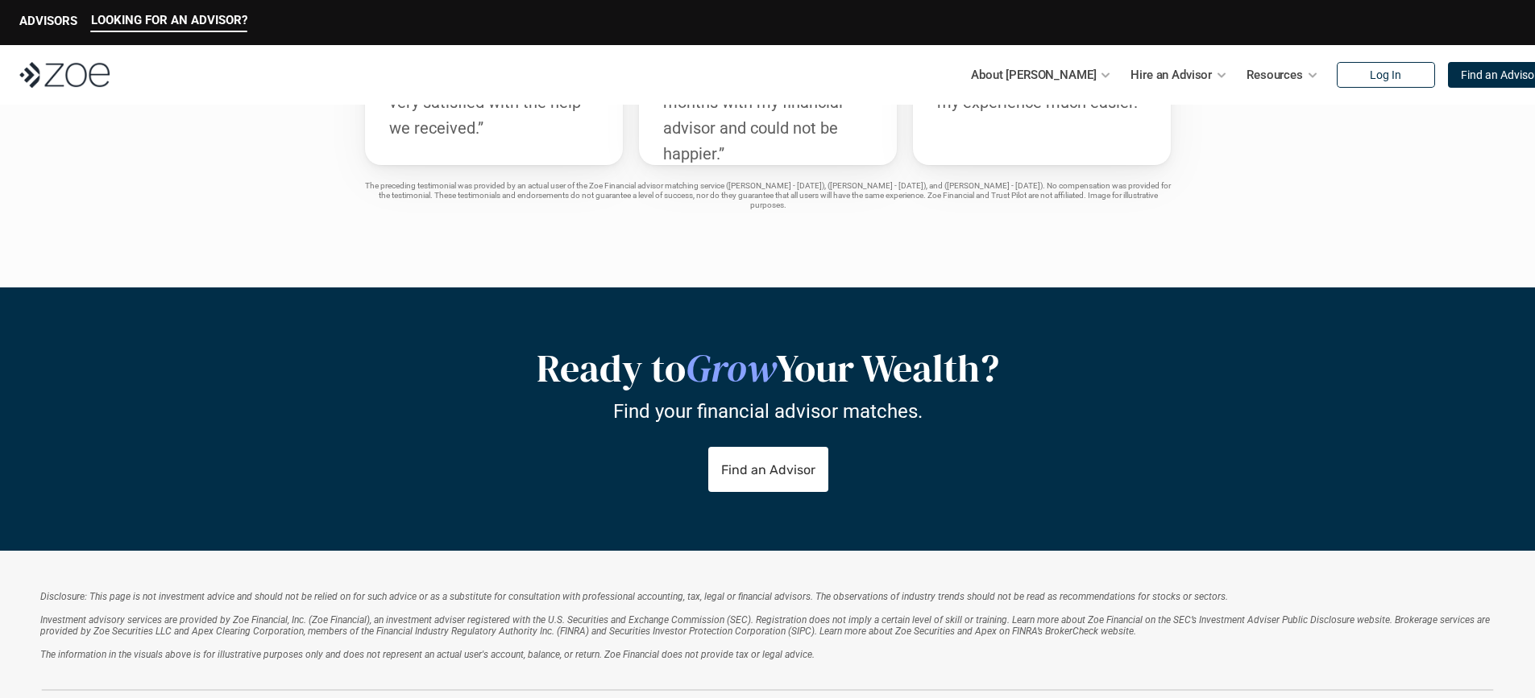
scroll to position [2783, 0]
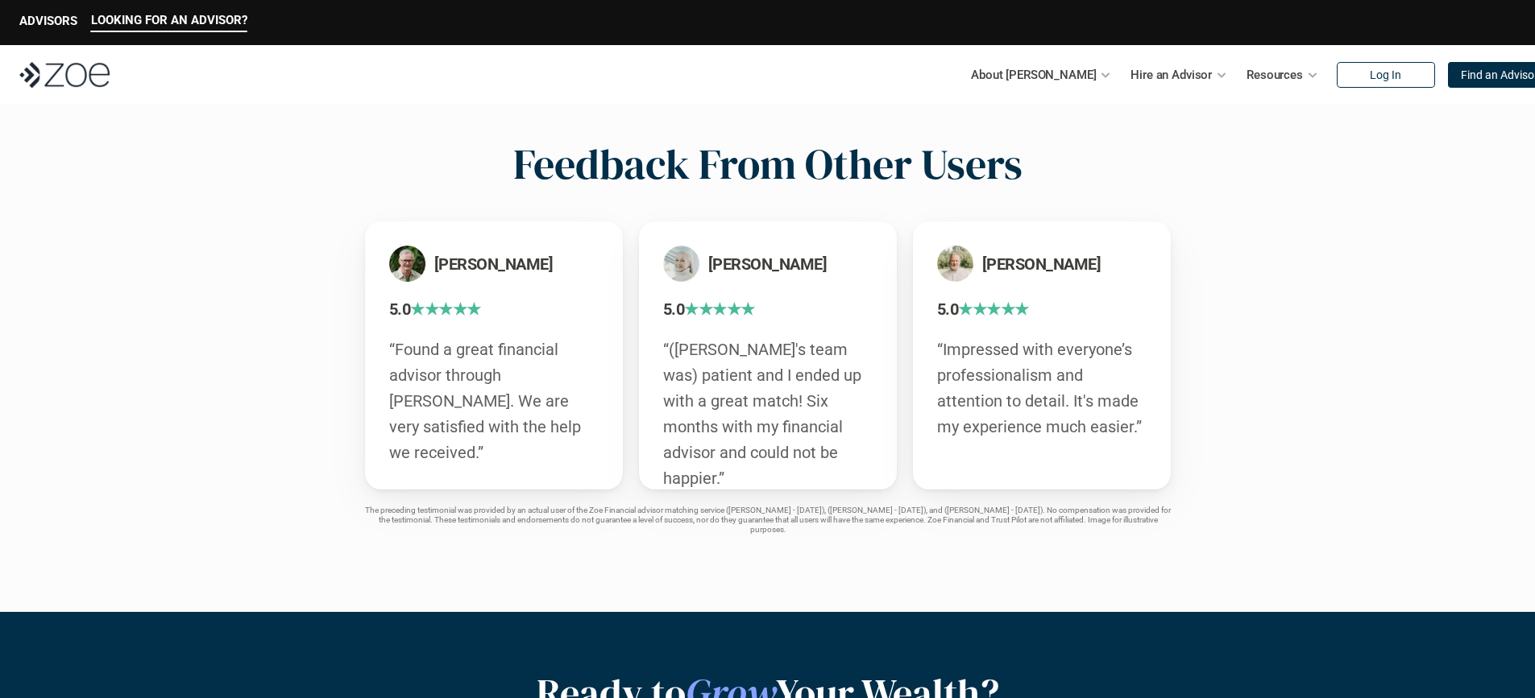
click at [100, 77] on img at bounding box center [64, 75] width 90 height 26
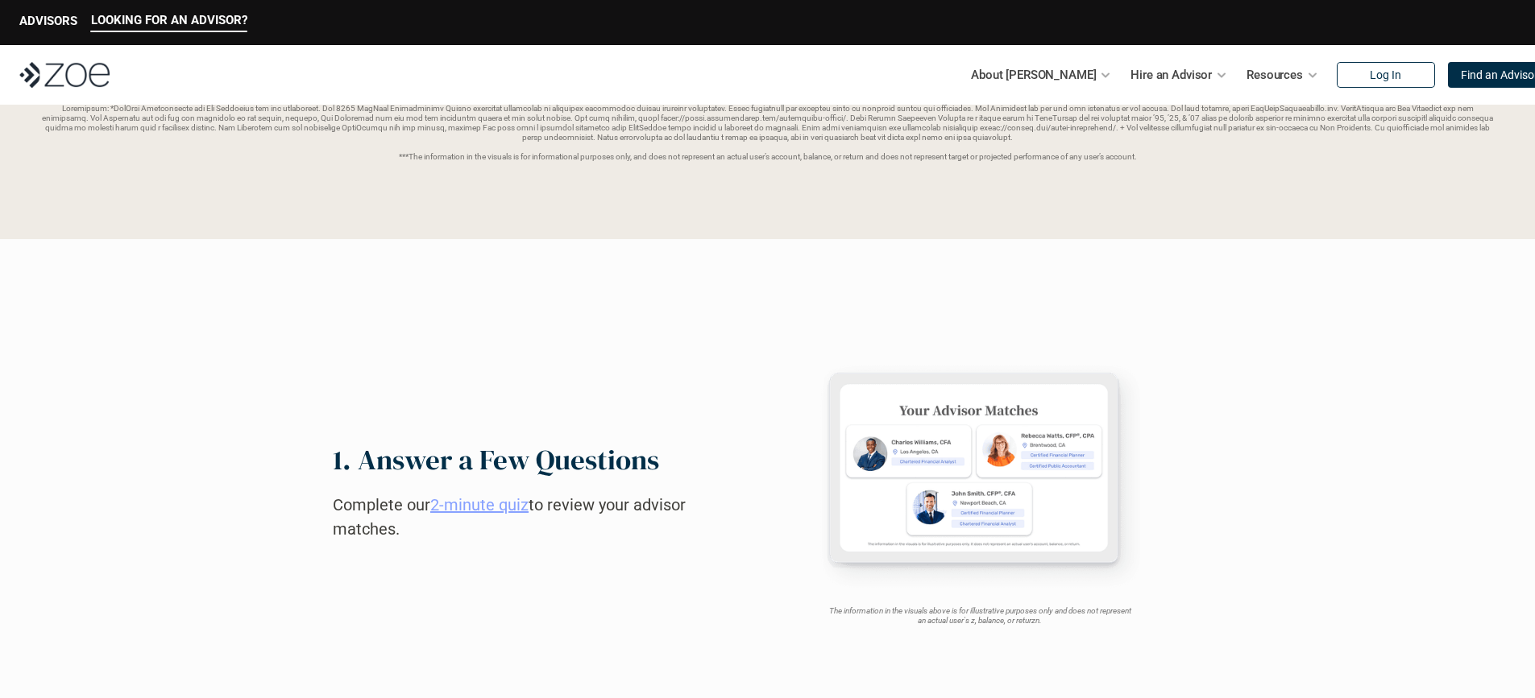
scroll to position [893, 0]
